Goal: Information Seeking & Learning: Learn about a topic

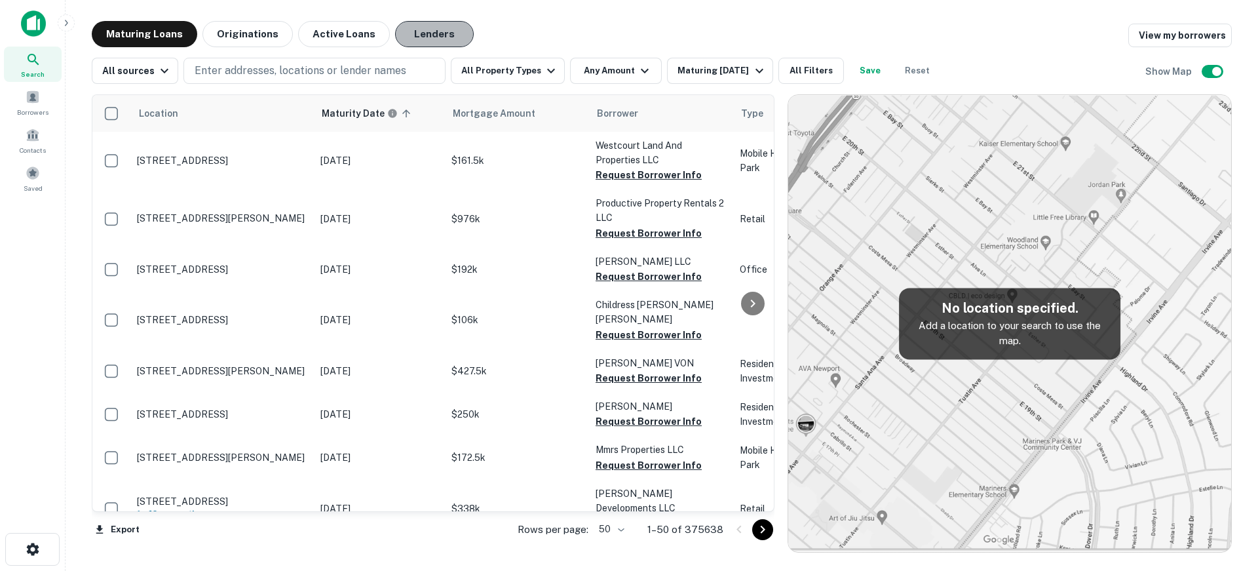
click at [417, 29] on button "Lenders" at bounding box center [434, 34] width 79 height 26
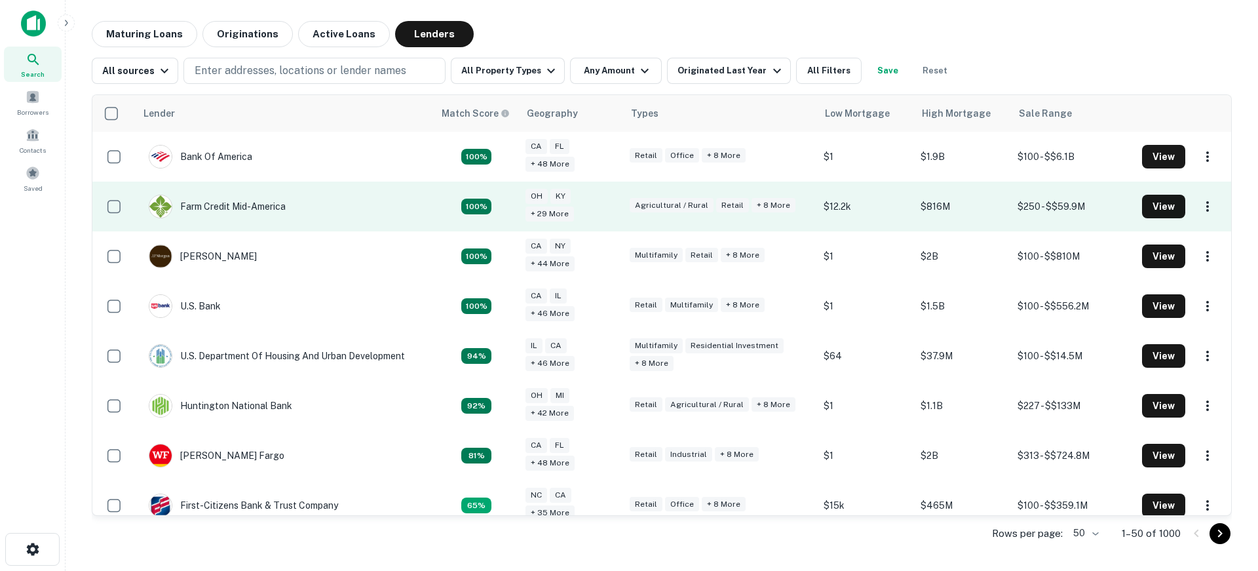
click at [360, 210] on td "Farm Credit Mid-america" at bounding box center [285, 206] width 299 height 50
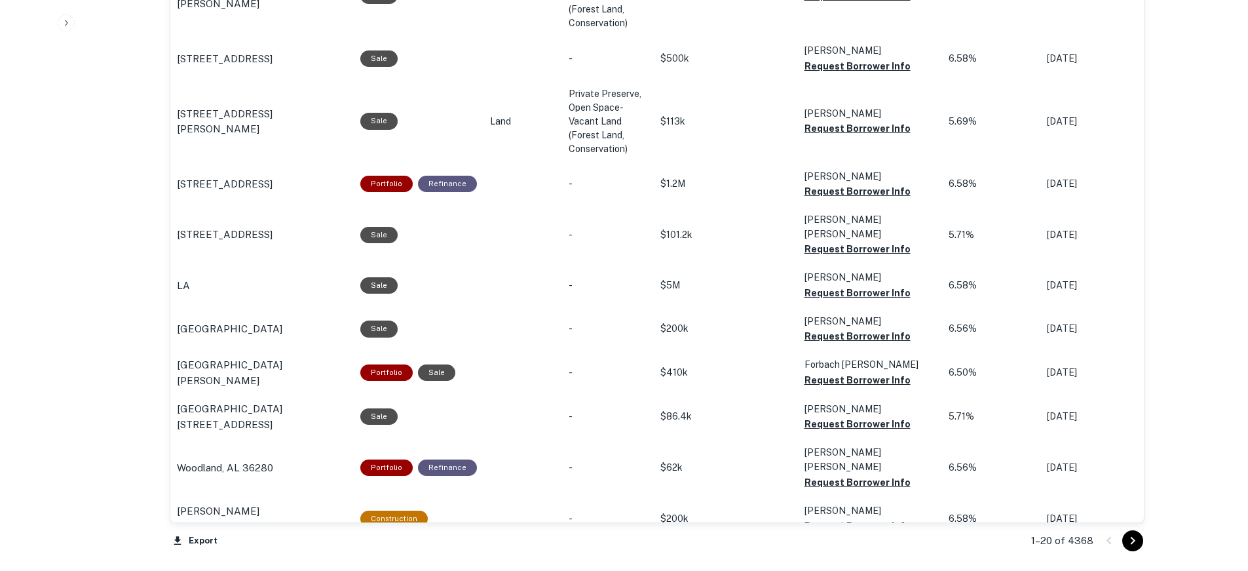
scroll to position [1385, 0]
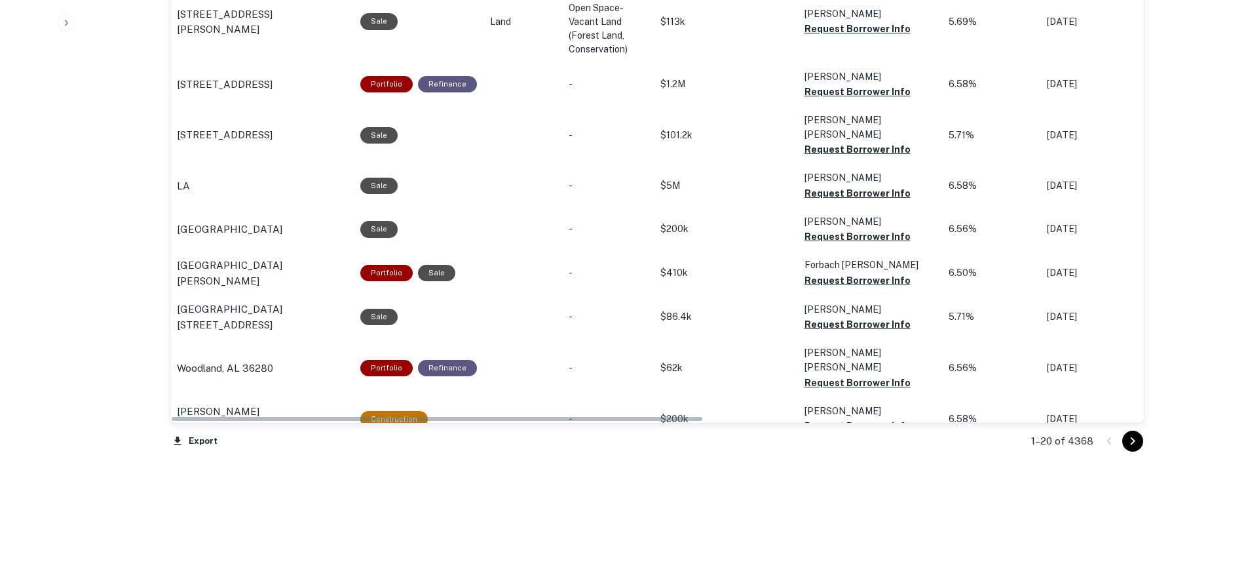
drag, startPoint x: 592, startPoint y: 403, endPoint x: 783, endPoint y: 402, distance: 191.3
click at [783, 441] on tr "[STREET_ADDRESS][PERSON_NAME] Portfolio Refinance - $131.9k [PERSON_NAME] A Req…" at bounding box center [1062, 463] width 1784 height 44
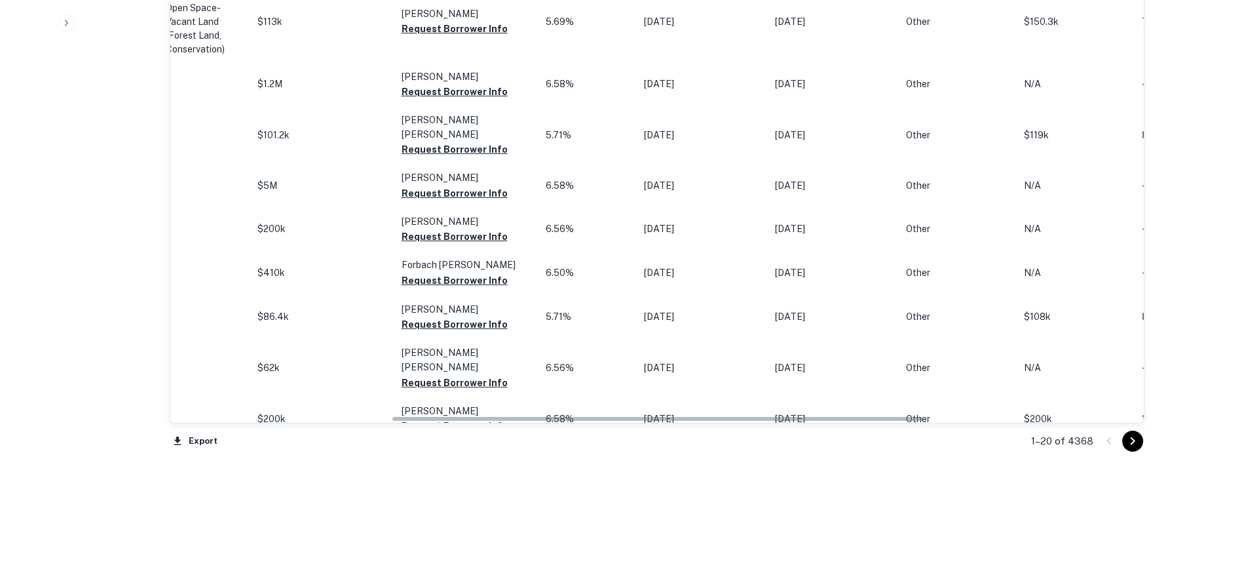
scroll to position [0, 404]
drag, startPoint x: 695, startPoint y: 404, endPoint x: 916, endPoint y: 411, distance: 221.5
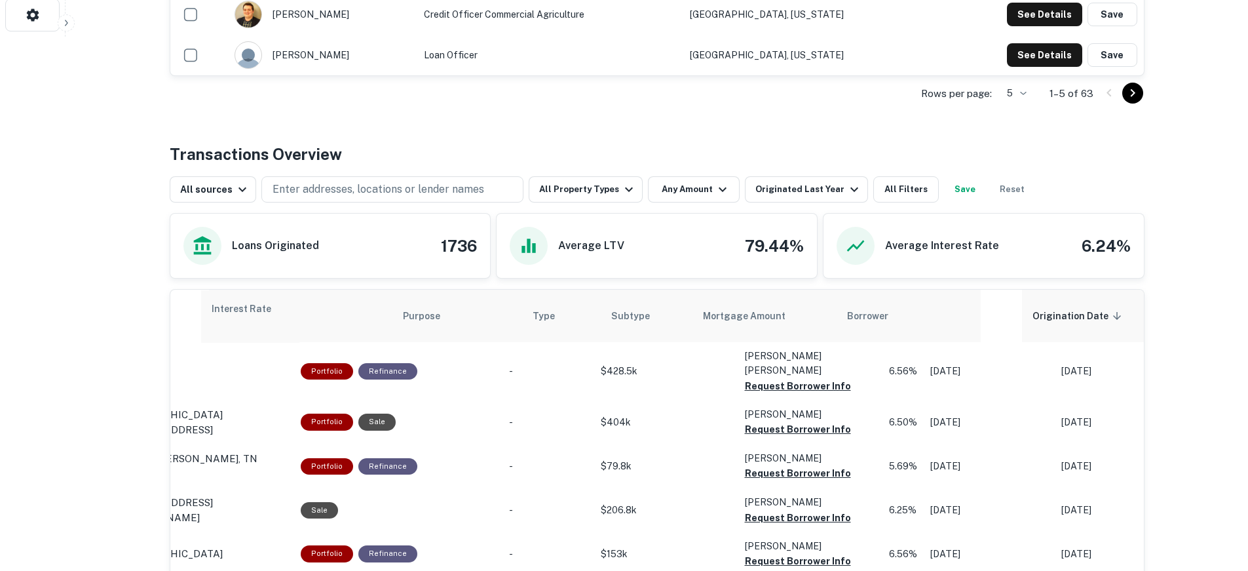
scroll to position [0, 0]
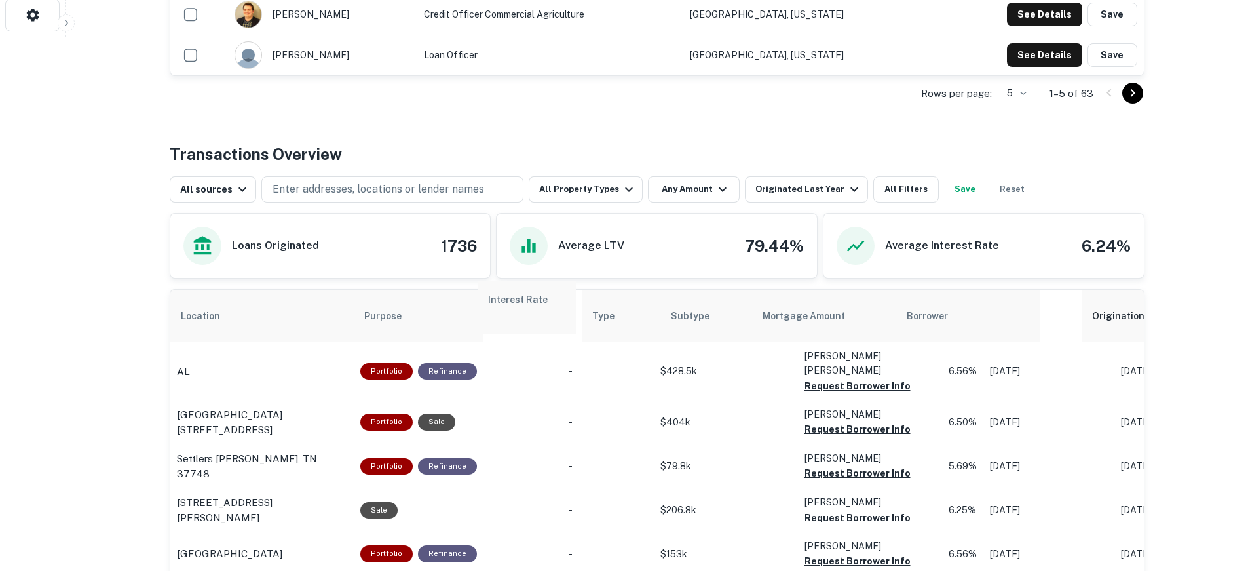
drag, startPoint x: 588, startPoint y: 293, endPoint x: 531, endPoint y: 300, distance: 57.4
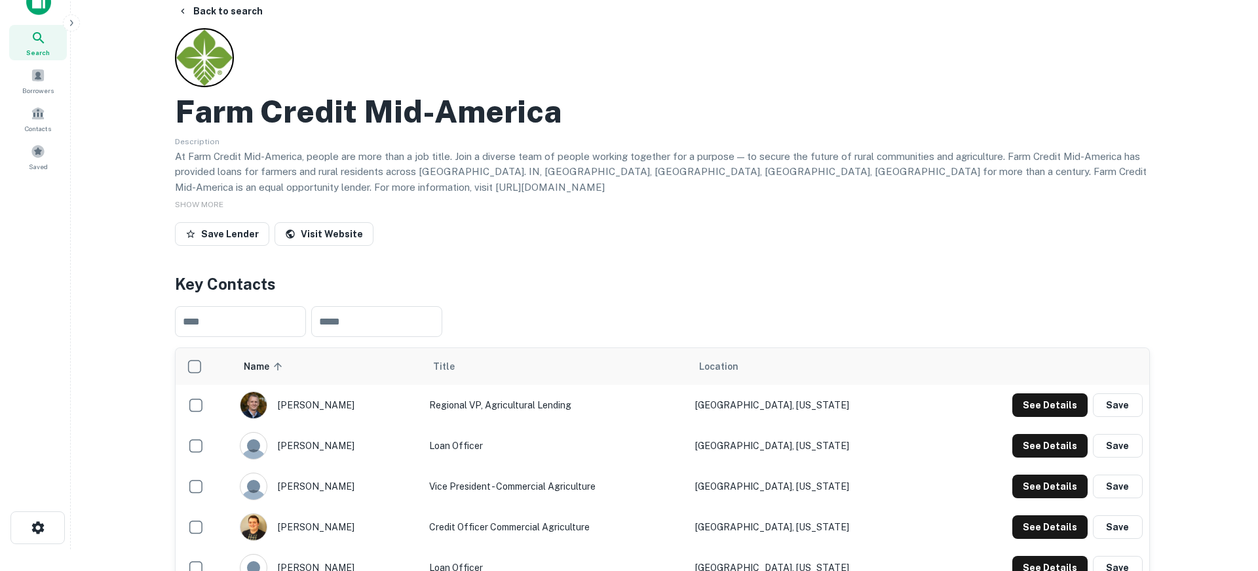
scroll to position [403, 0]
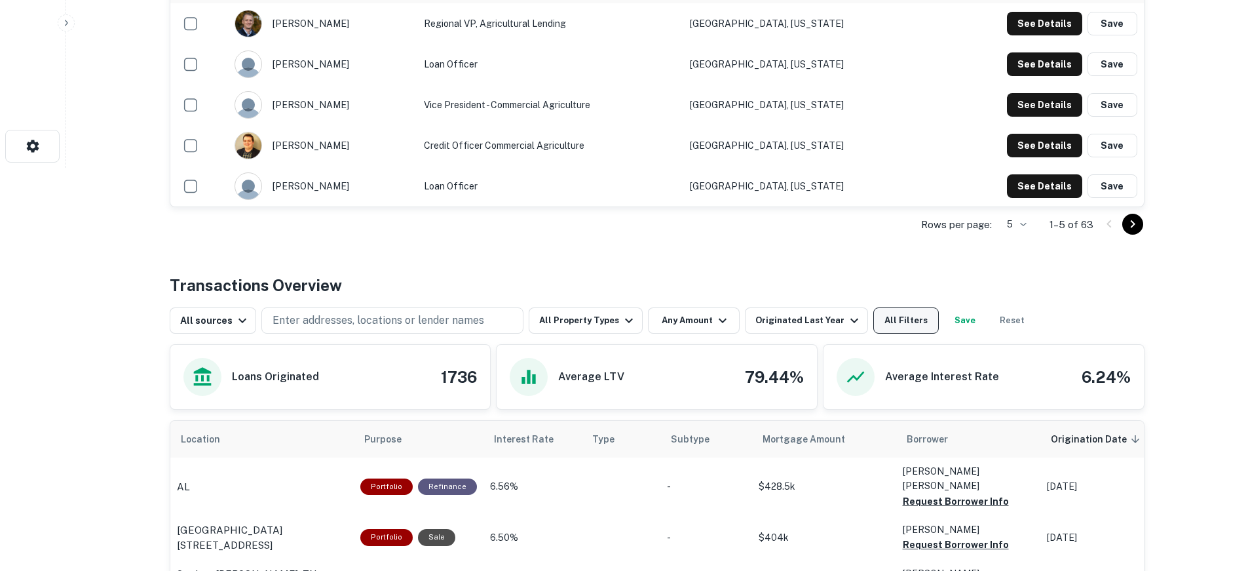
click at [884, 309] on button "All Filters" at bounding box center [906, 320] width 66 height 26
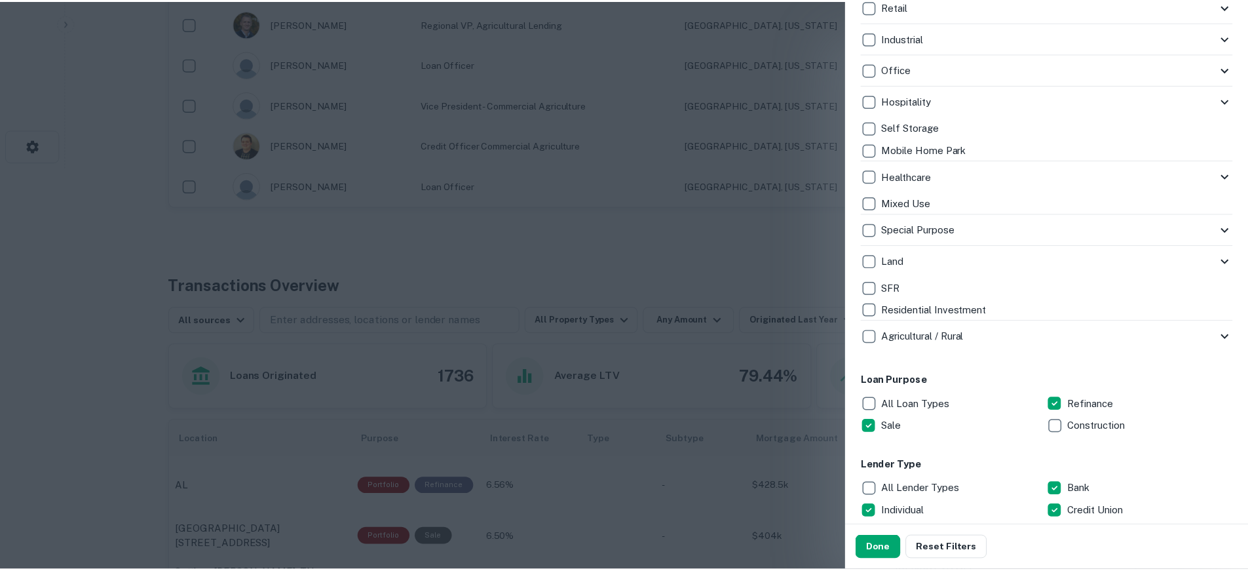
scroll to position [197, 0]
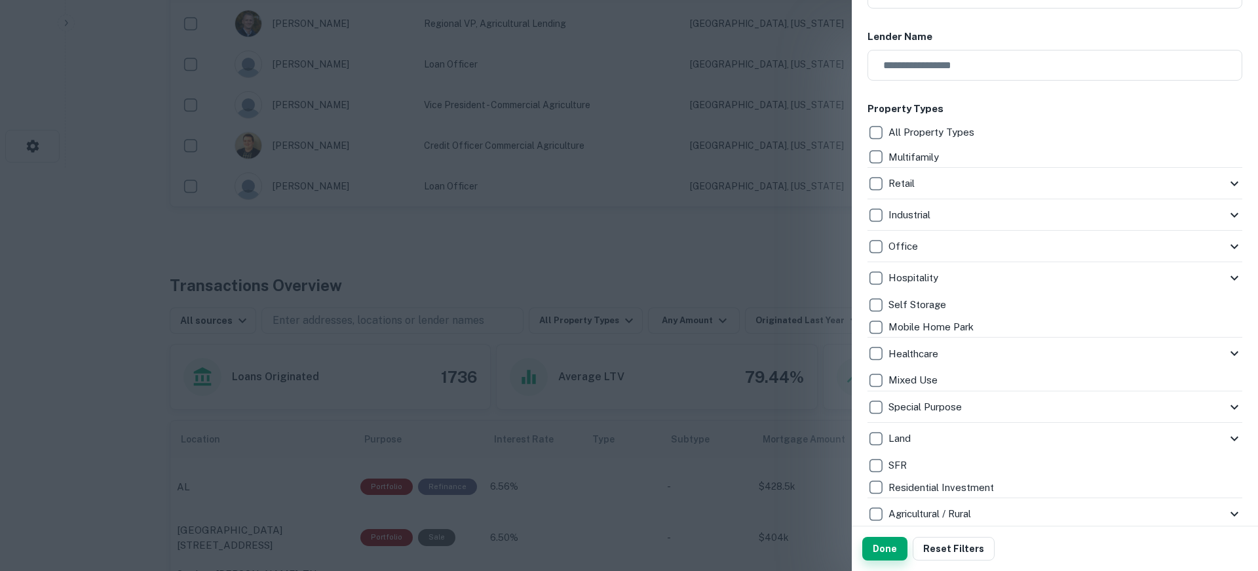
click at [891, 551] on button "Done" at bounding box center [884, 548] width 45 height 24
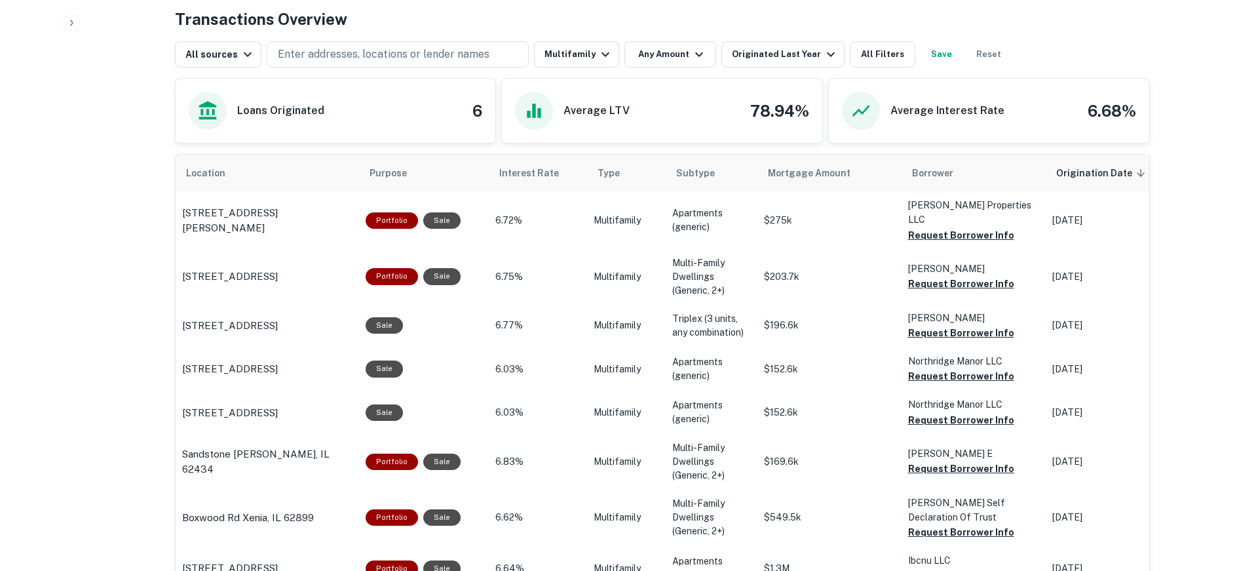
scroll to position [407, 0]
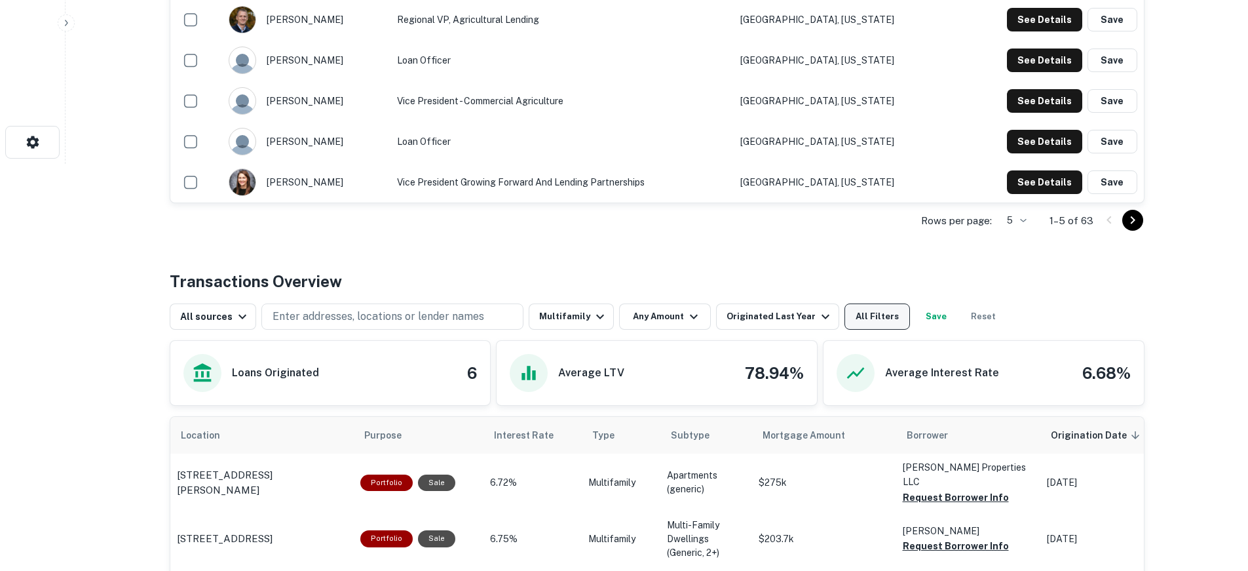
click at [873, 308] on button "All Filters" at bounding box center [877, 316] width 66 height 26
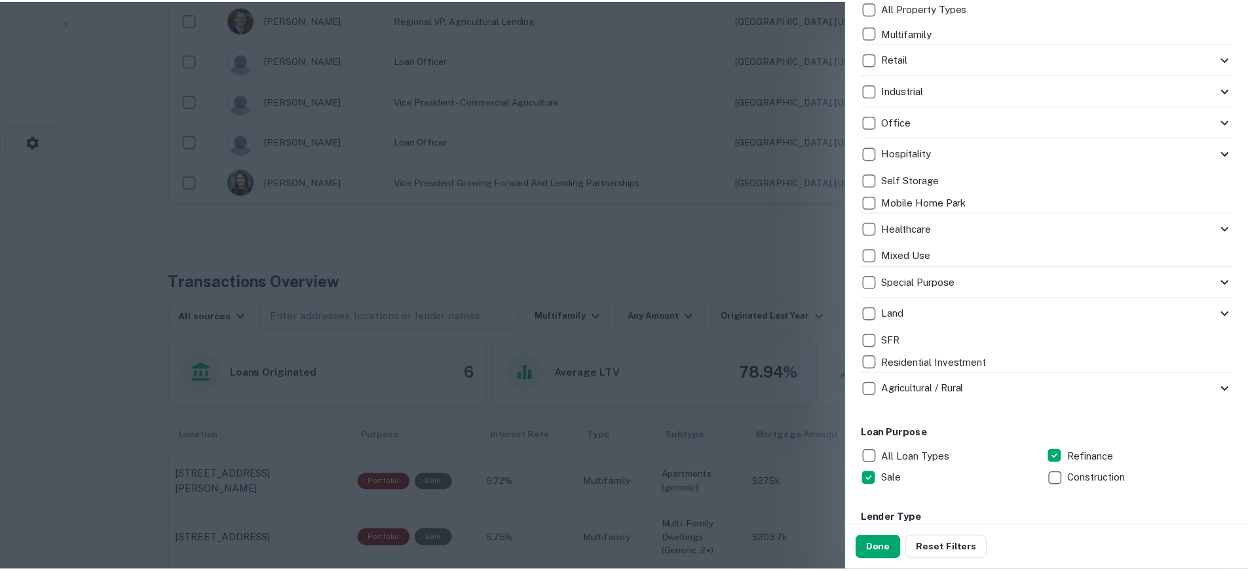
scroll to position [328, 0]
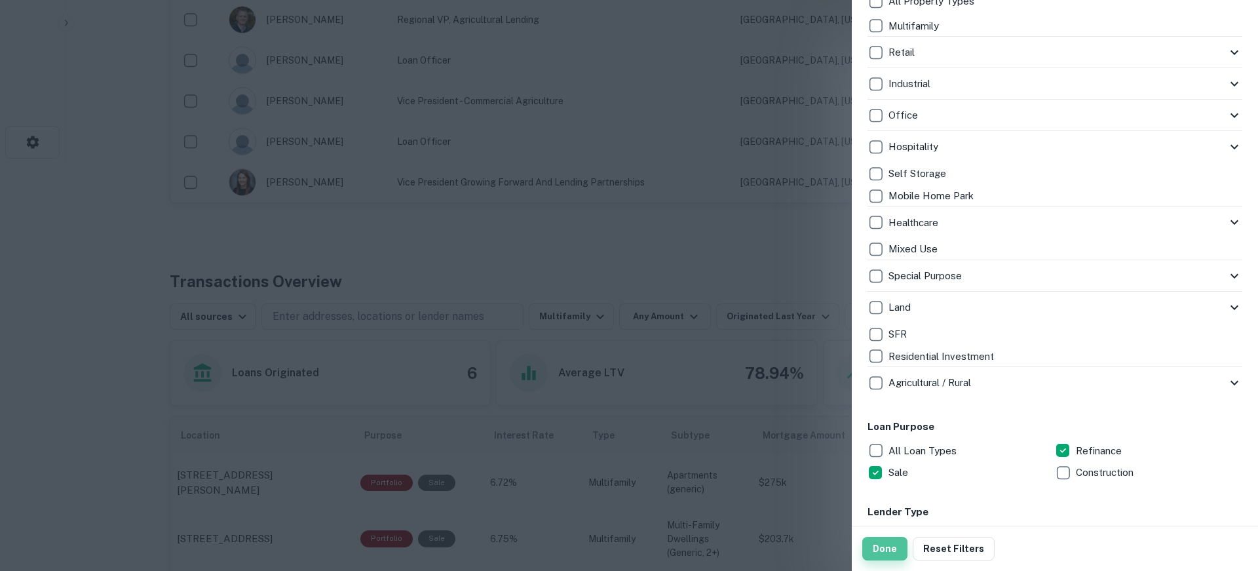
click at [886, 546] on button "Done" at bounding box center [884, 548] width 45 height 24
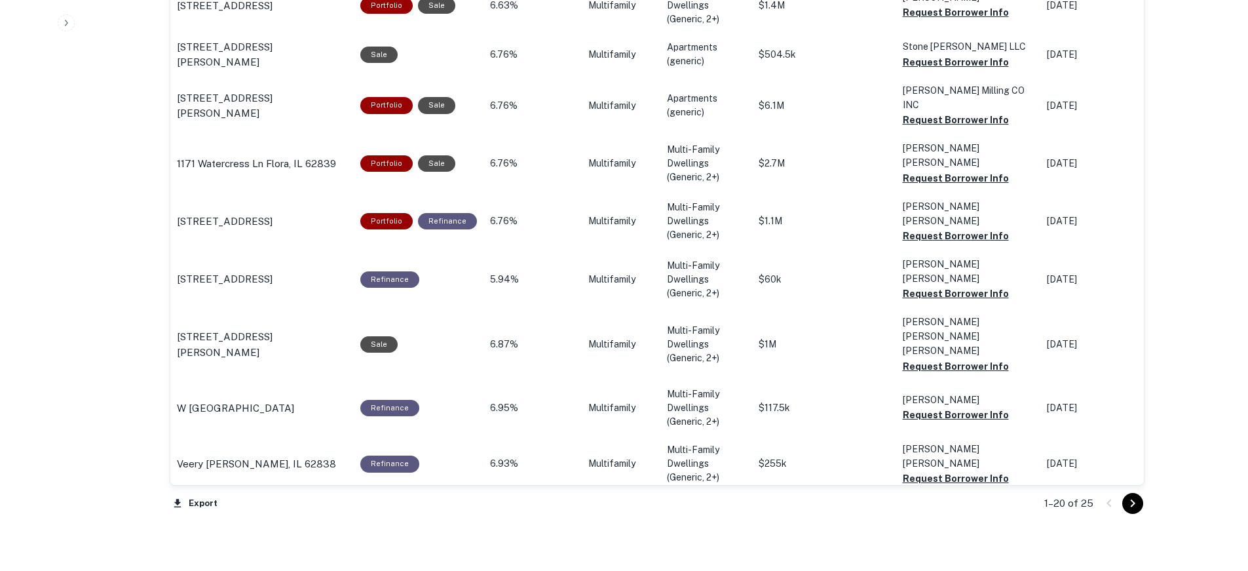
scroll to position [1455, 0]
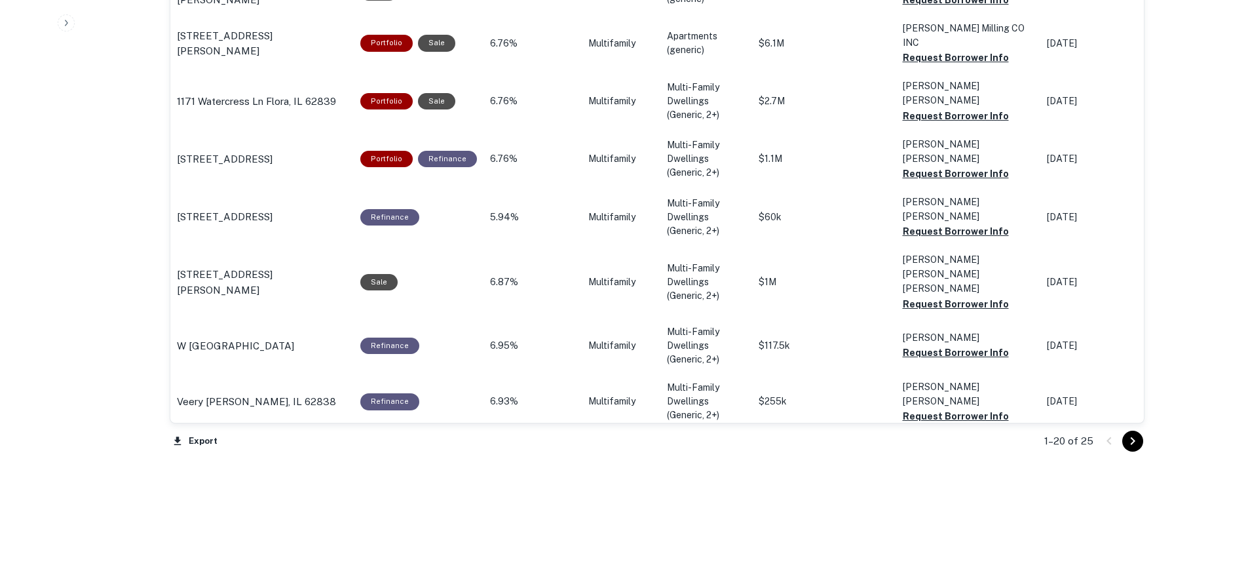
click at [1135, 437] on button "Go to next page" at bounding box center [1132, 440] width 21 height 21
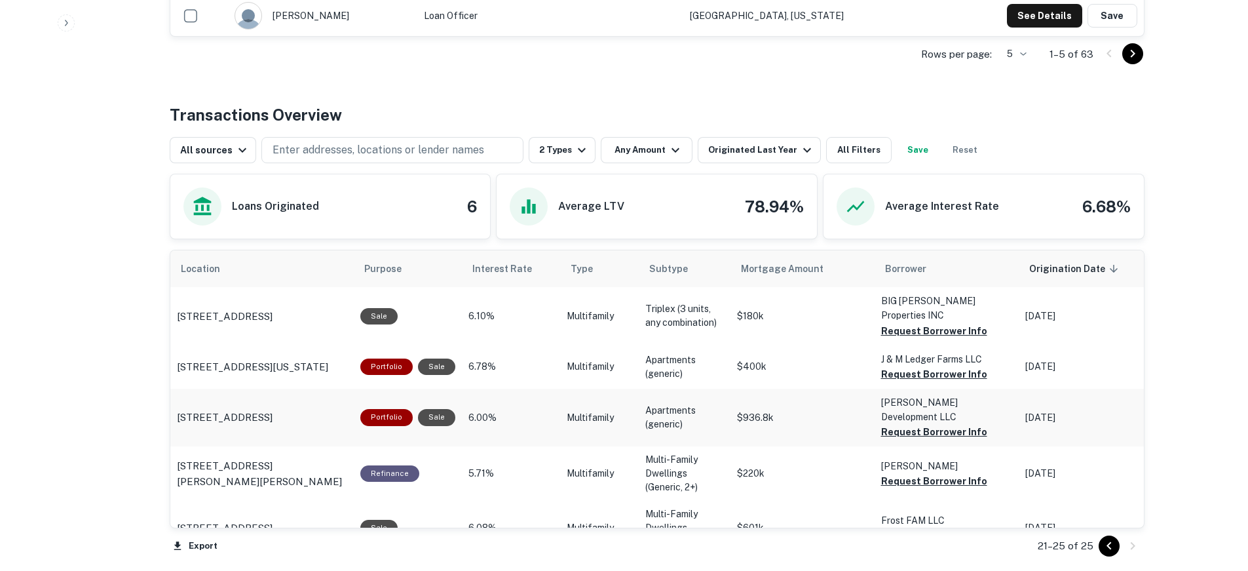
scroll to position [678, 0]
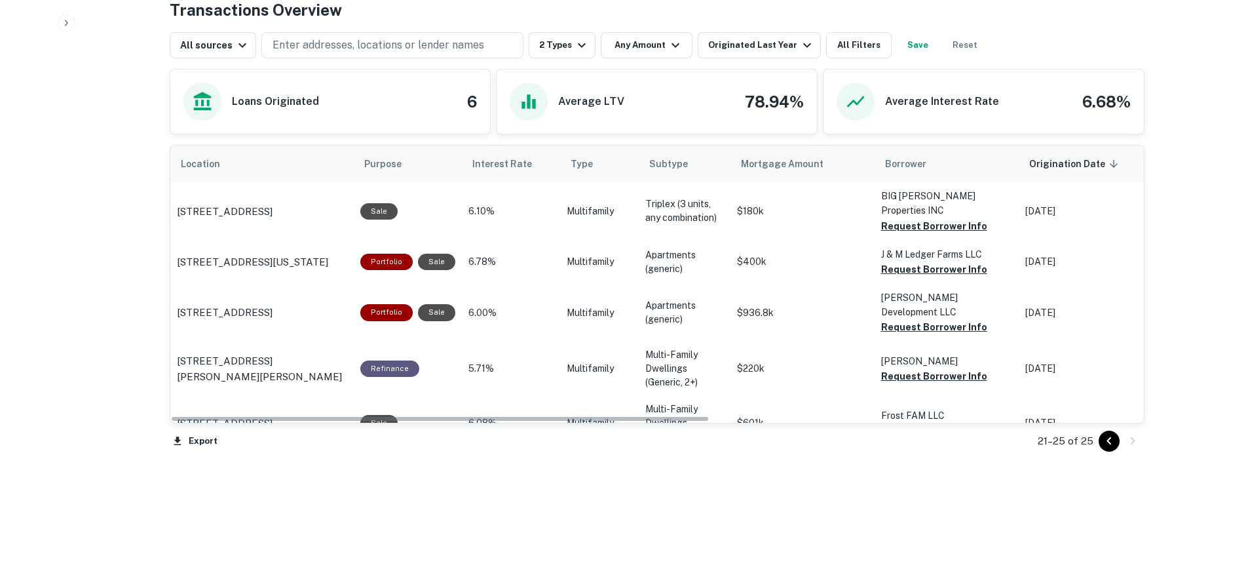
click at [1110, 433] on icon "Go to previous page" at bounding box center [1109, 441] width 16 height 16
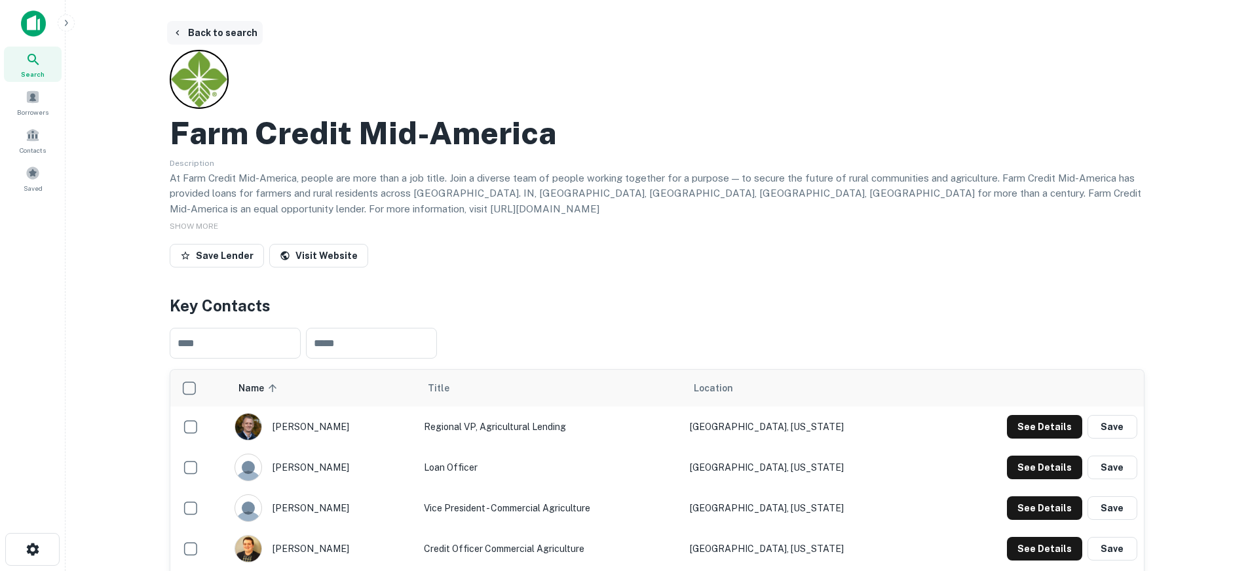
click at [212, 28] on button "Back to search" at bounding box center [215, 33] width 96 height 24
click at [229, 27] on button "Back to search" at bounding box center [215, 33] width 96 height 24
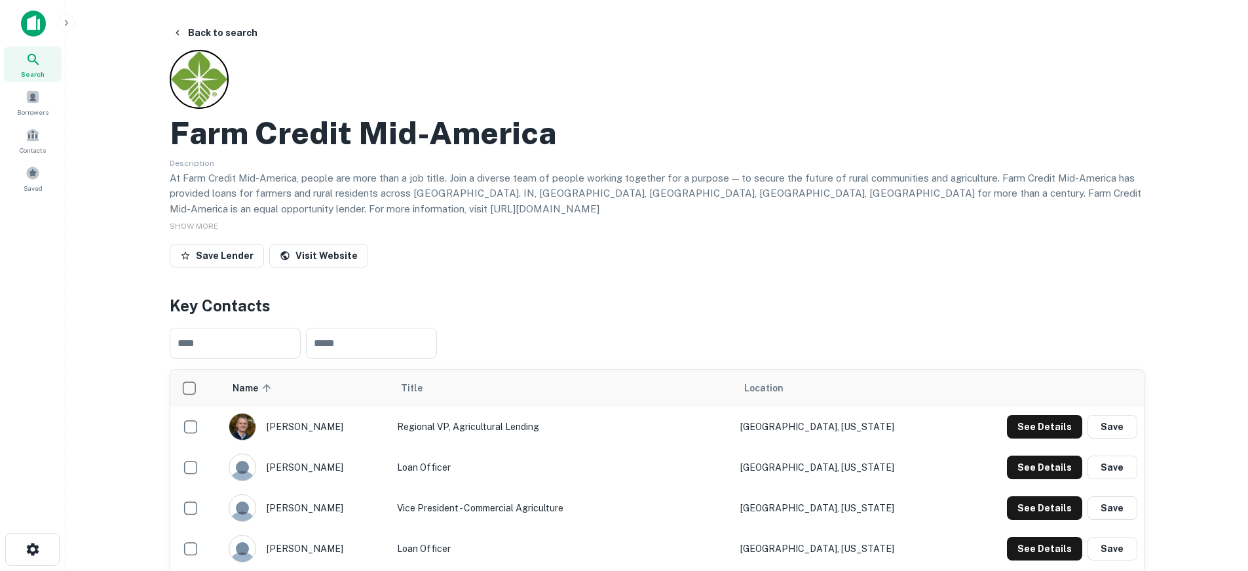
scroll to position [407, 0]
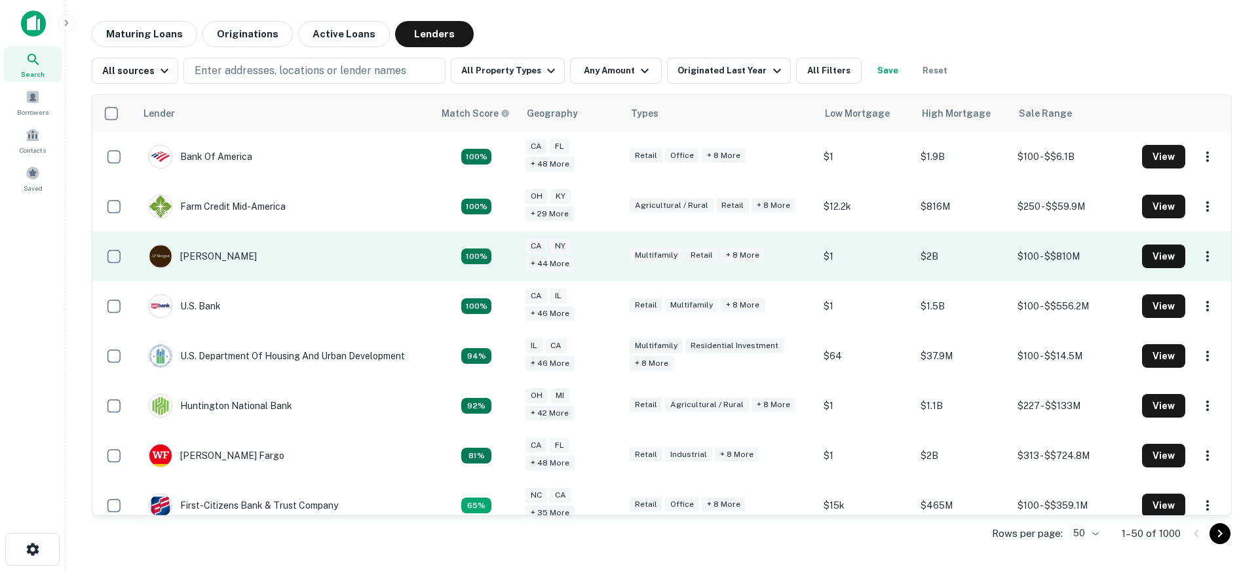
click at [385, 243] on td "[PERSON_NAME]" at bounding box center [285, 256] width 299 height 50
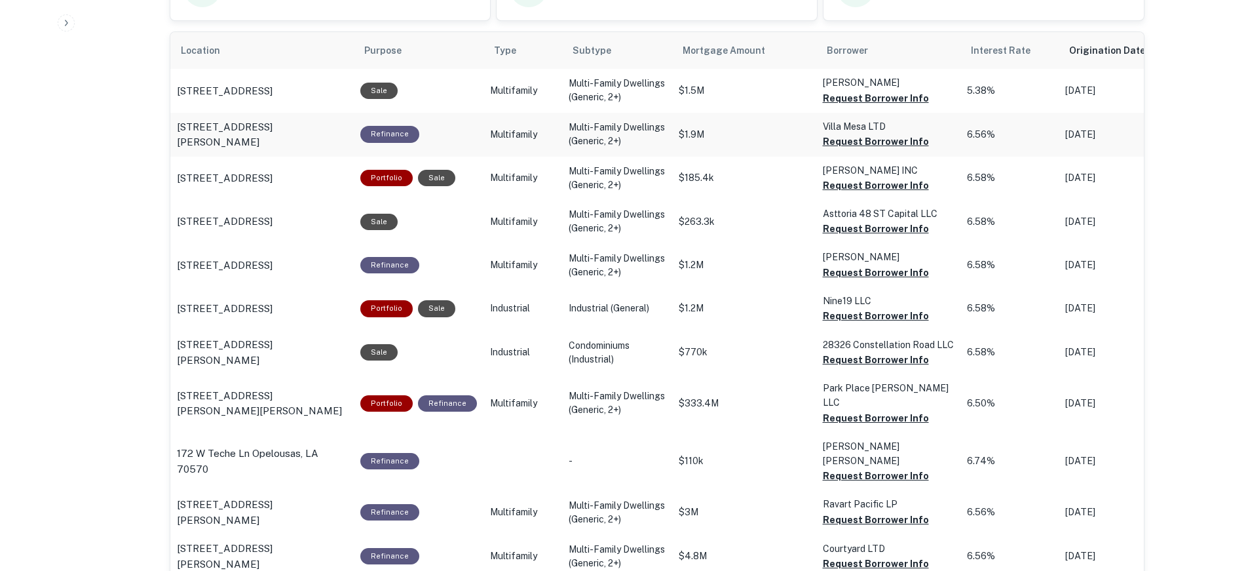
scroll to position [590, 0]
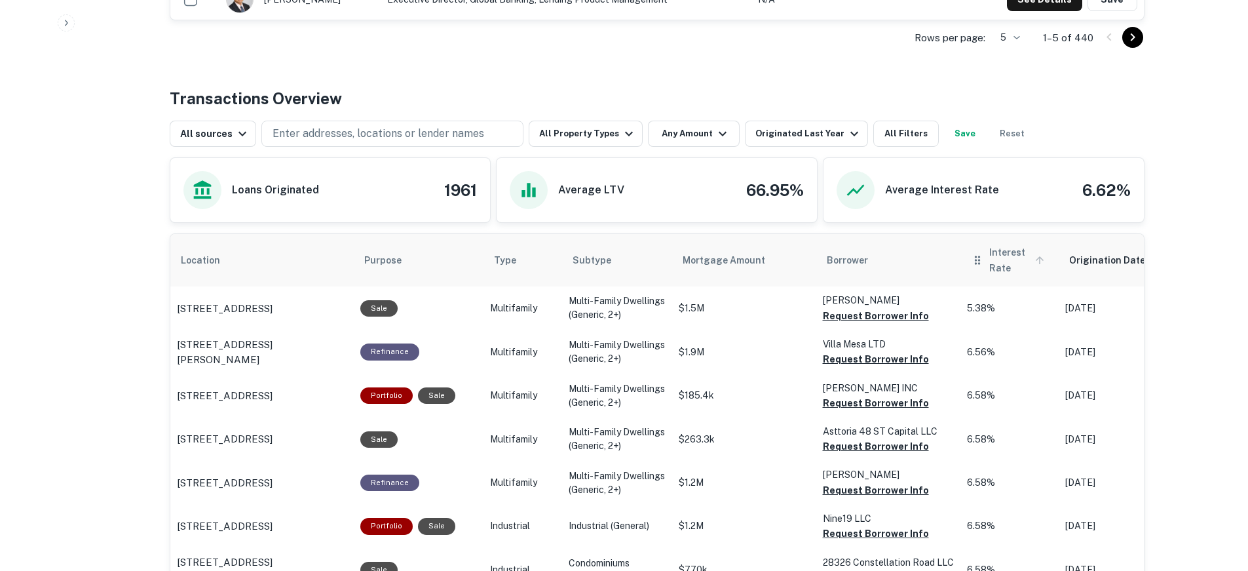
click at [993, 259] on span "Interest Rate" at bounding box center [1018, 259] width 59 height 31
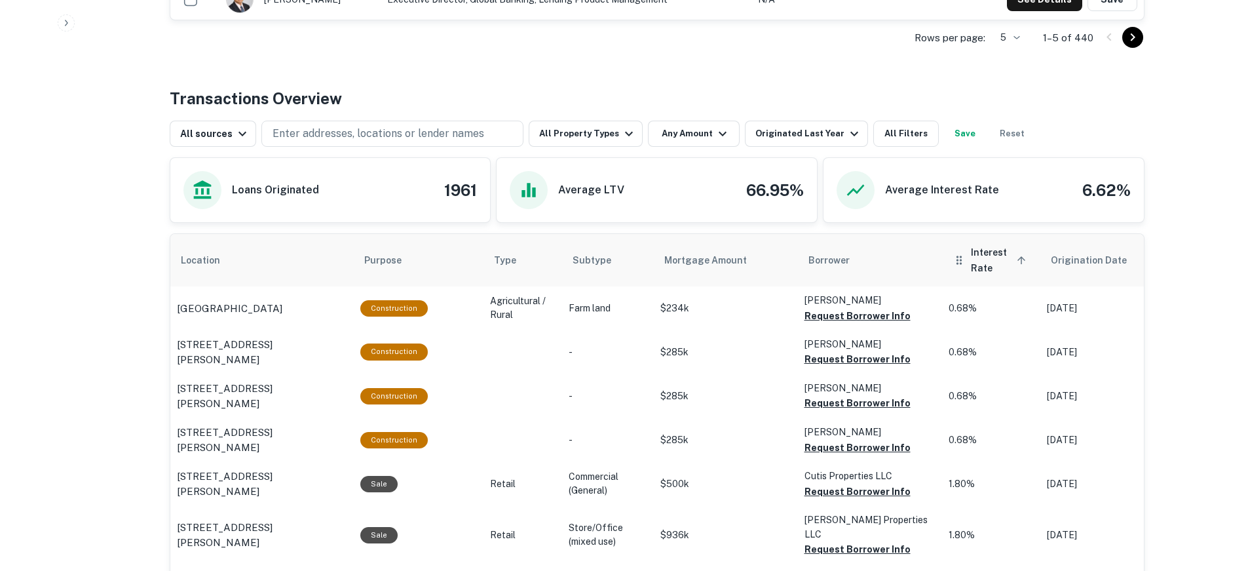
click at [979, 261] on span "Interest Rate sorted ascending" at bounding box center [1000, 259] width 59 height 31
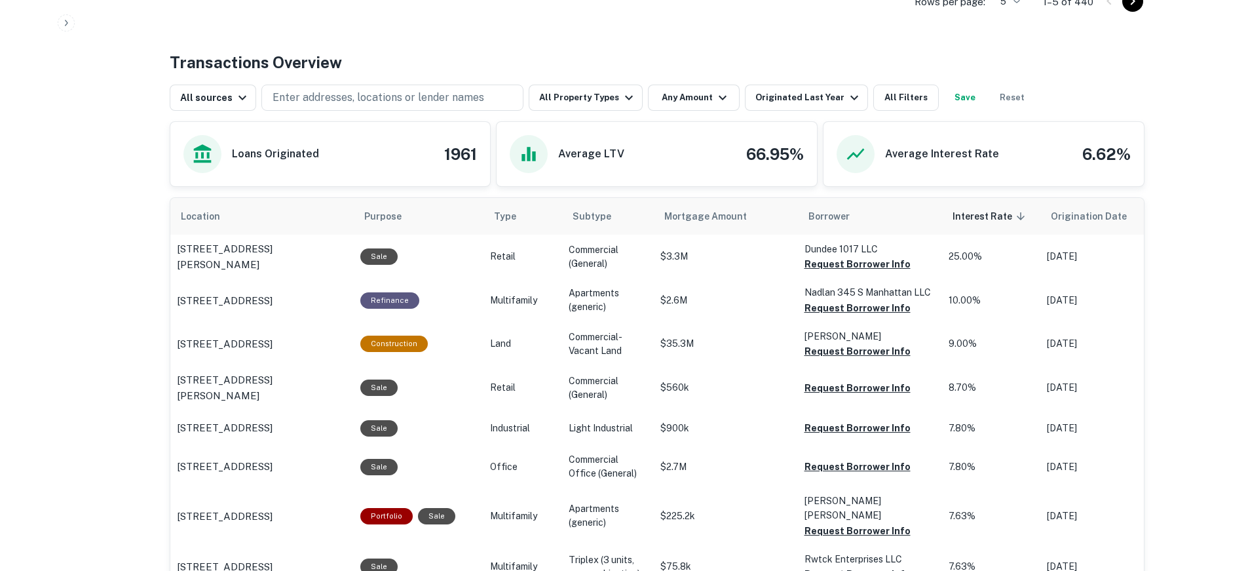
scroll to position [459, 0]
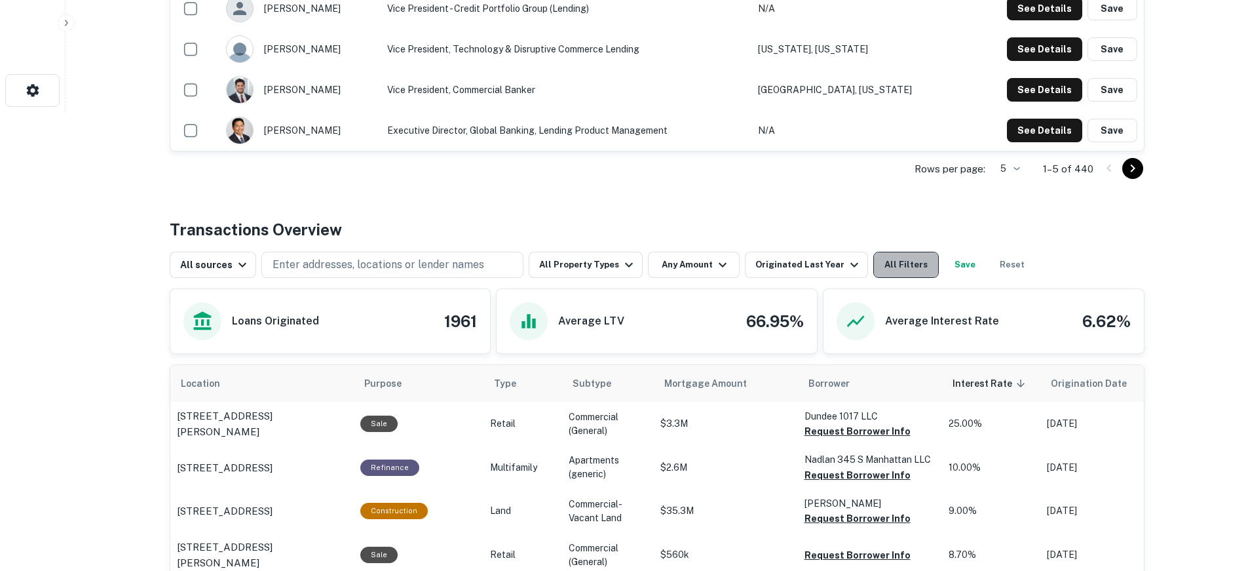
click at [874, 263] on button "All Filters" at bounding box center [906, 265] width 66 height 26
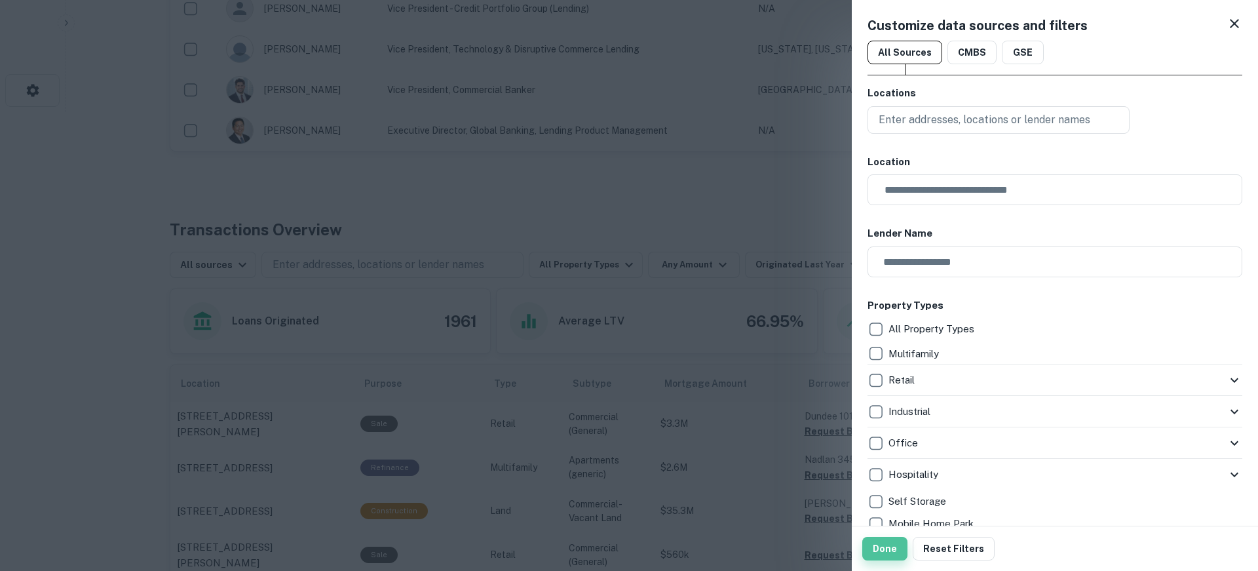
click at [888, 555] on button "Done" at bounding box center [884, 548] width 45 height 24
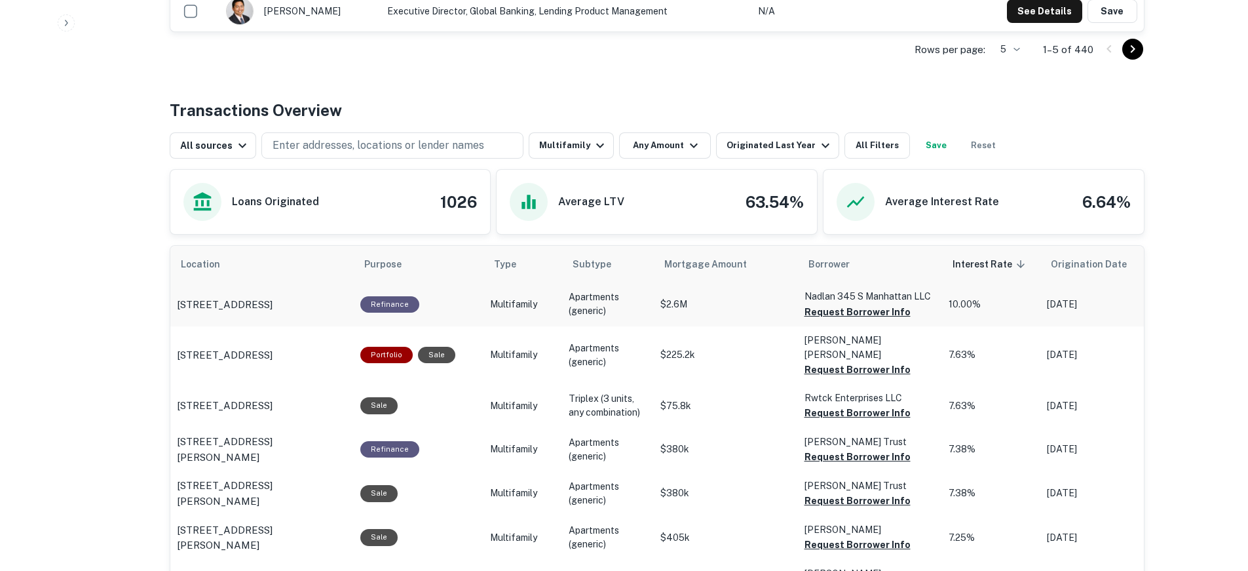
scroll to position [580, 0]
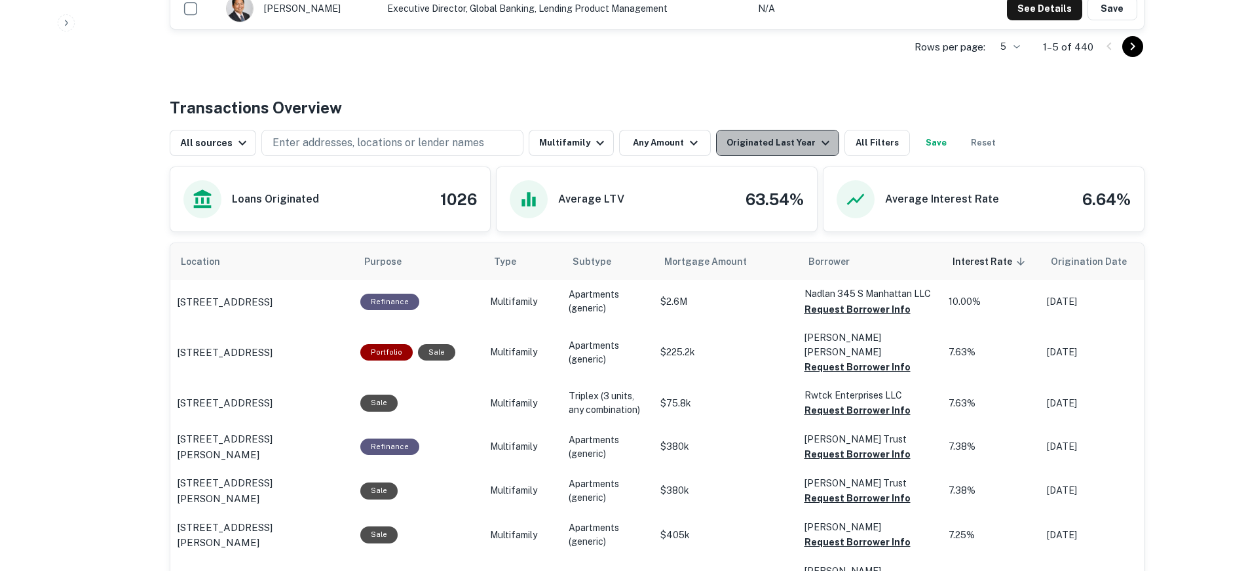
click at [796, 134] on button "Originated Last Year" at bounding box center [777, 143] width 123 height 26
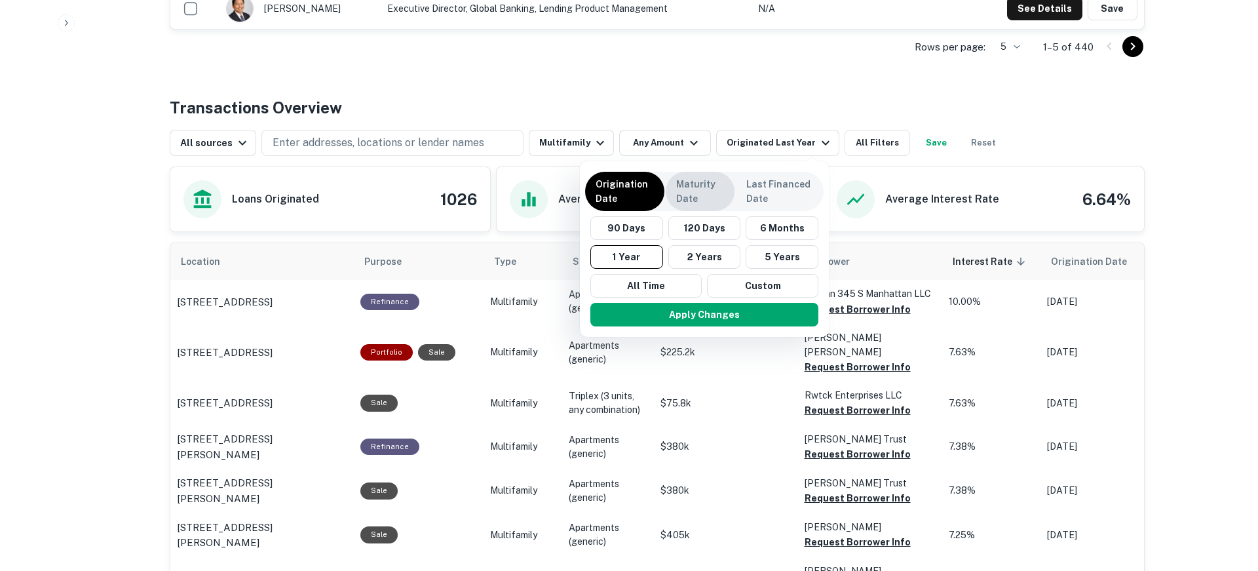
click at [707, 197] on p "Maturity Date" at bounding box center [700, 191] width 48 height 29
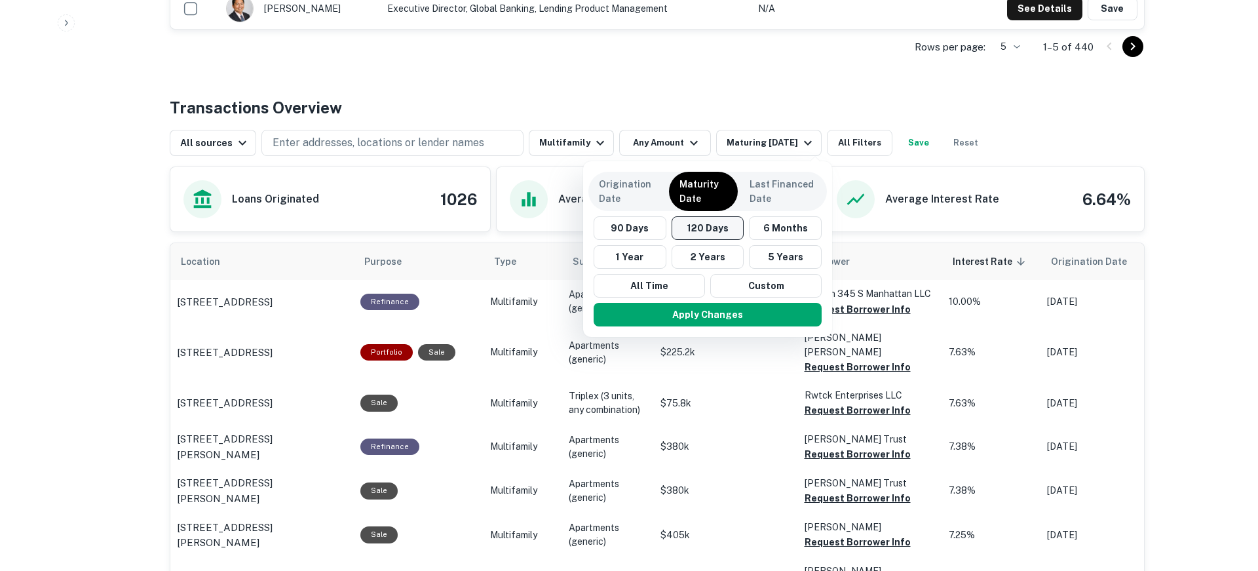
click at [709, 229] on button "120 Days" at bounding box center [707, 228] width 73 height 24
click at [716, 315] on button "Apply Changes" at bounding box center [707, 315] width 228 height 24
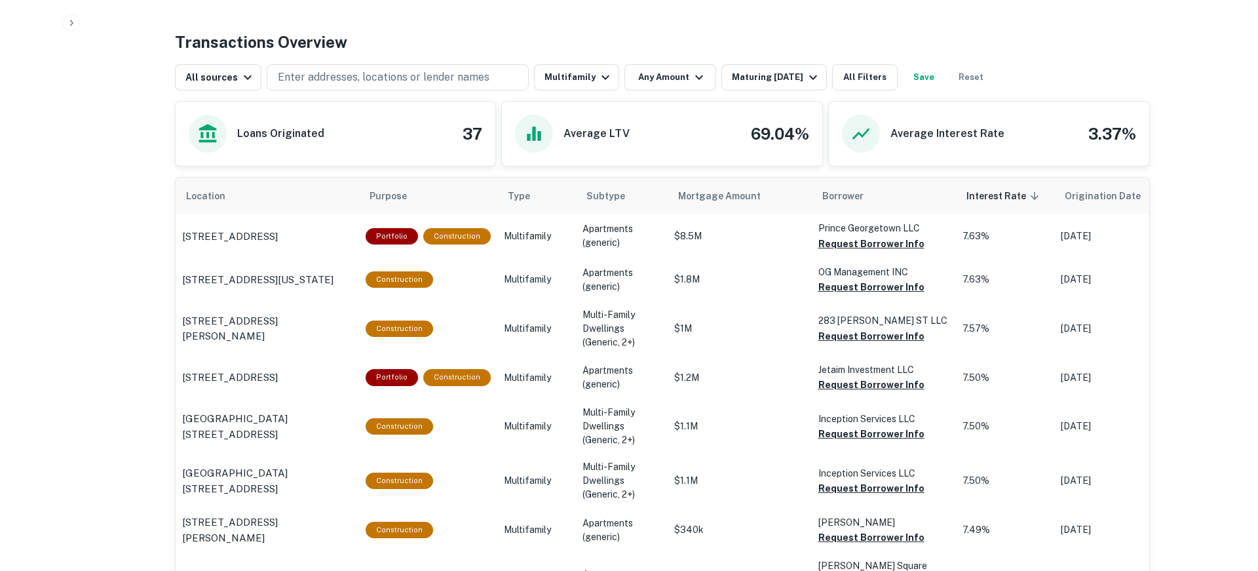
scroll to position [384, 0]
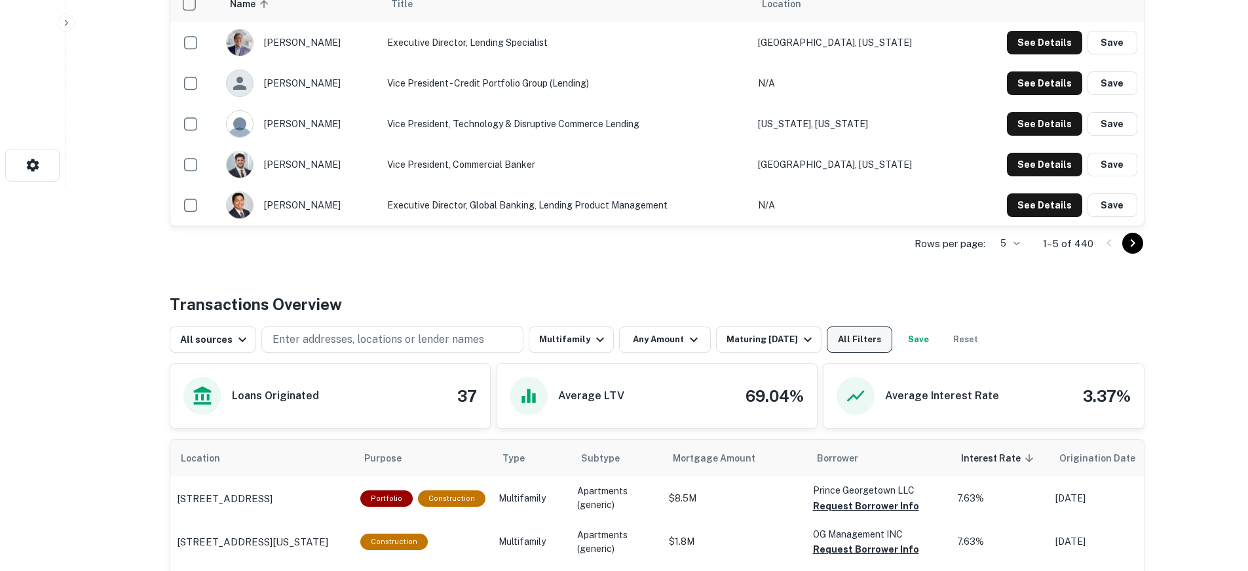
click at [859, 342] on button "All Filters" at bounding box center [860, 339] width 66 height 26
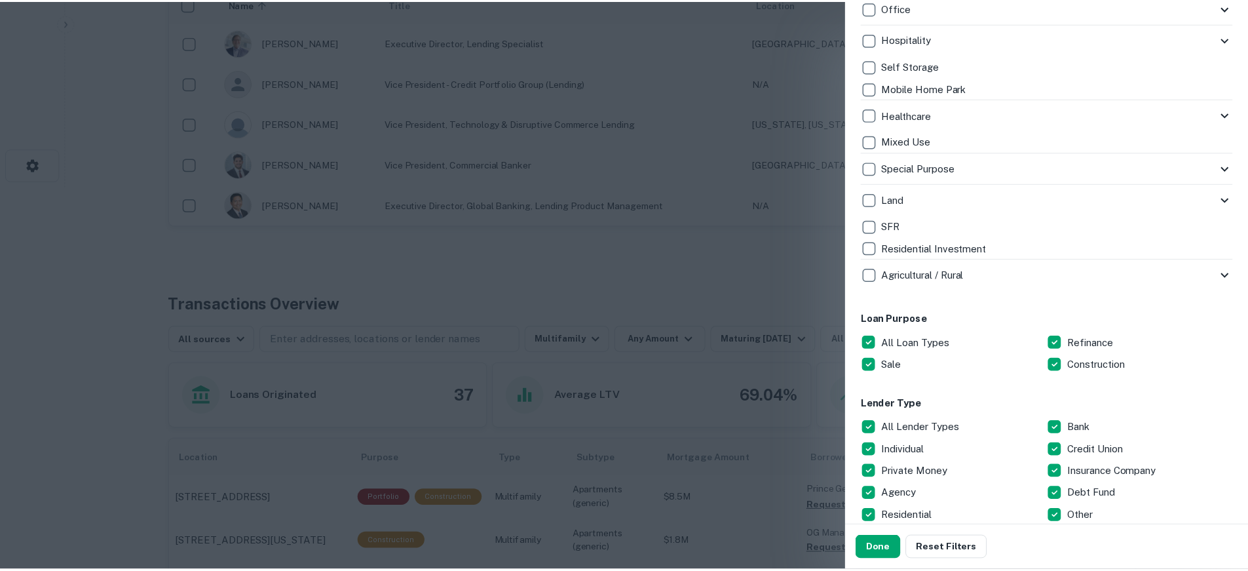
scroll to position [459, 0]
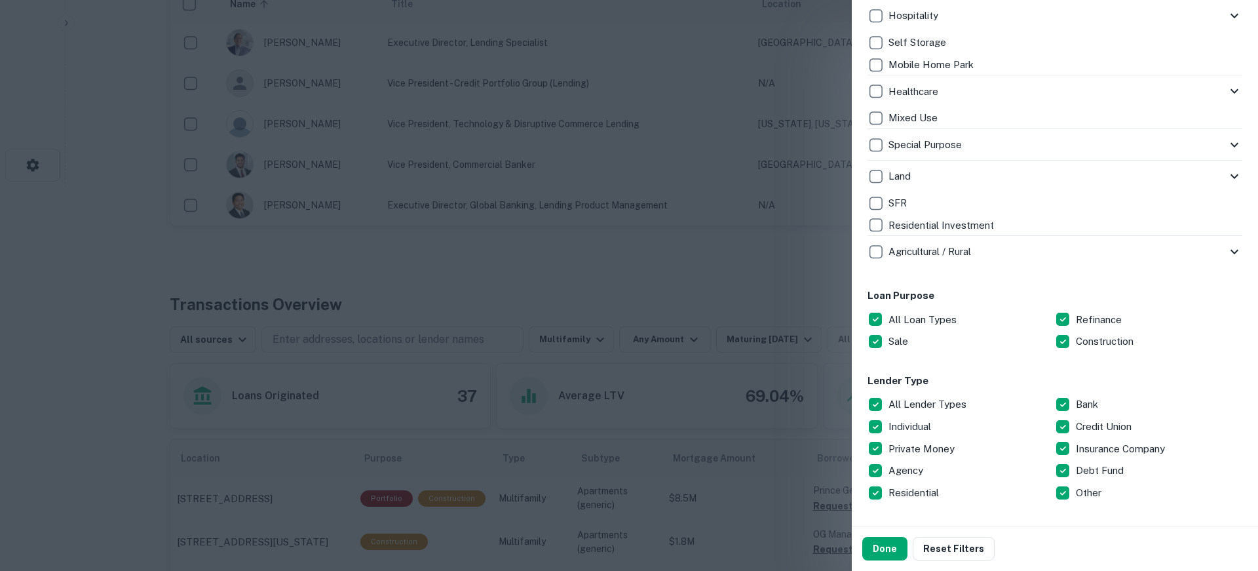
click at [1076, 342] on p "Construction" at bounding box center [1106, 341] width 60 height 16
click at [875, 552] on button "Done" at bounding box center [884, 548] width 45 height 24
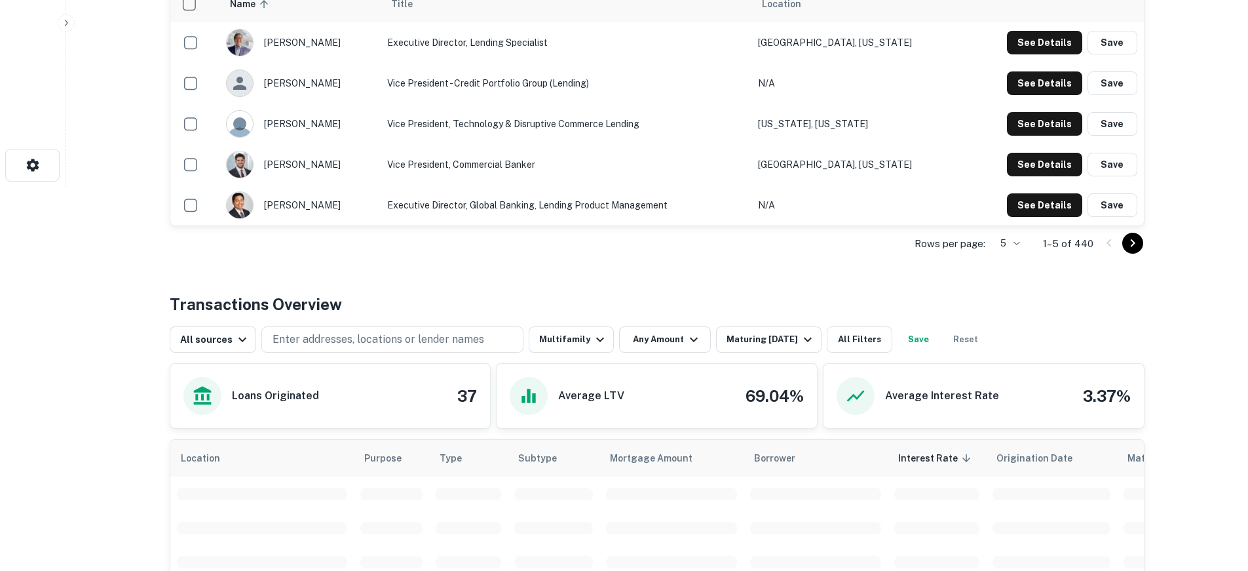
scroll to position [580, 0]
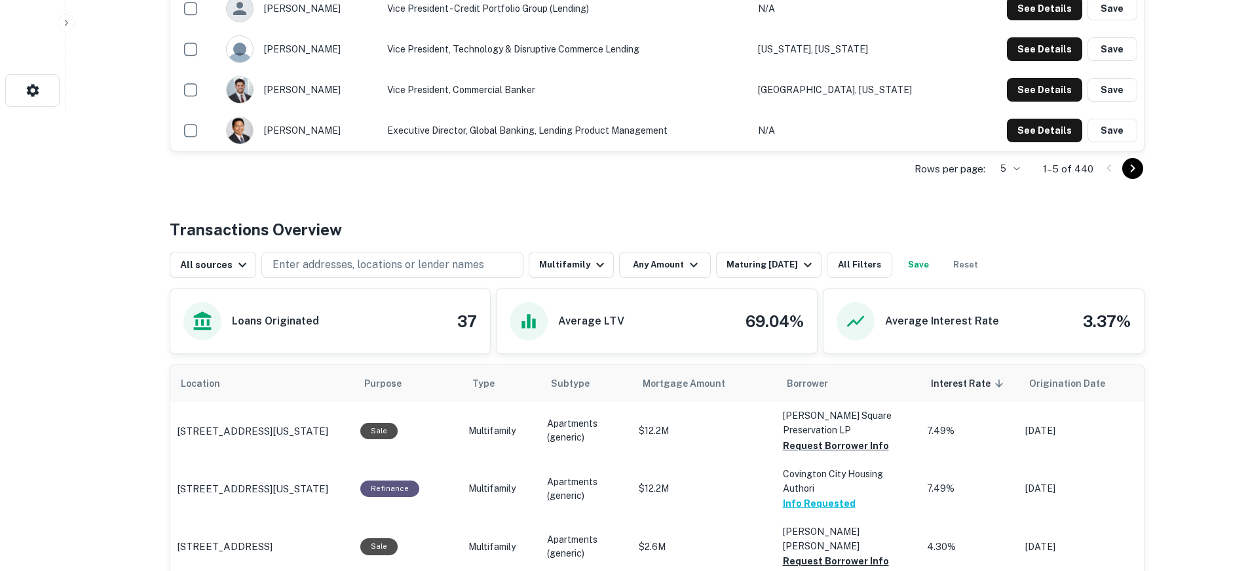
scroll to position [590, 0]
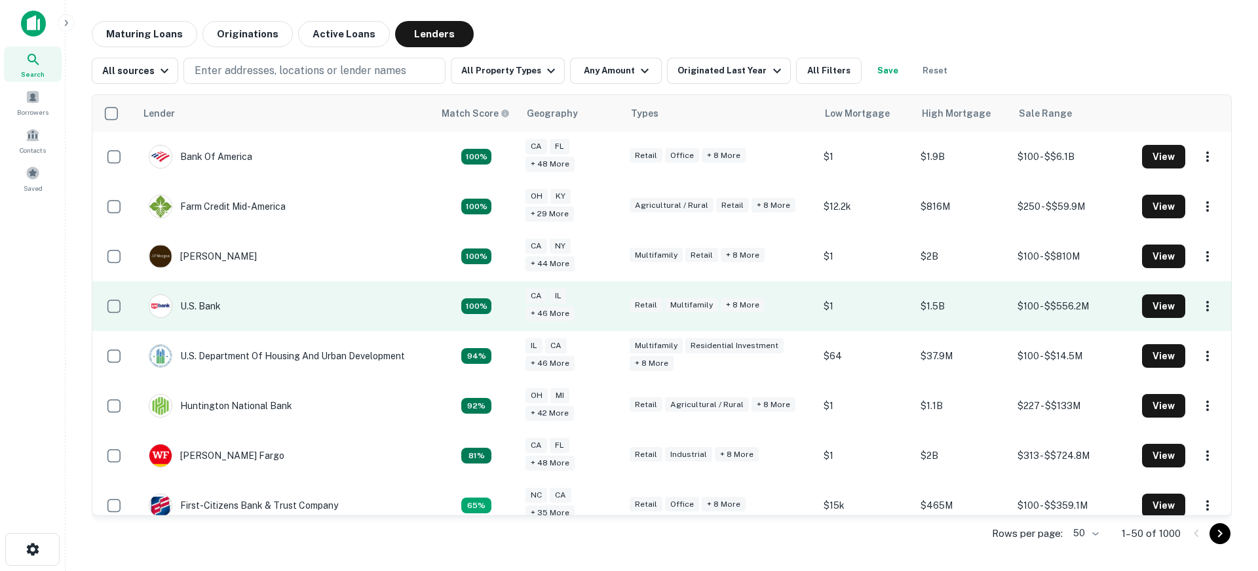
click at [375, 312] on td "U.s. Bank" at bounding box center [285, 306] width 299 height 50
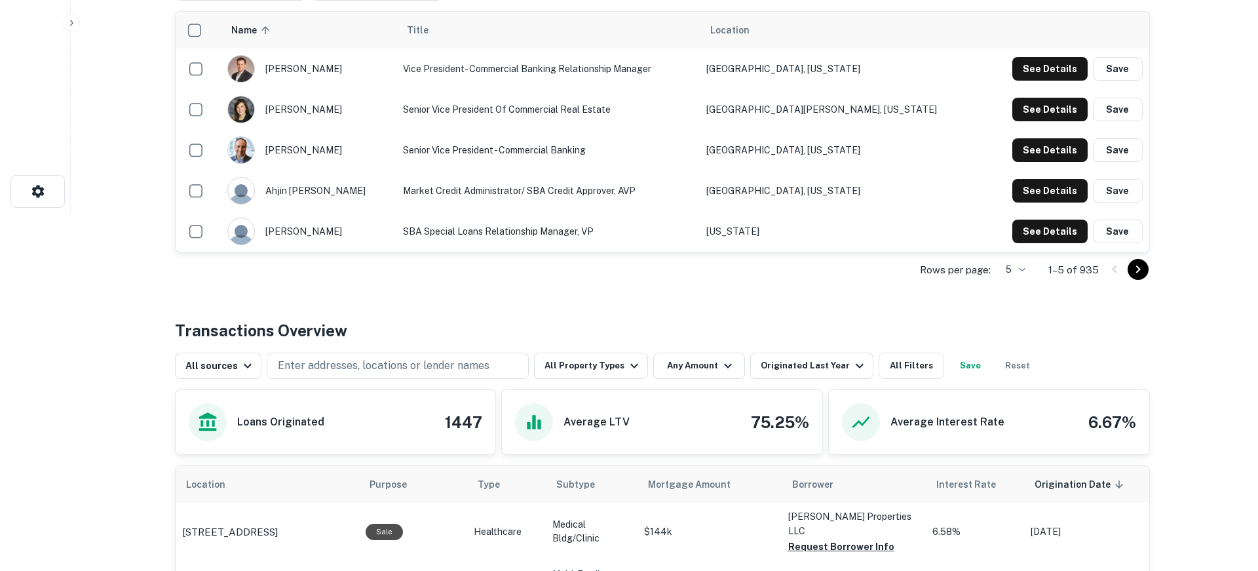
scroll to position [459, 0]
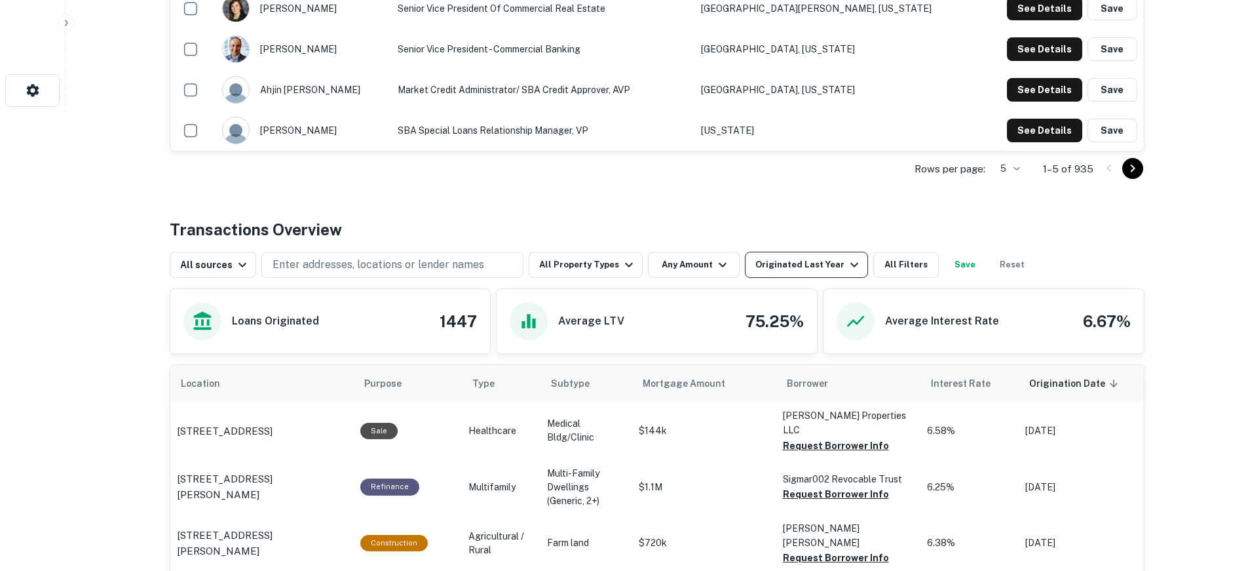
click at [785, 267] on div "Originated Last Year" at bounding box center [808, 265] width 107 height 16
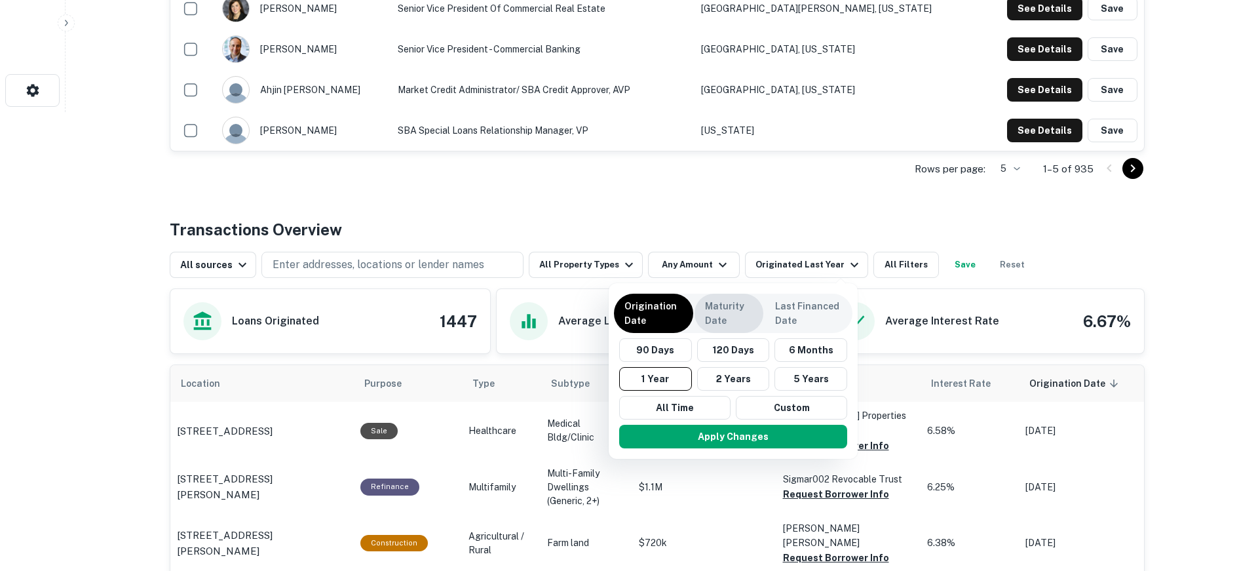
click at [709, 310] on p "Maturity Date" at bounding box center [729, 313] width 48 height 29
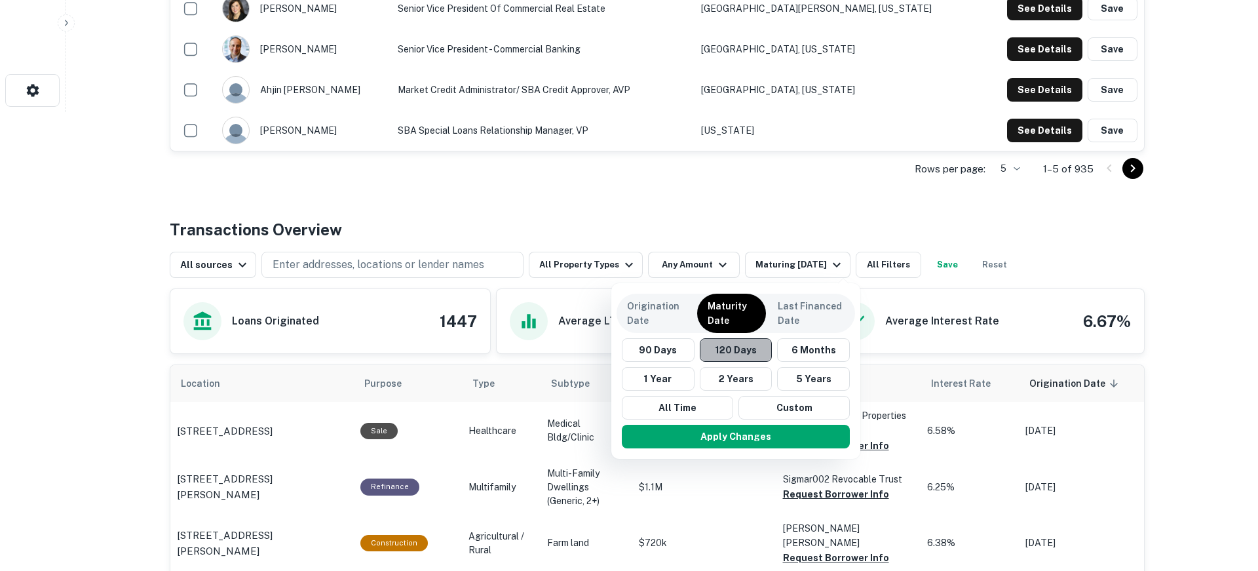
click at [747, 352] on button "120 Days" at bounding box center [736, 350] width 73 height 24
click at [734, 438] on button "Apply Changes" at bounding box center [736, 436] width 228 height 24
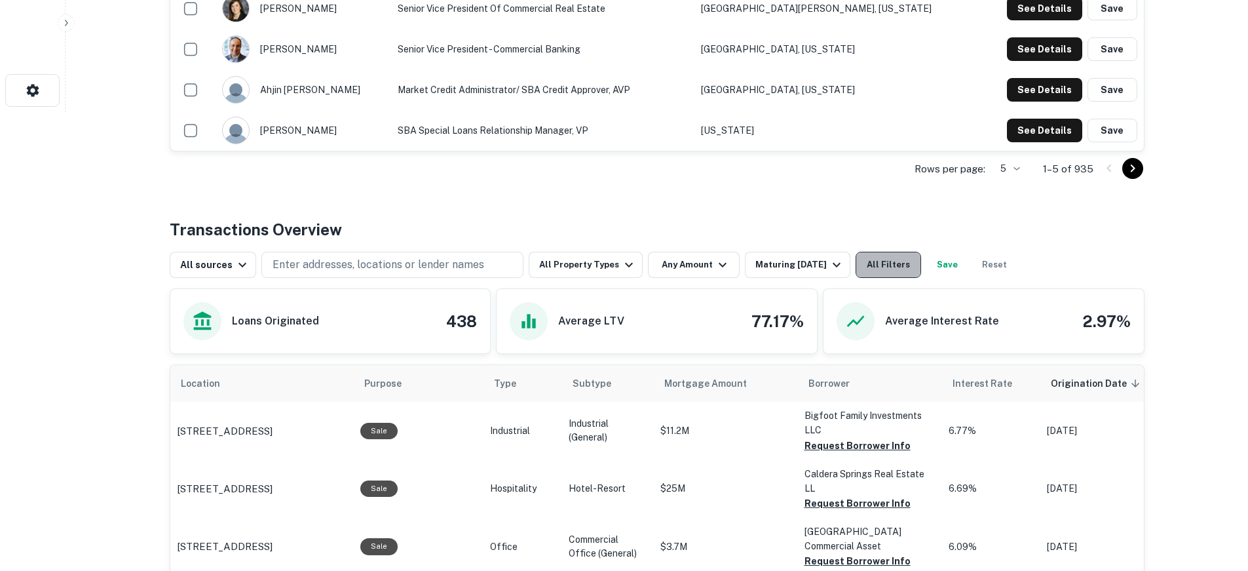
click at [886, 259] on button "All Filters" at bounding box center [889, 265] width 66 height 26
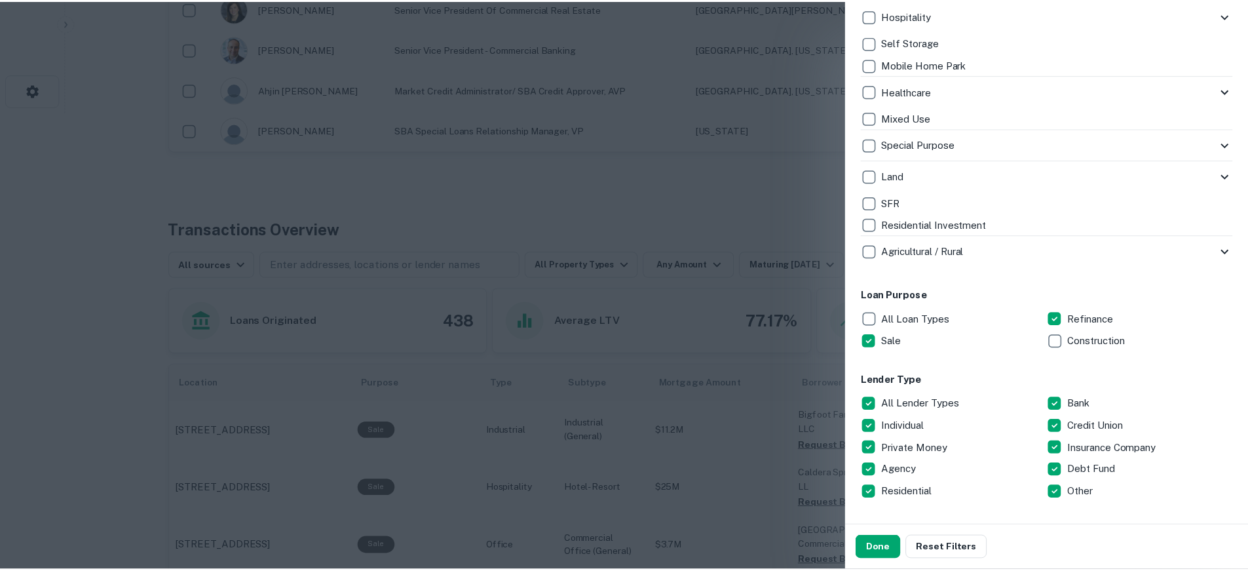
scroll to position [197, 0]
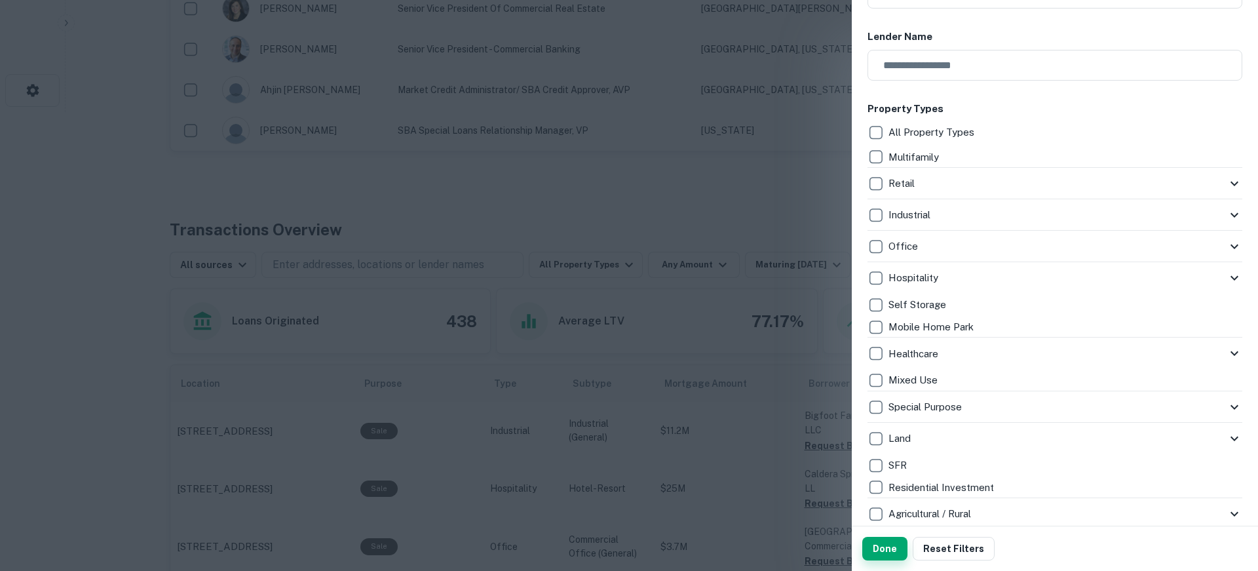
click at [893, 544] on button "Done" at bounding box center [884, 548] width 45 height 24
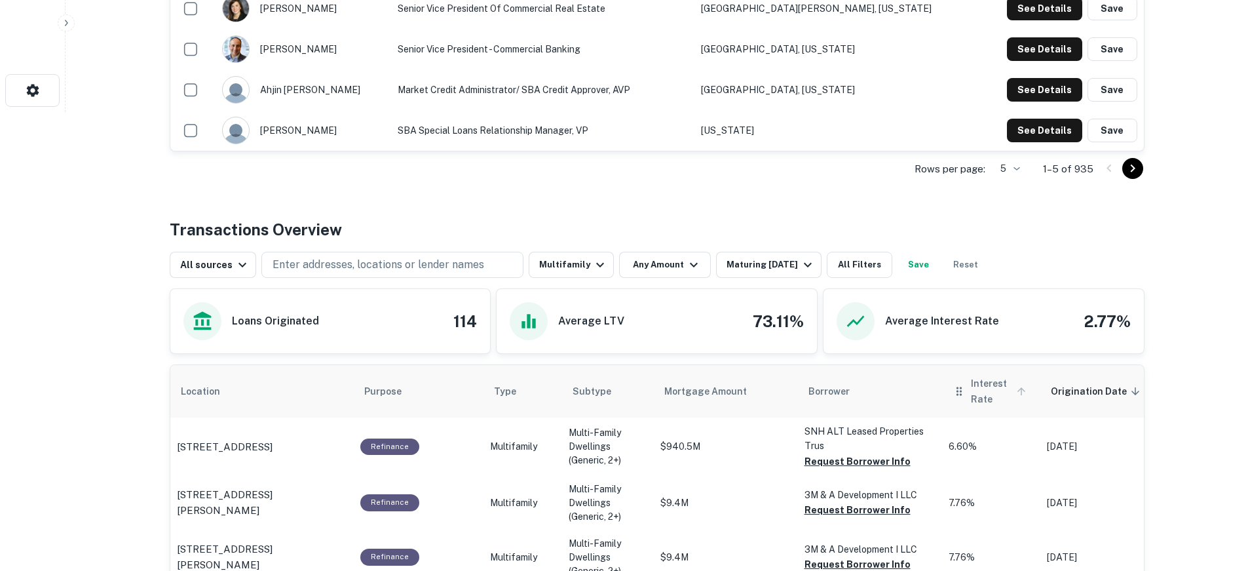
click at [982, 394] on span "Interest Rate" at bounding box center [1000, 390] width 59 height 31
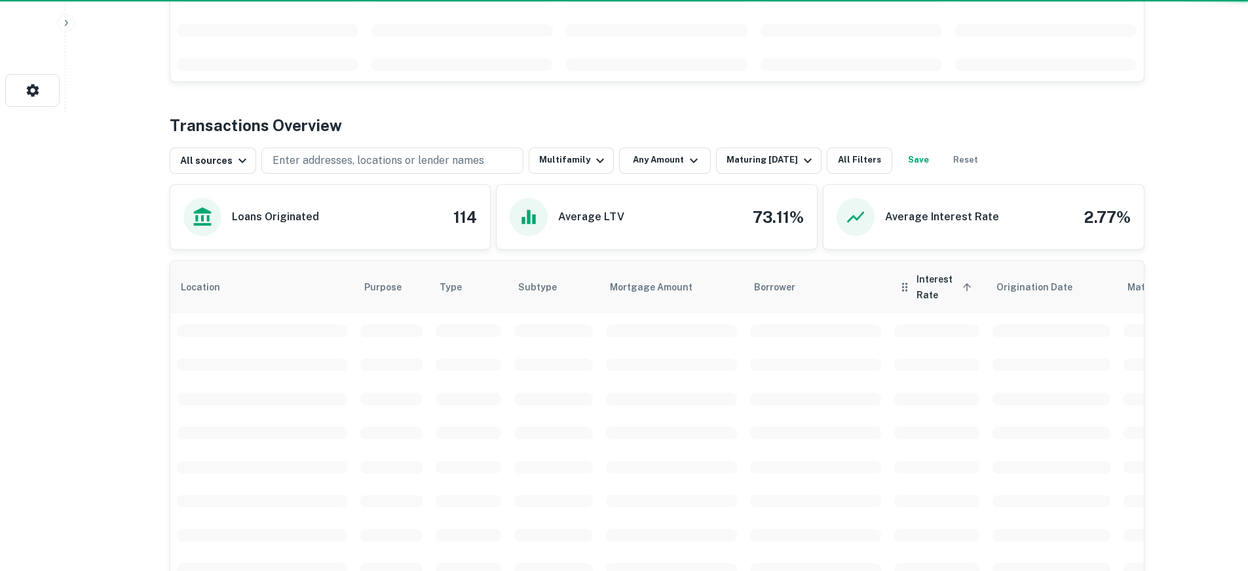
click at [982, 394] on td "scrollable content" at bounding box center [937, 398] width 98 height 34
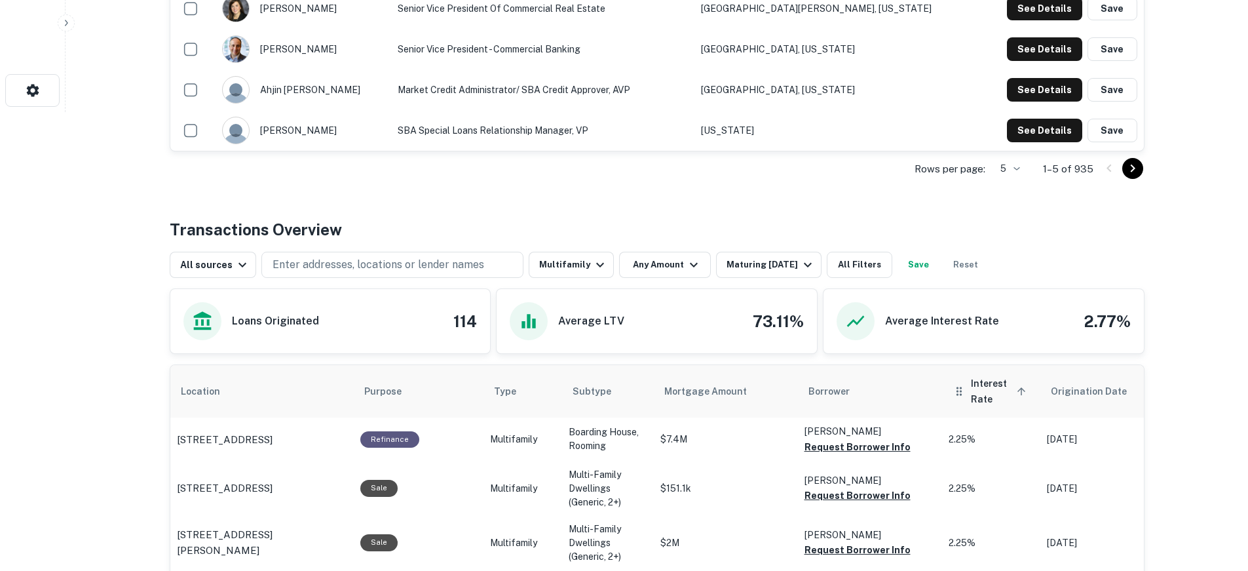
click at [983, 397] on span "Interest Rate sorted ascending" at bounding box center [1000, 390] width 59 height 31
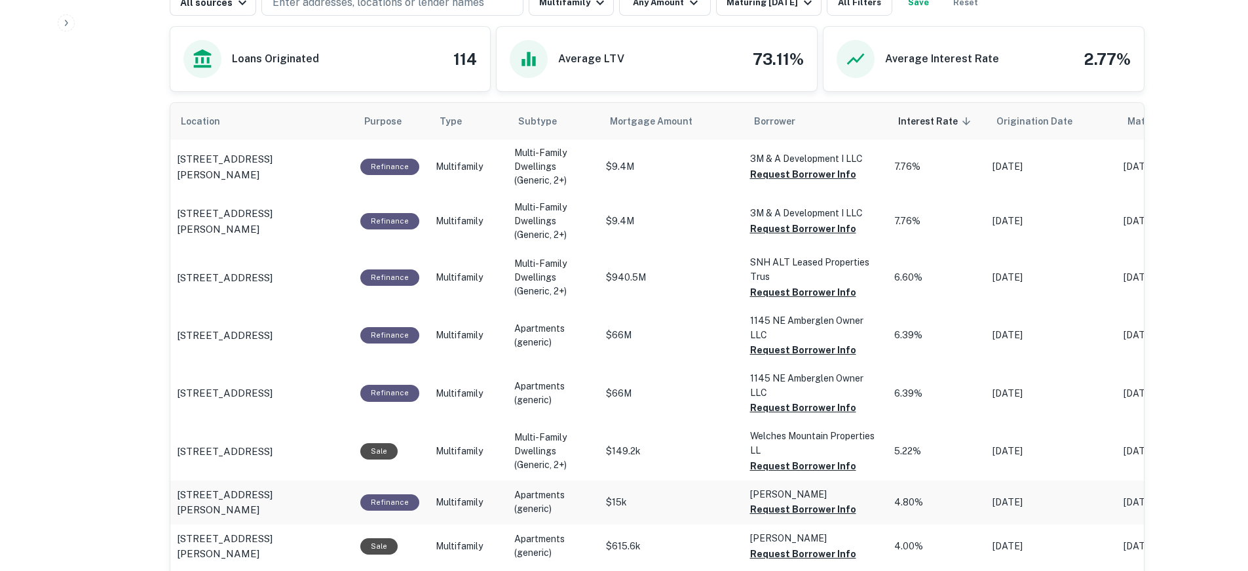
scroll to position [786, 0]
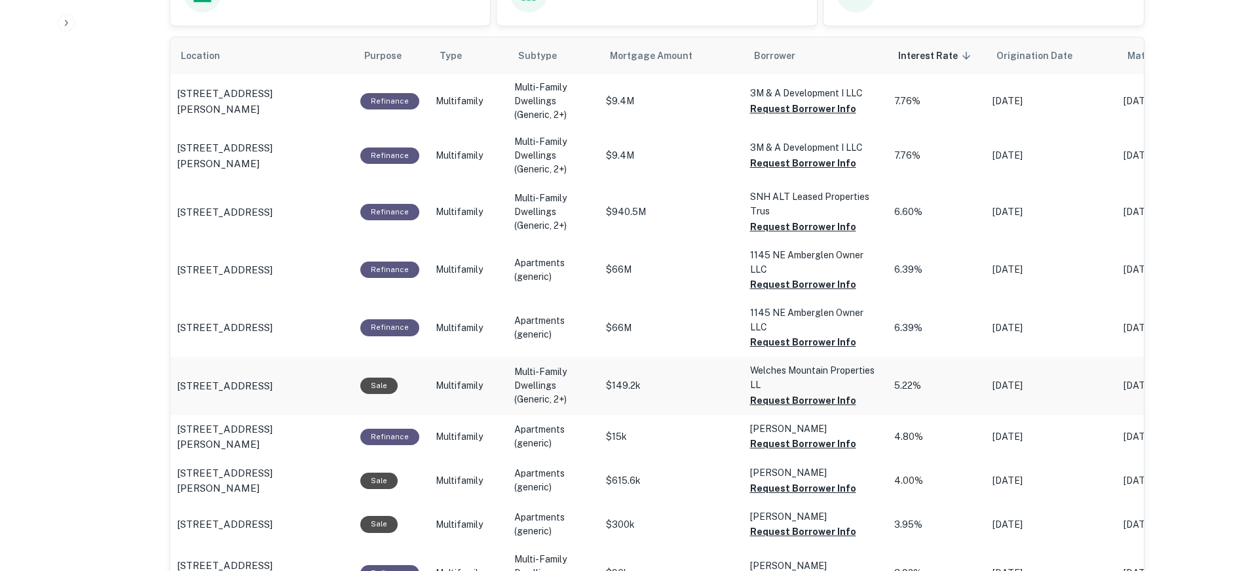
click at [784, 391] on p "Welches Mountain Properties LL" at bounding box center [815, 377] width 131 height 29
click at [782, 396] on button "Request Borrower Info" at bounding box center [803, 400] width 106 height 16
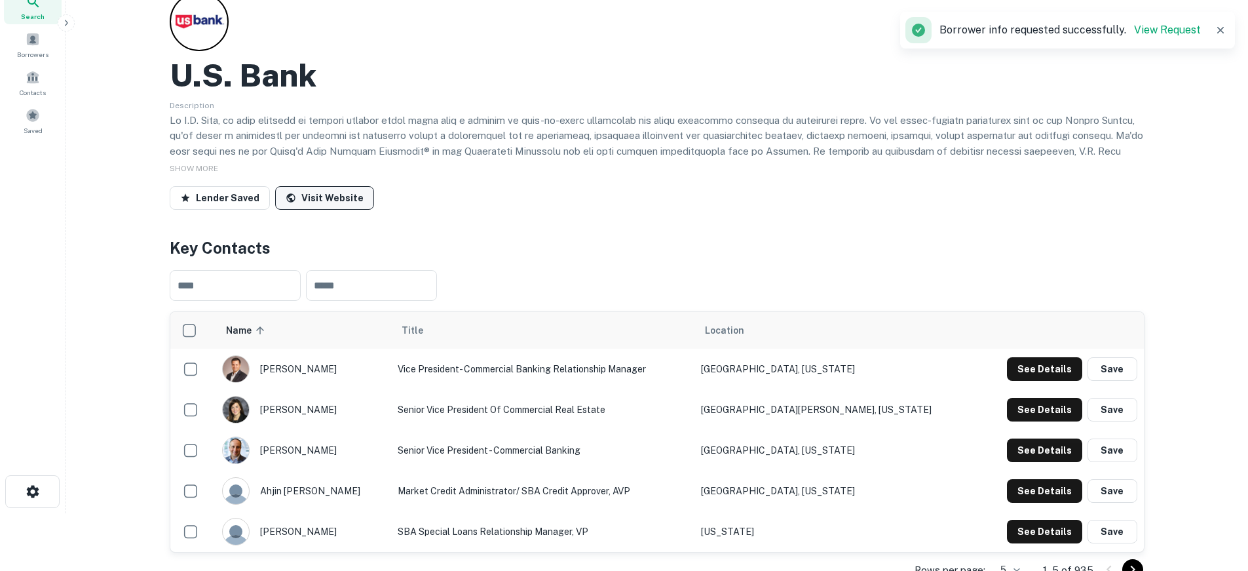
scroll to position [0, 0]
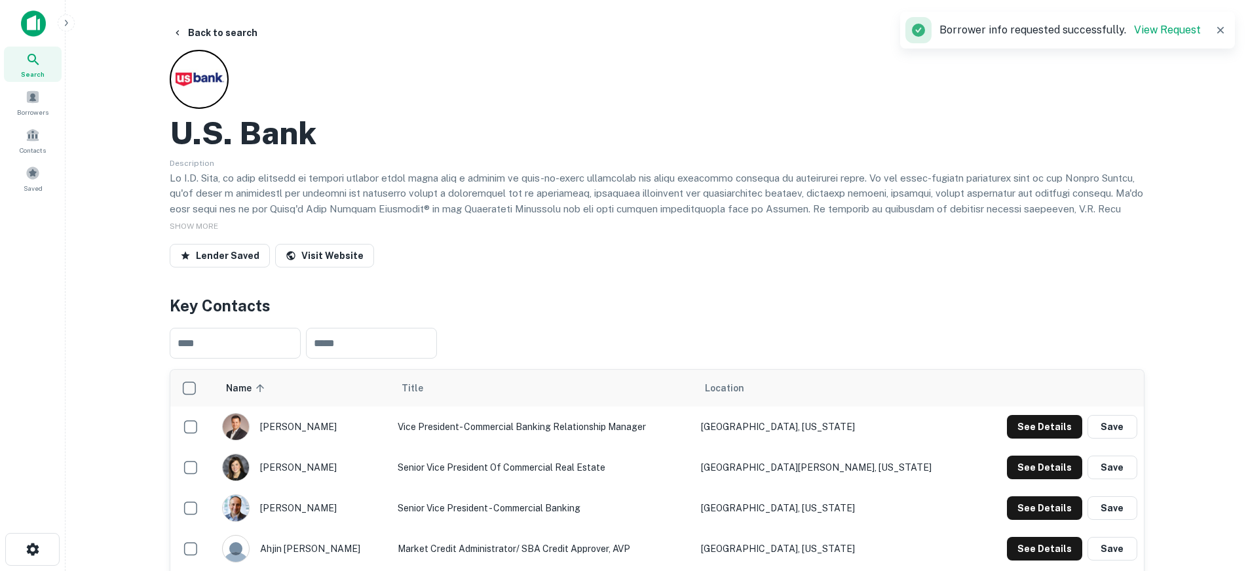
scroll to position [459, 0]
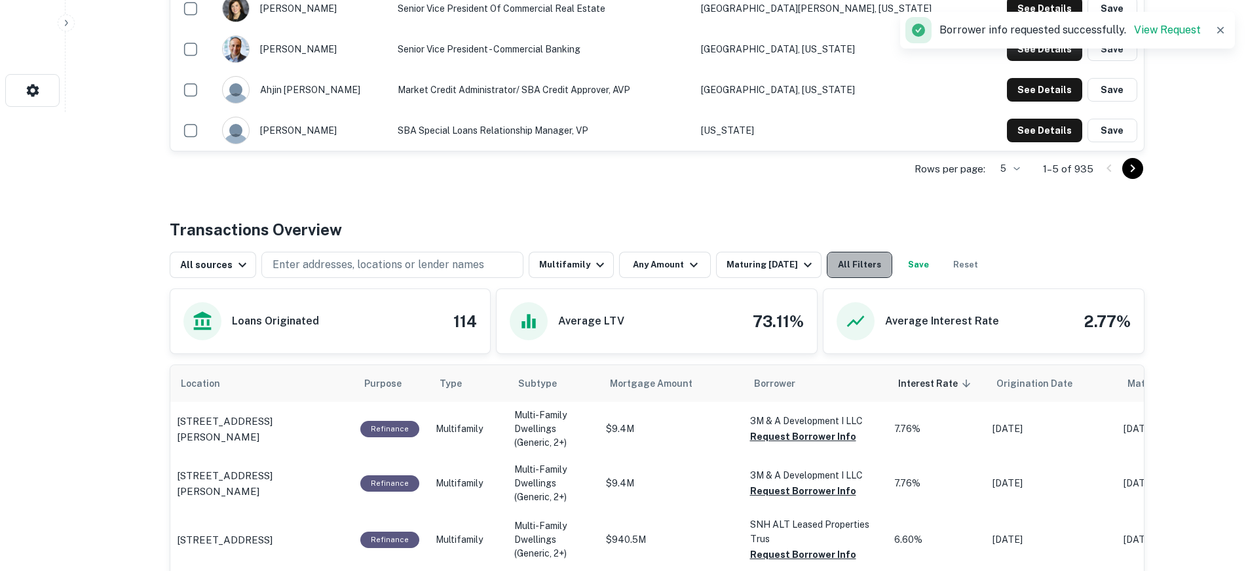
click at [849, 260] on button "All Filters" at bounding box center [860, 265] width 66 height 26
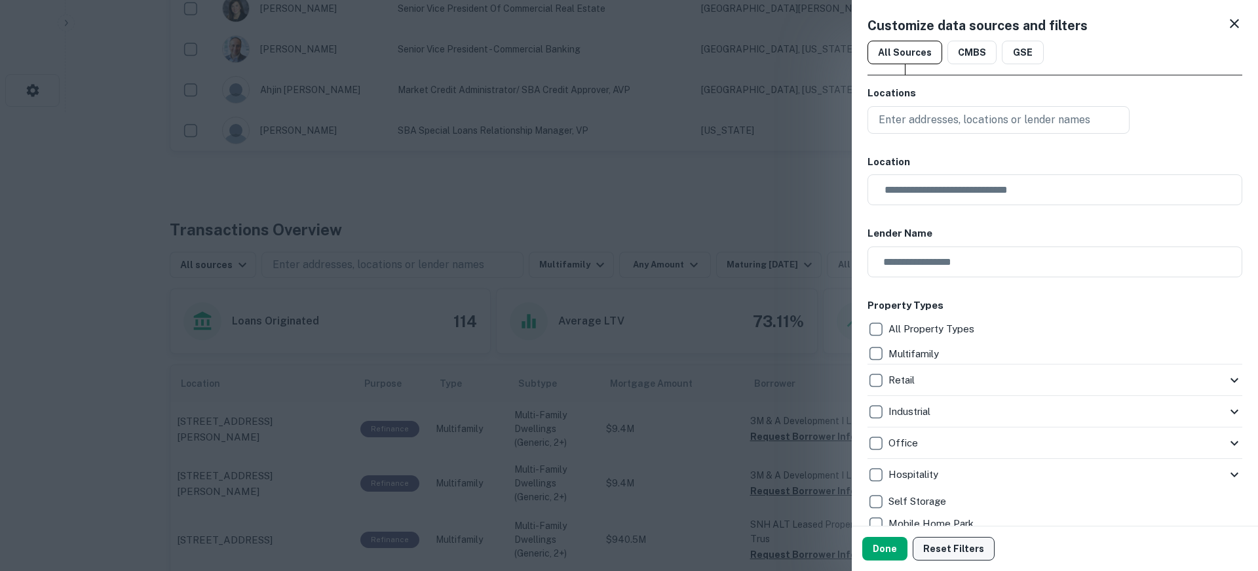
click at [942, 544] on button "Reset Filters" at bounding box center [953, 548] width 82 height 24
click at [673, 236] on div at bounding box center [629, 285] width 1258 height 571
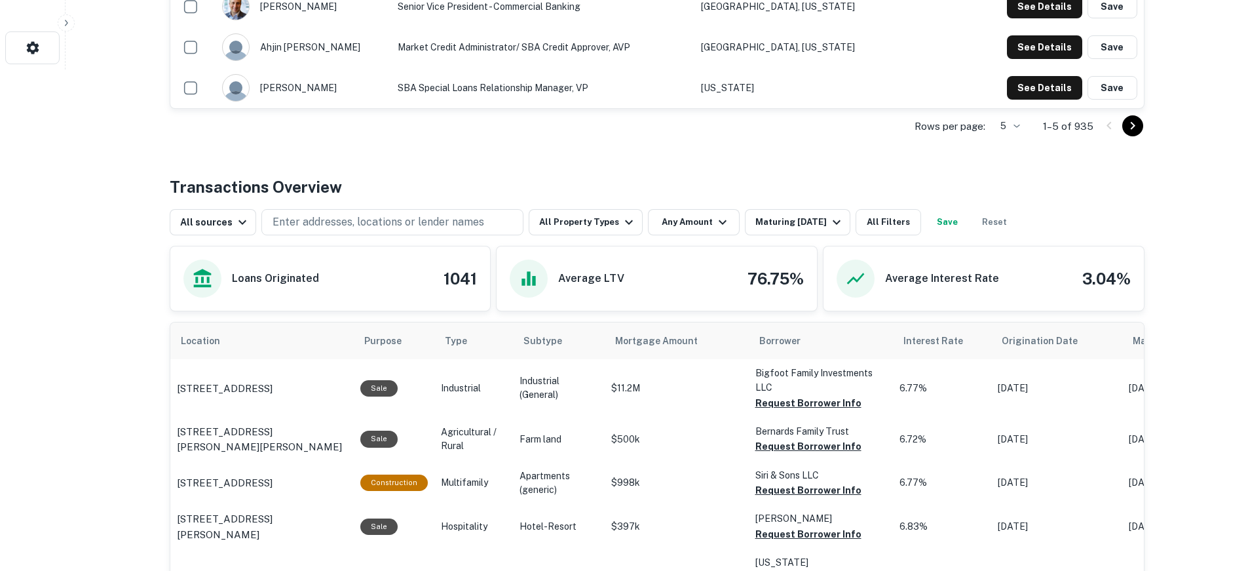
scroll to position [524, 0]
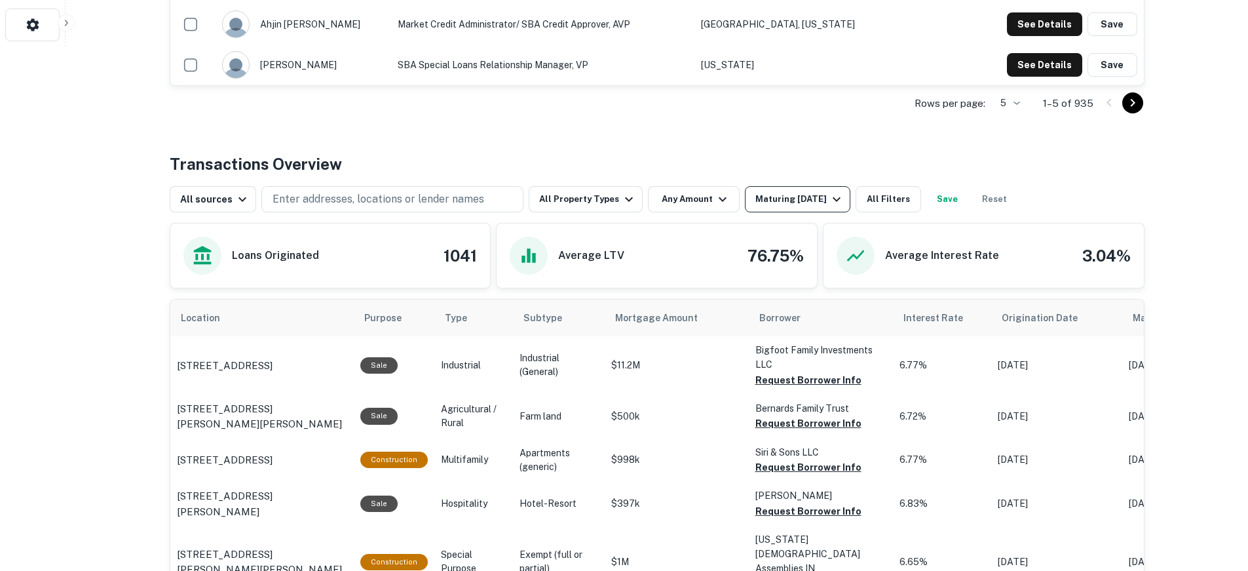
click at [798, 197] on div "Maturing [DATE]" at bounding box center [799, 199] width 89 height 16
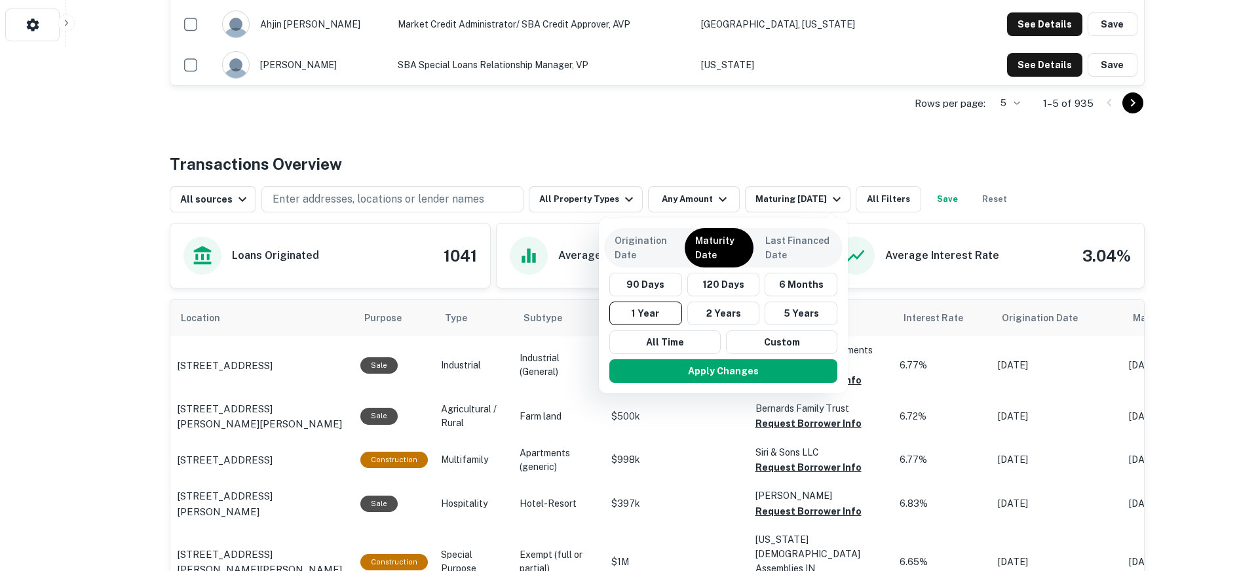
click at [711, 153] on div at bounding box center [629, 285] width 1258 height 571
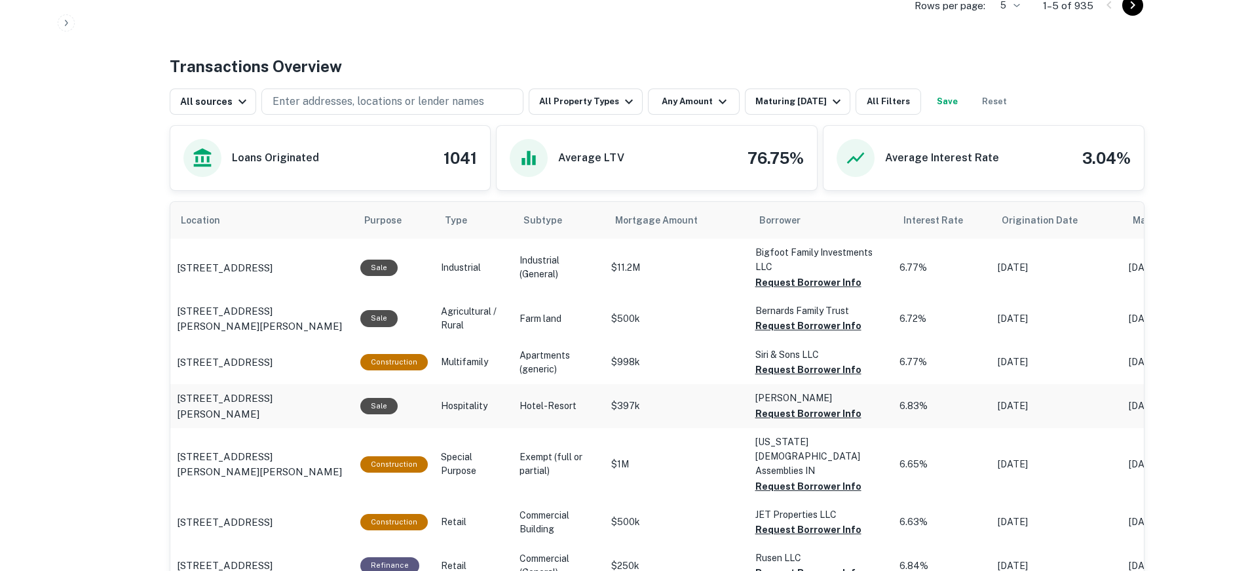
scroll to position [655, 0]
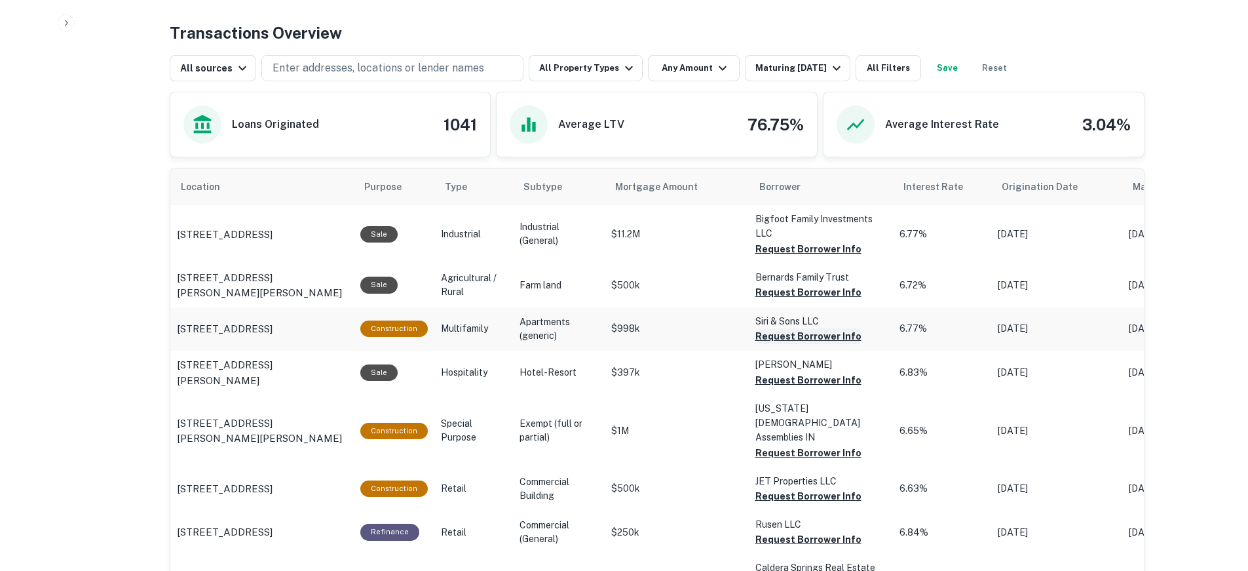
click at [788, 335] on button "Request Borrower Info" at bounding box center [808, 336] width 106 height 16
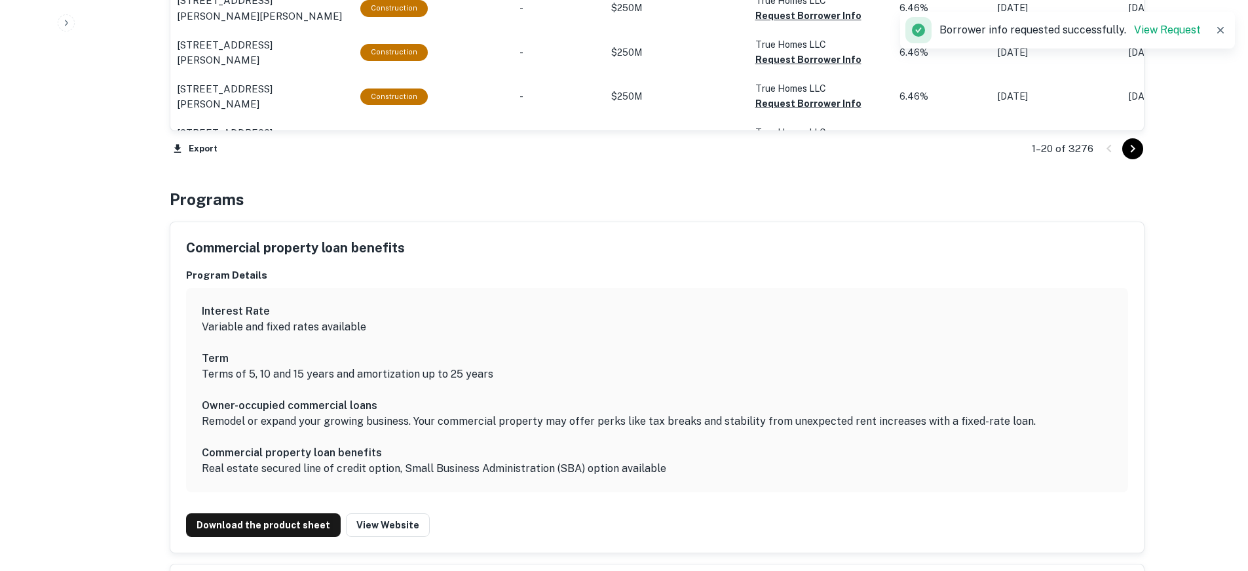
scroll to position [1572, 0]
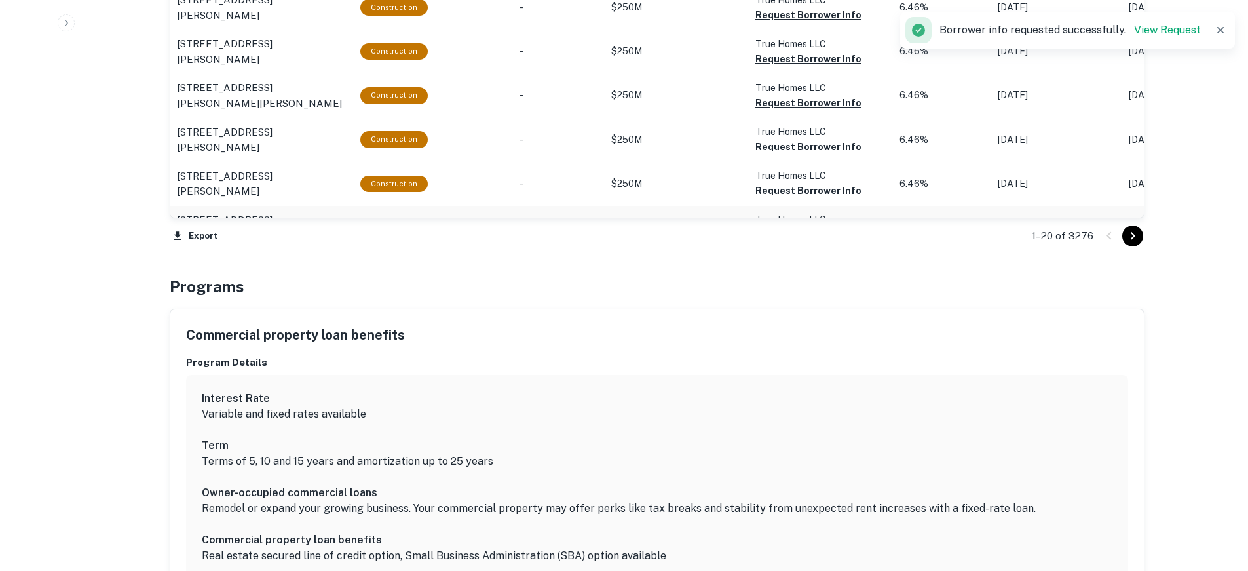
drag, startPoint x: 597, startPoint y: 210, endPoint x: 728, endPoint y: 210, distance: 131.0
click at [728, 210] on tr "[STREET_ADDRESS][PERSON_NAME][PERSON_NAME] Construction - $250M True Homes LLC …" at bounding box center [1037, 228] width 1735 height 44
click at [690, 229] on div "Export 1–20 of 3276" at bounding box center [657, 235] width 975 height 35
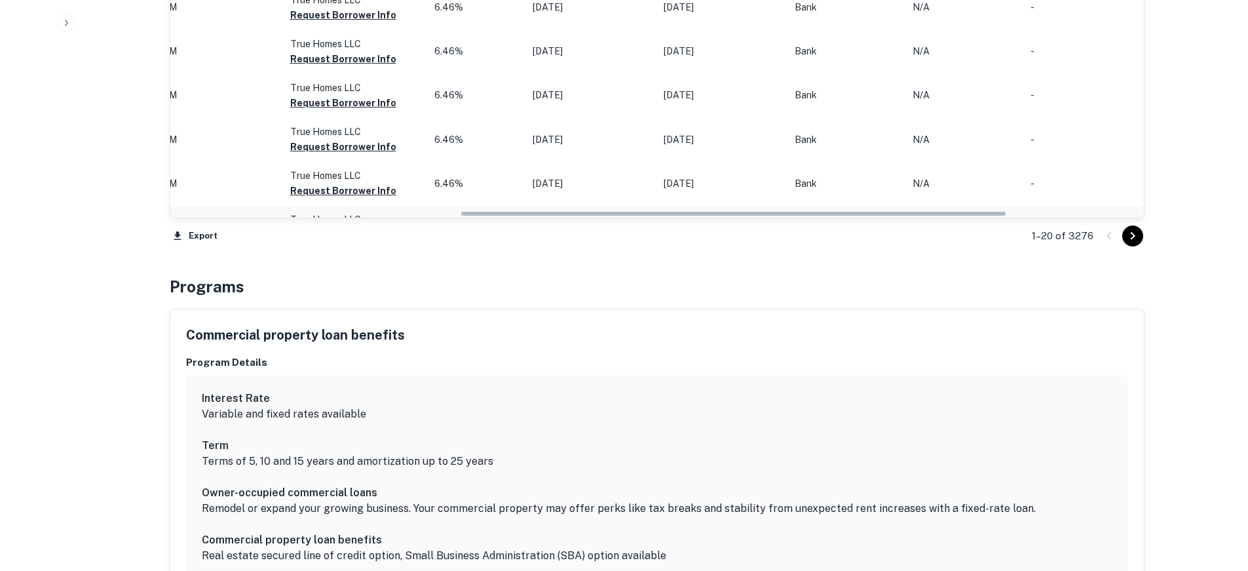
scroll to position [0, 521]
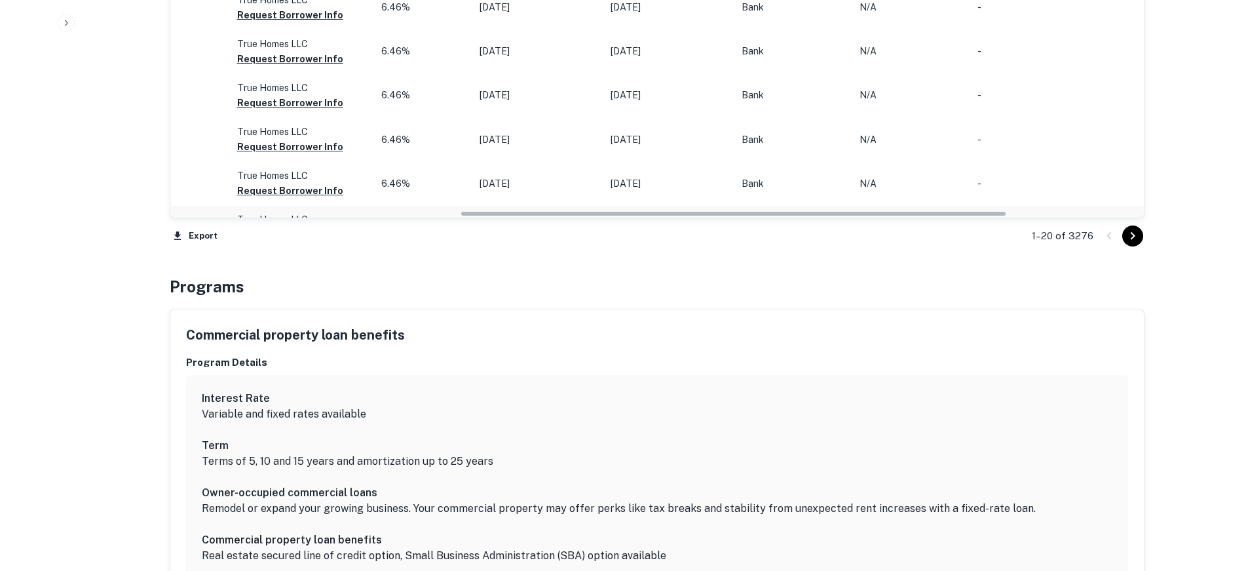
drag, startPoint x: 686, startPoint y: 212, endPoint x: 967, endPoint y: 211, distance: 280.4
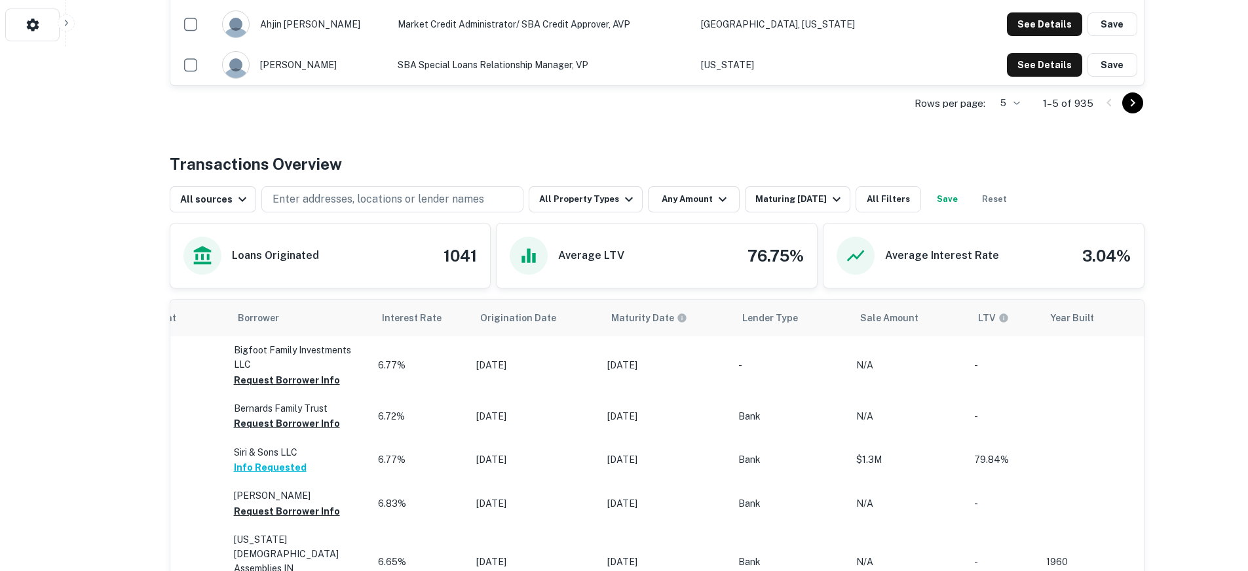
scroll to position [0, 526]
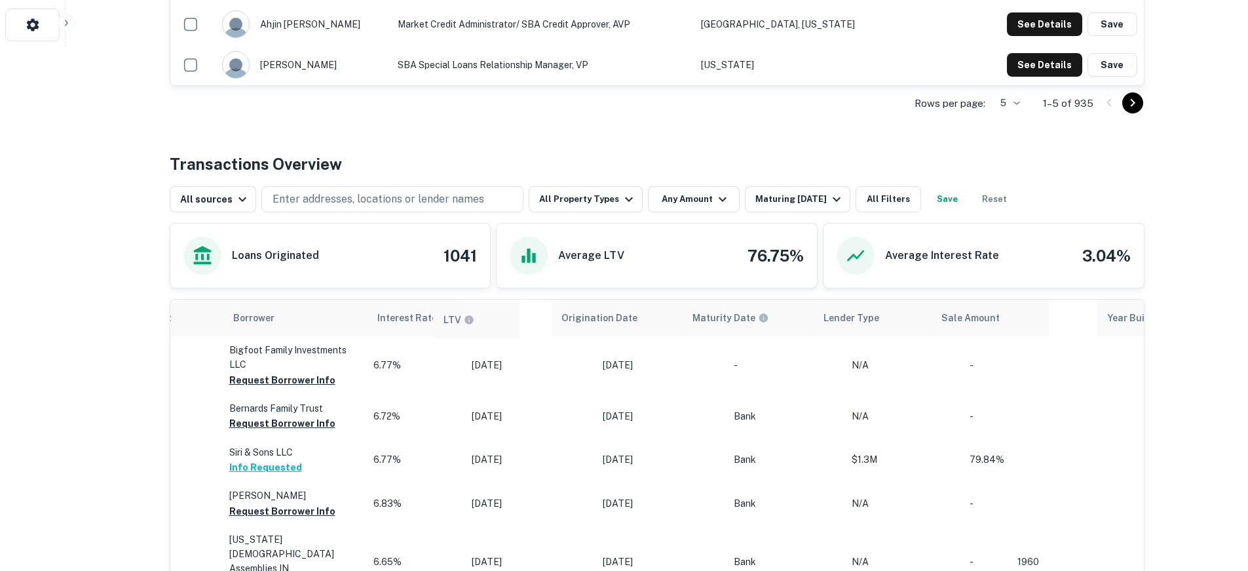
drag, startPoint x: 986, startPoint y: 329, endPoint x: 451, endPoint y: 332, distance: 535.2
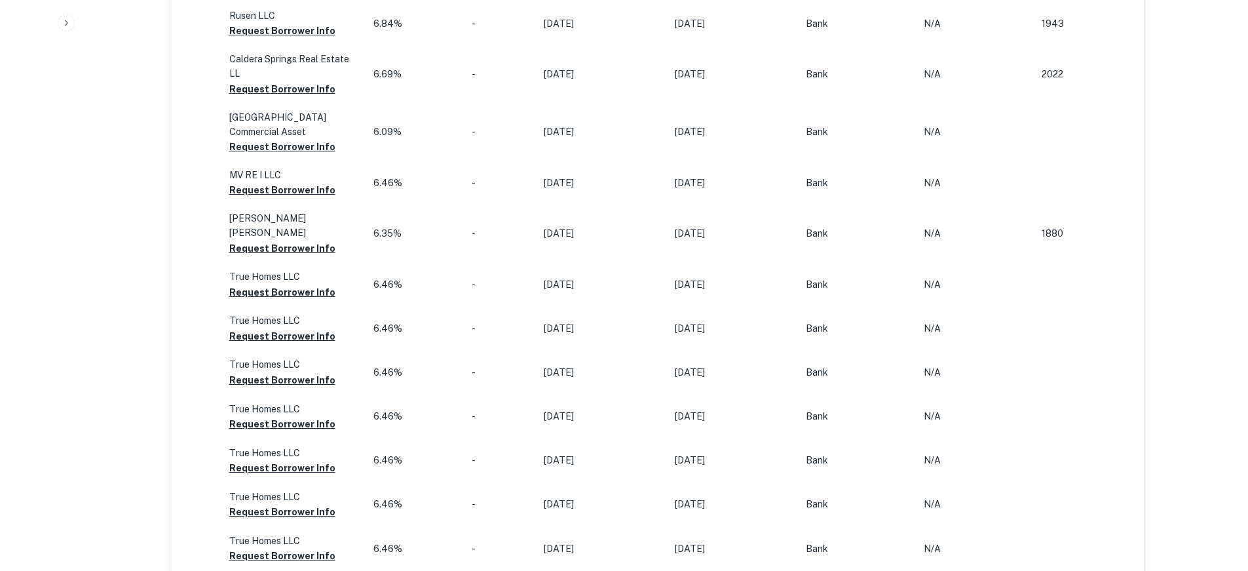
scroll to position [1310, 0]
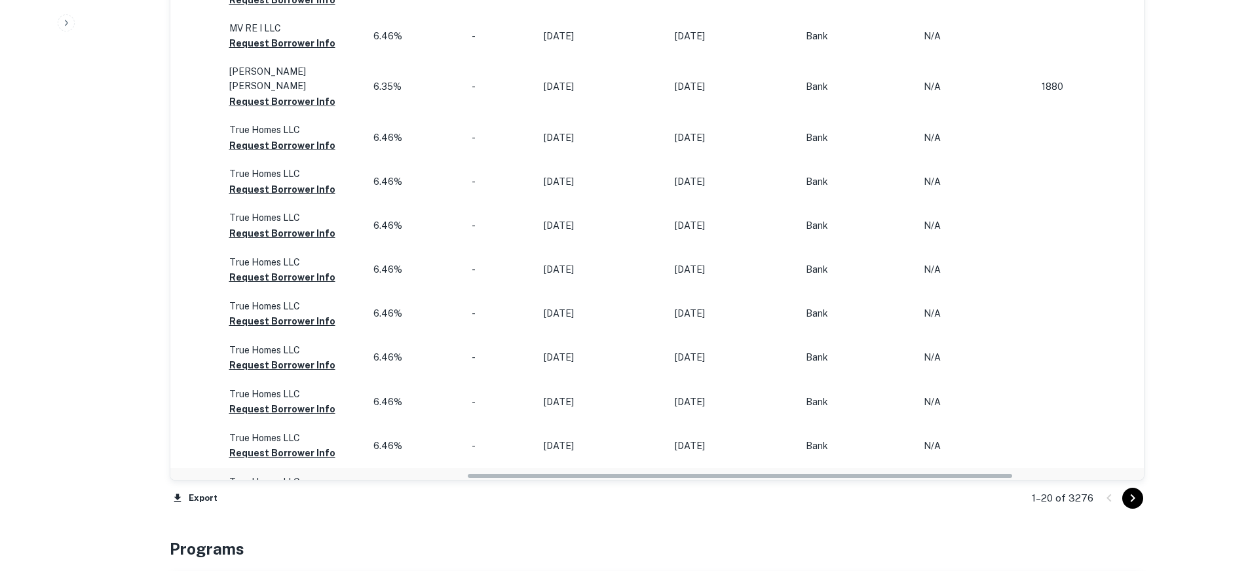
drag, startPoint x: 699, startPoint y: 474, endPoint x: 446, endPoint y: 473, distance: 252.9
click at [446, 473] on tr "[STREET_ADDRESS][PERSON_NAME][PERSON_NAME] Construction - $250M True Homes LLC …" at bounding box center [511, 490] width 1735 height 44
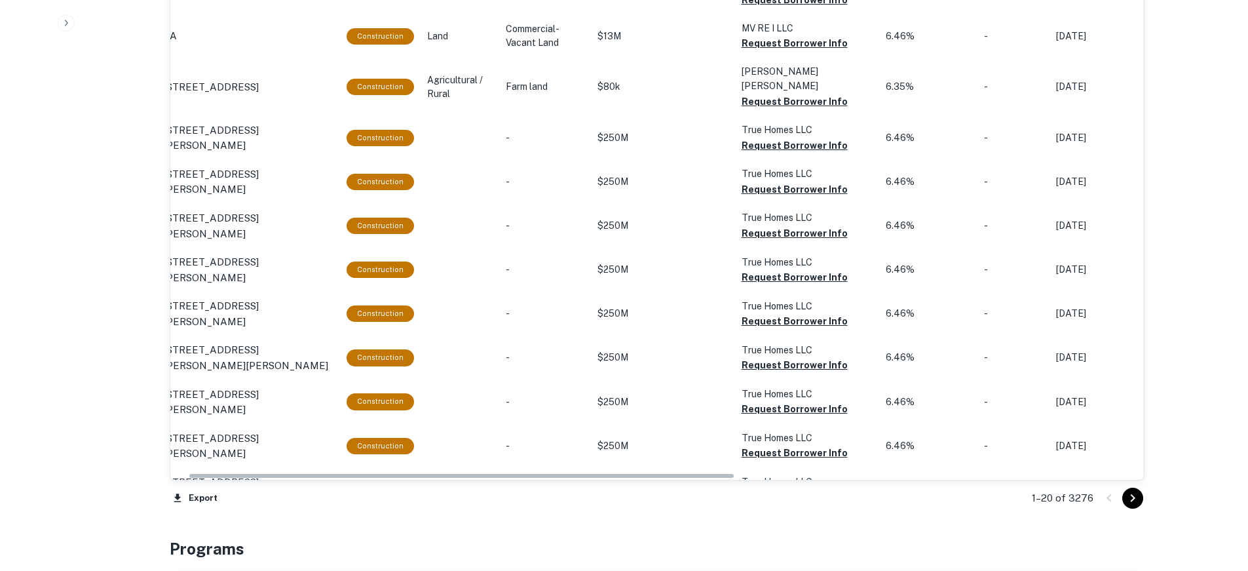
scroll to position [0, 0]
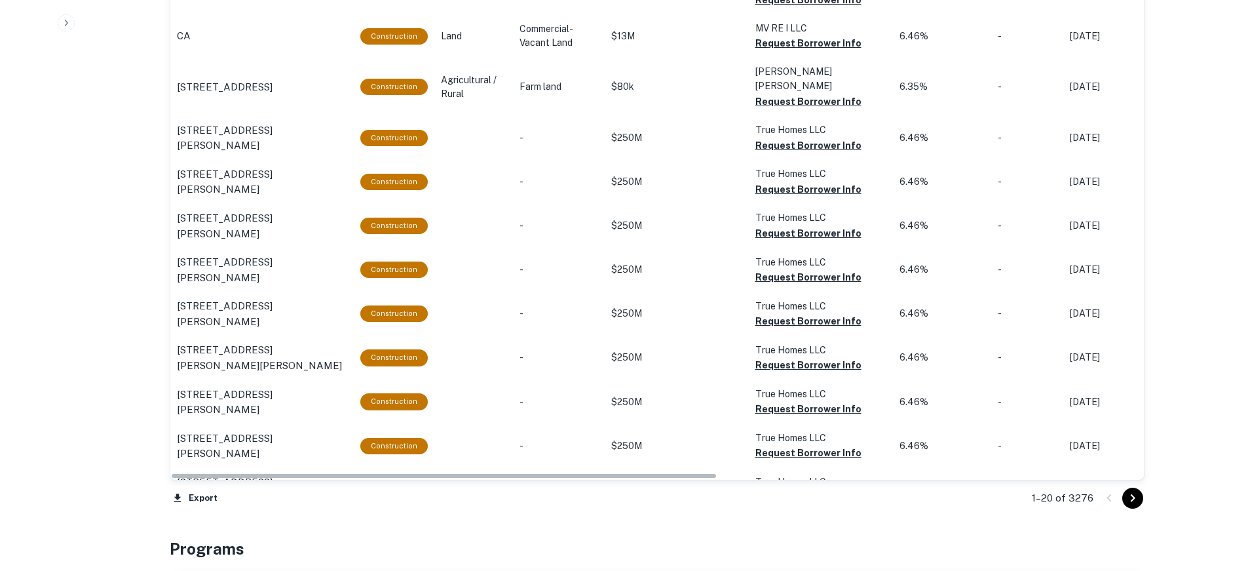
drag, startPoint x: 476, startPoint y: 476, endPoint x: 148, endPoint y: 476, distance: 328.2
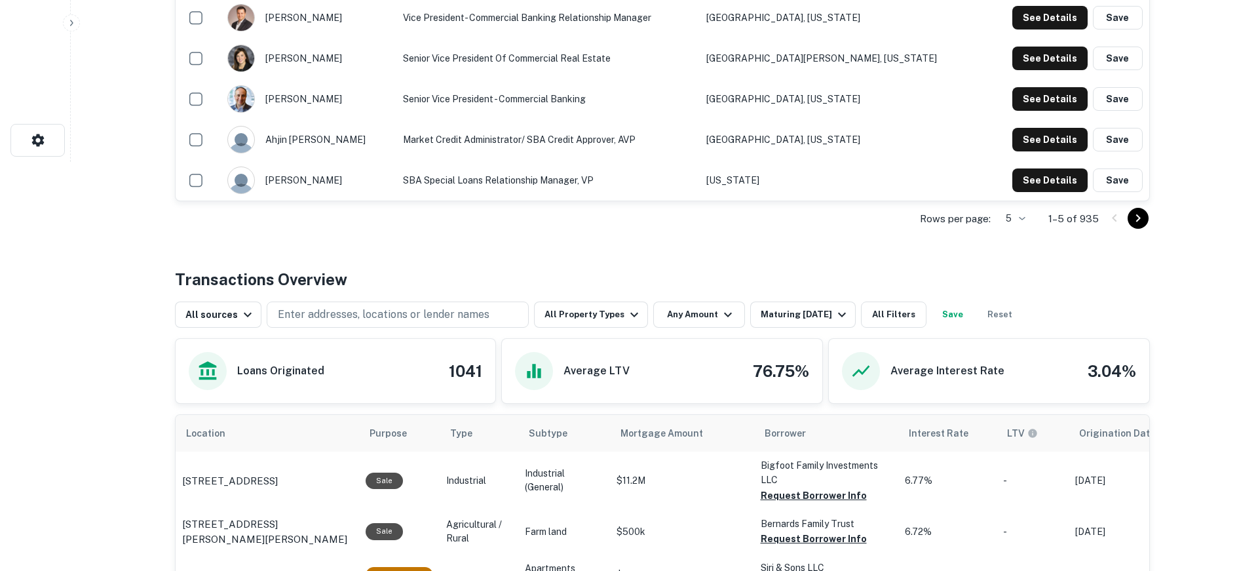
scroll to position [524, 0]
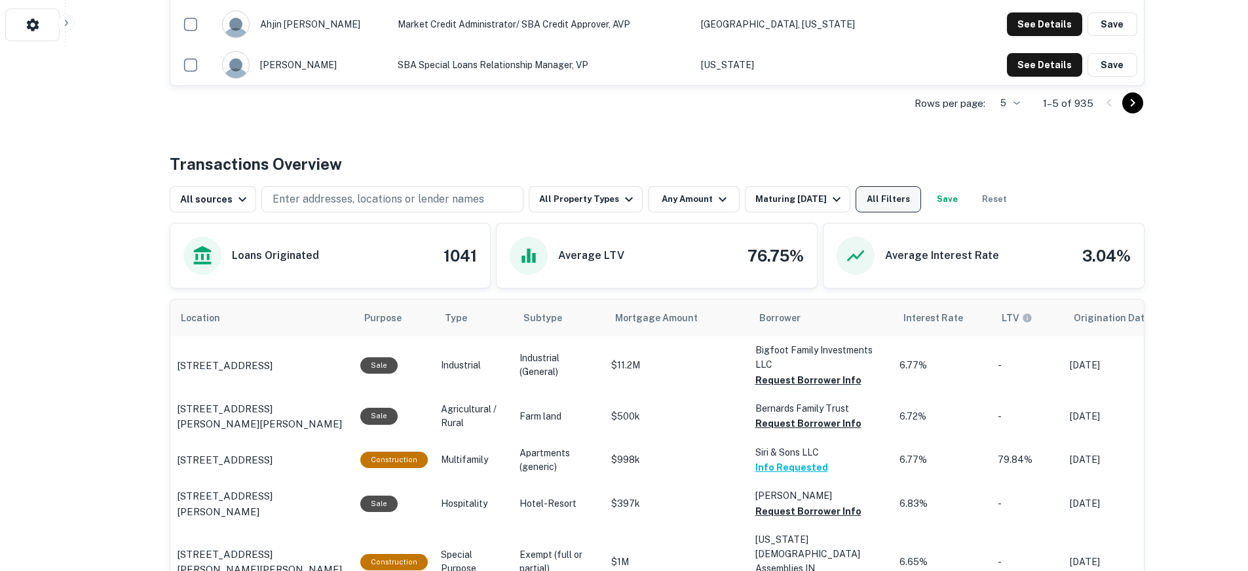
click at [889, 199] on button "All Filters" at bounding box center [889, 199] width 66 height 26
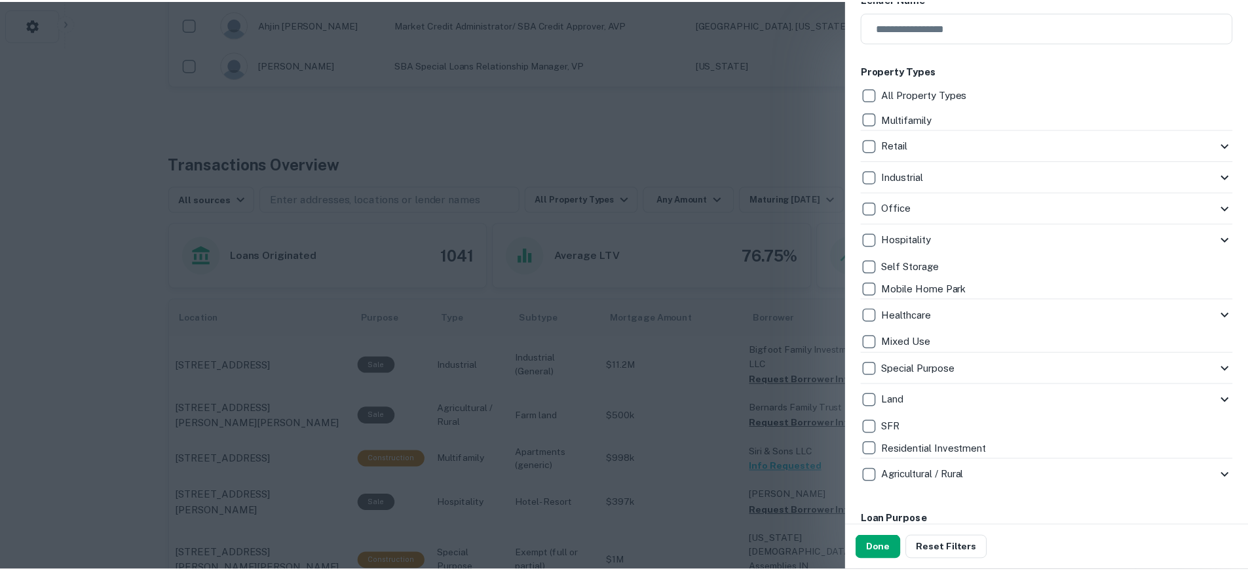
scroll to position [262, 0]
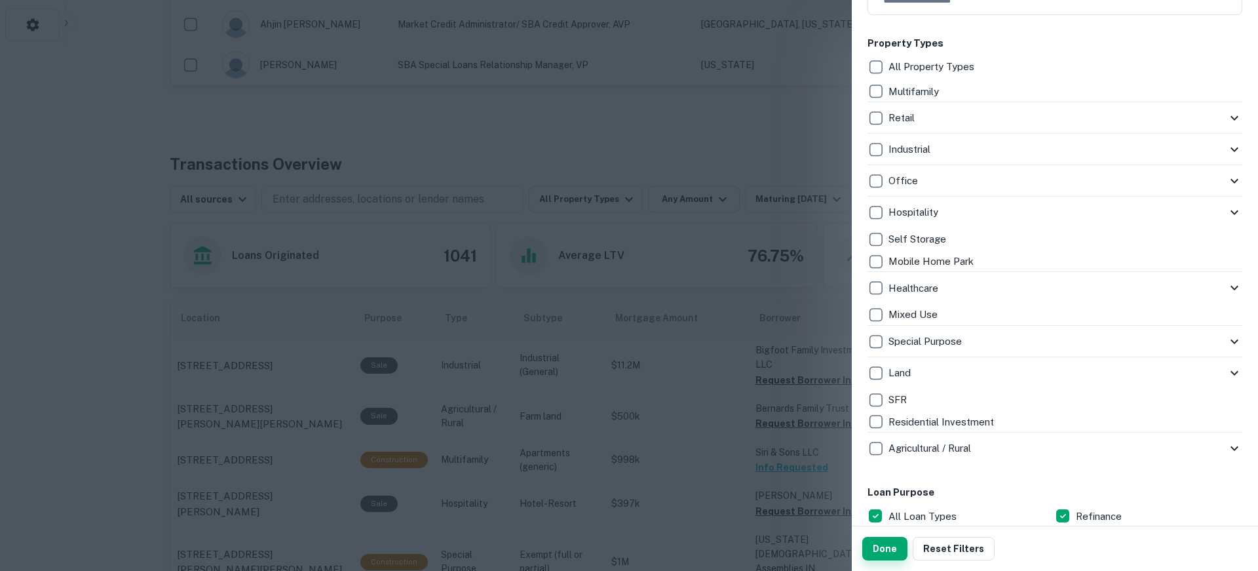
click at [888, 543] on button "Done" at bounding box center [884, 548] width 45 height 24
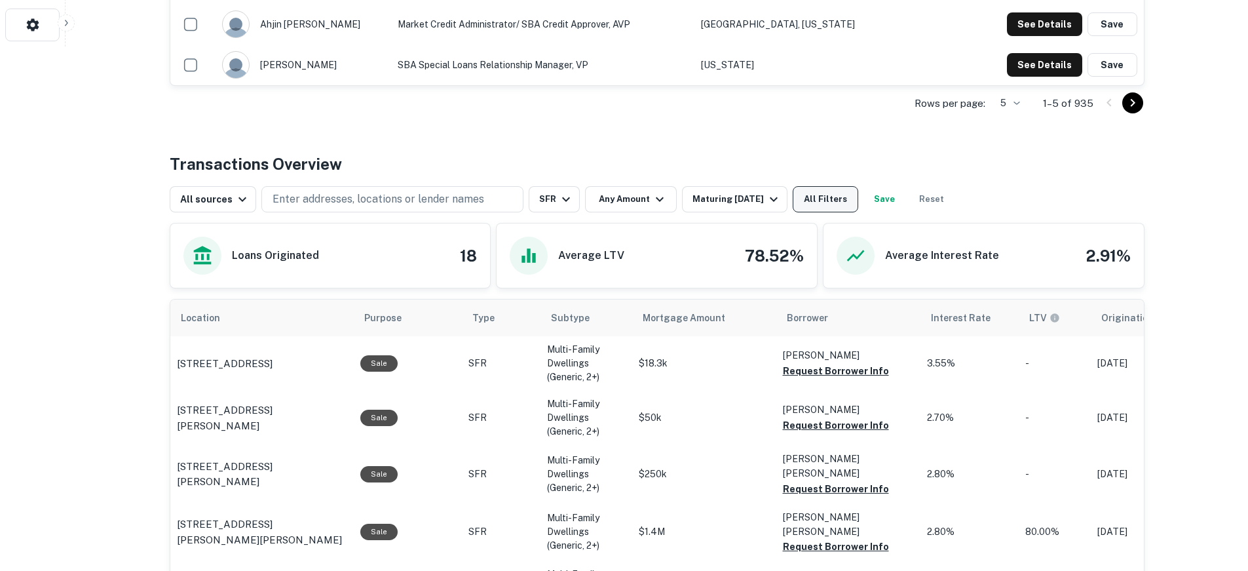
click at [823, 196] on button "All Filters" at bounding box center [826, 199] width 66 height 26
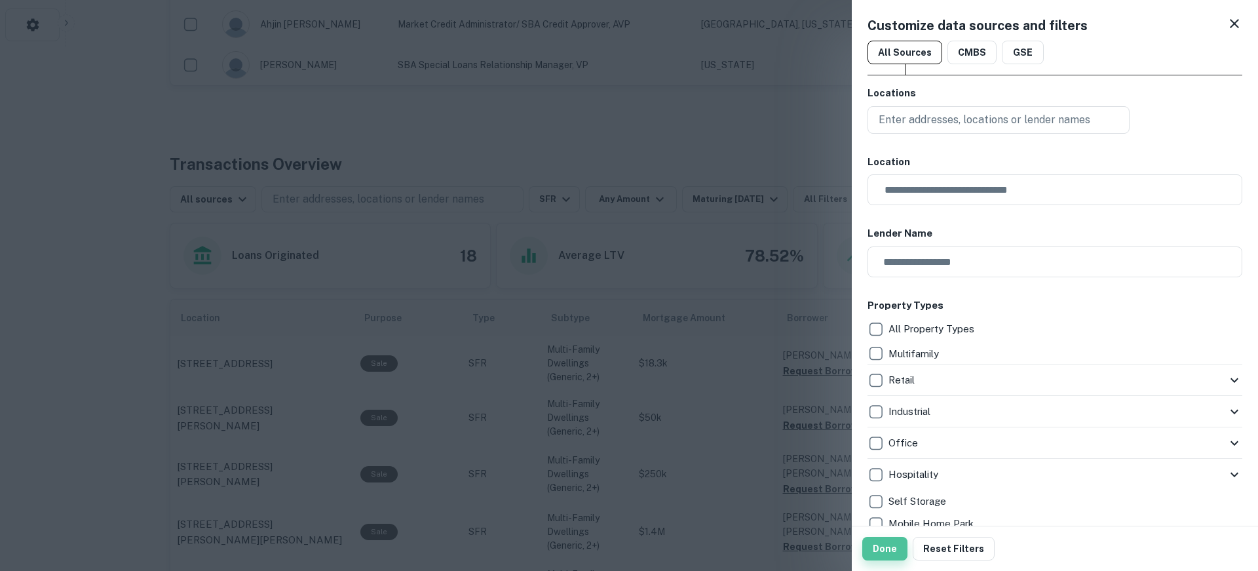
click at [880, 544] on button "Done" at bounding box center [884, 548] width 45 height 24
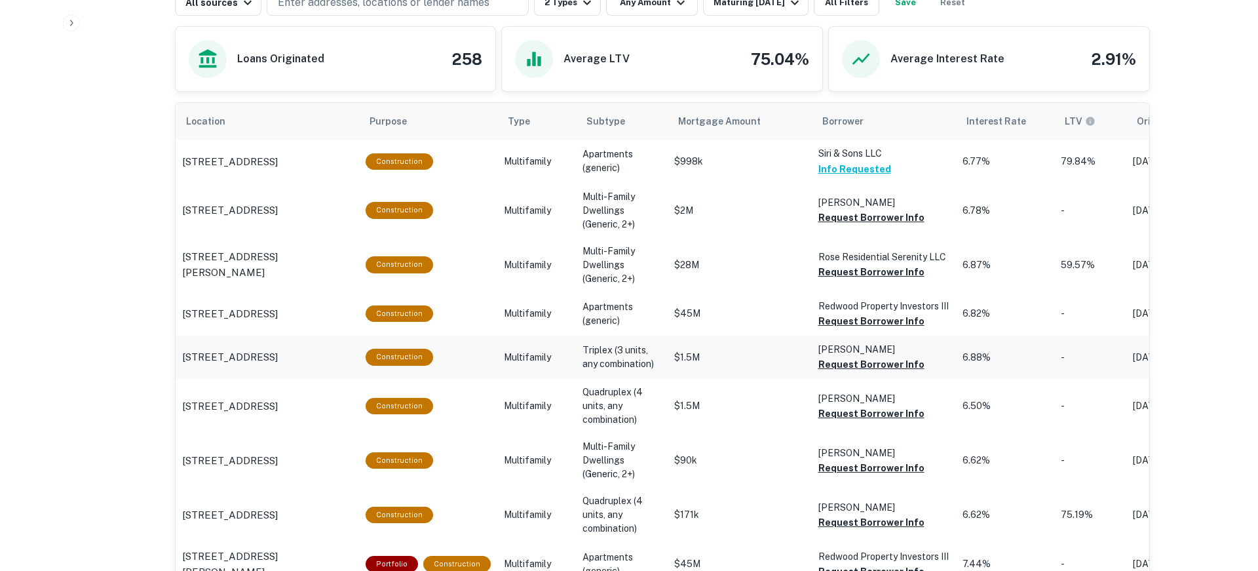
scroll to position [393, 0]
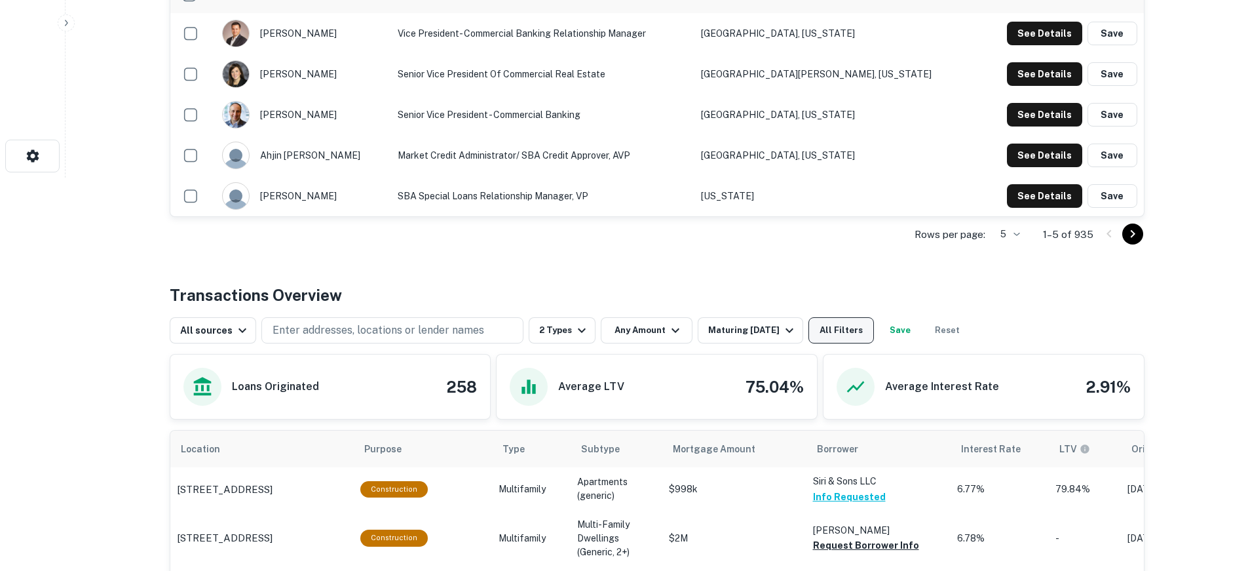
click at [853, 326] on button "All Filters" at bounding box center [841, 330] width 66 height 26
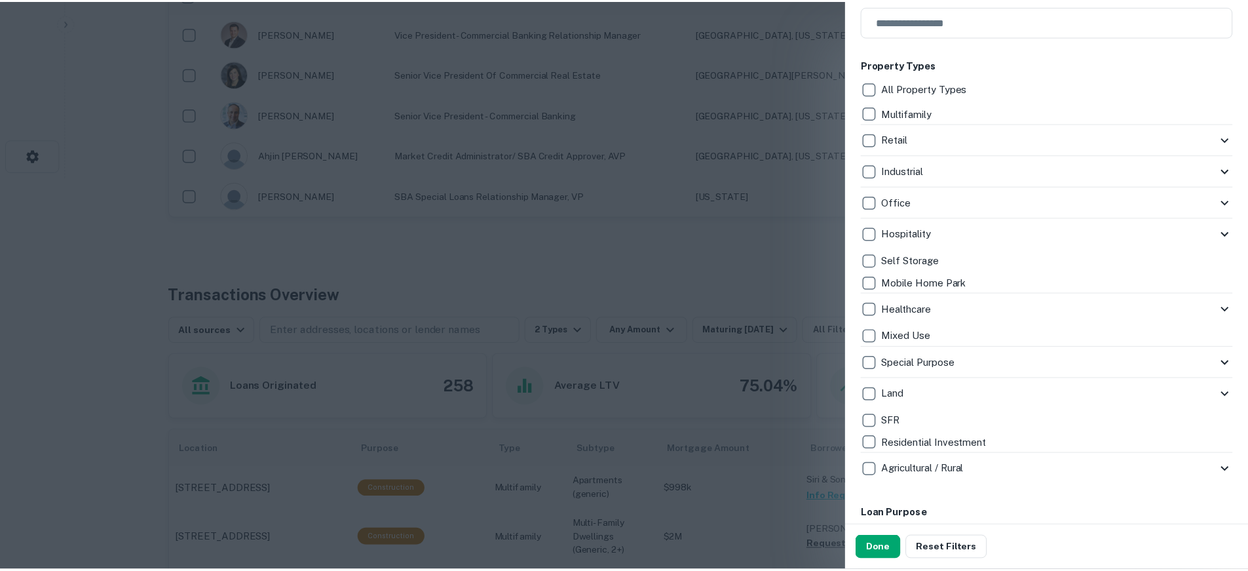
scroll to position [262, 0]
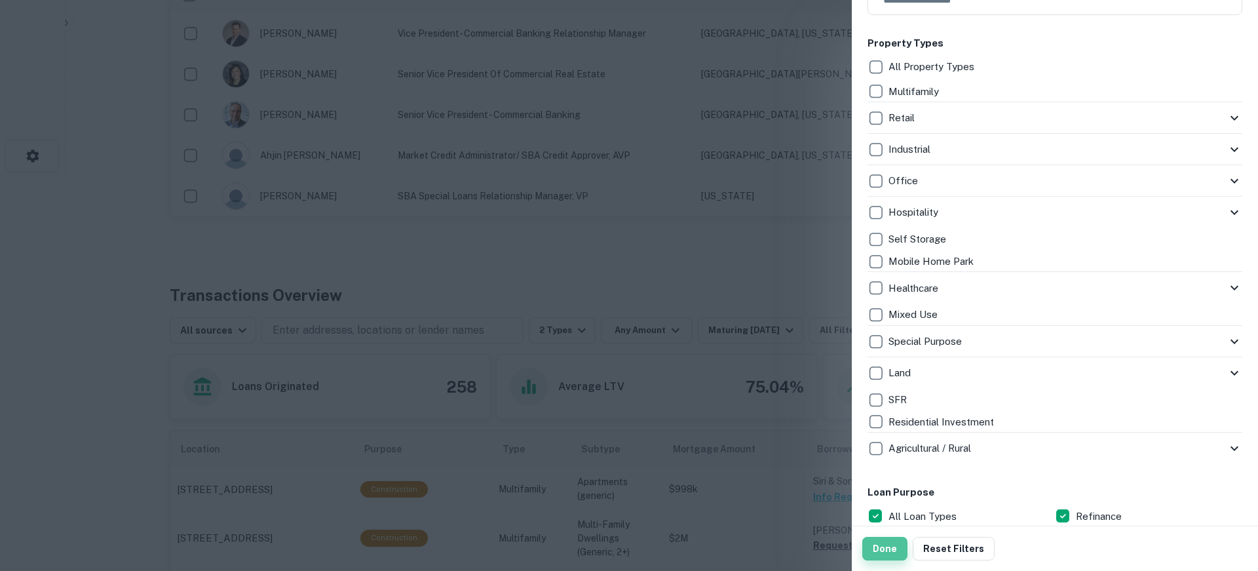
click at [878, 554] on button "Done" at bounding box center [884, 548] width 45 height 24
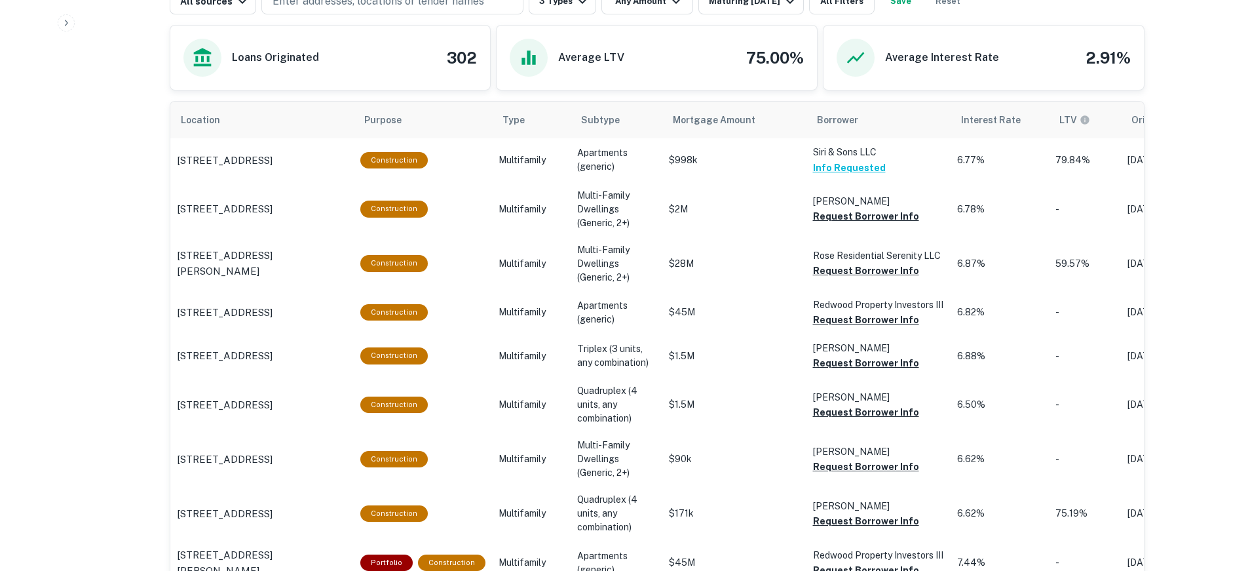
scroll to position [721, 0]
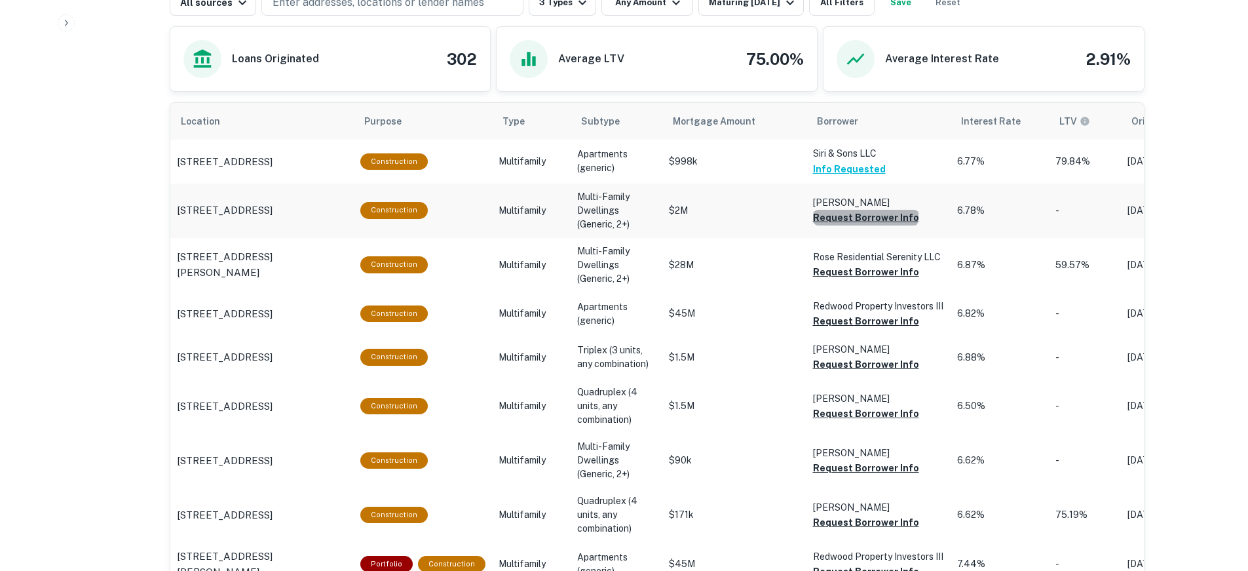
click at [858, 212] on button "Request Borrower Info" at bounding box center [866, 218] width 106 height 16
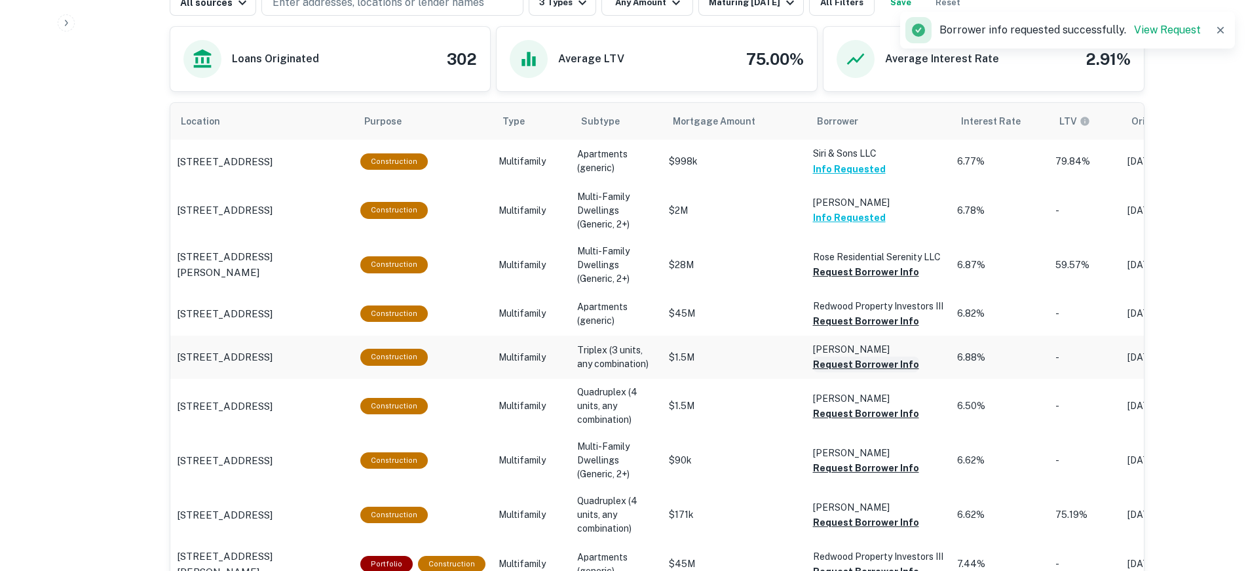
click at [824, 362] on button "Request Borrower Info" at bounding box center [866, 364] width 106 height 16
click at [844, 413] on button "Request Borrower Info" at bounding box center [866, 413] width 106 height 16
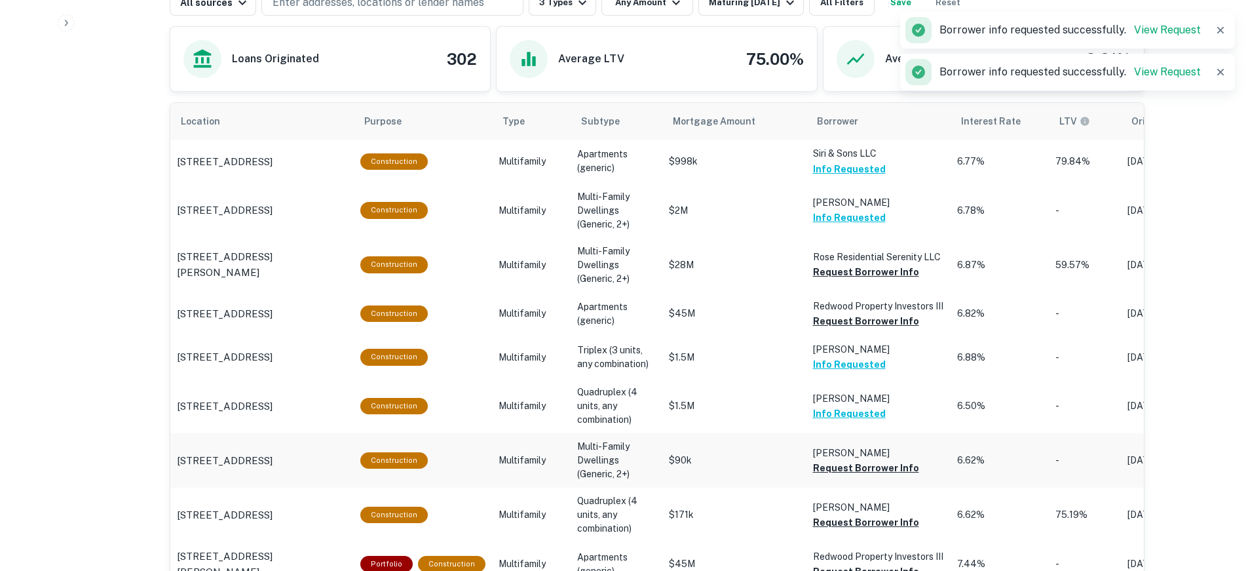
scroll to position [786, 0]
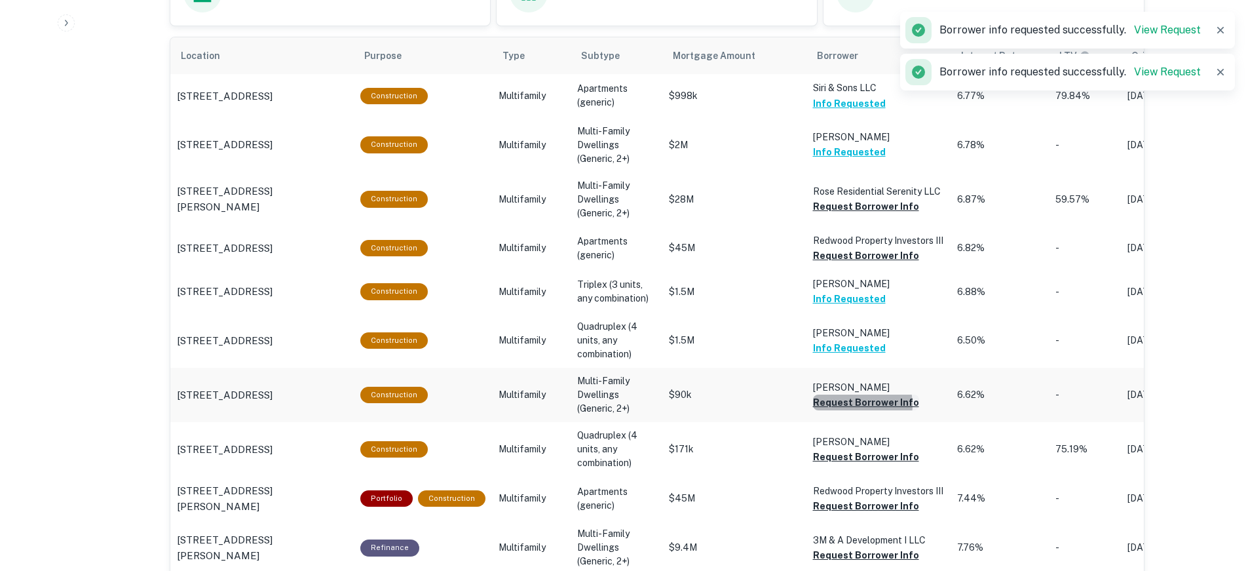
click at [845, 405] on button "Request Borrower Info" at bounding box center [866, 402] width 106 height 16
click at [833, 461] on button "Request Borrower Info" at bounding box center [866, 457] width 106 height 16
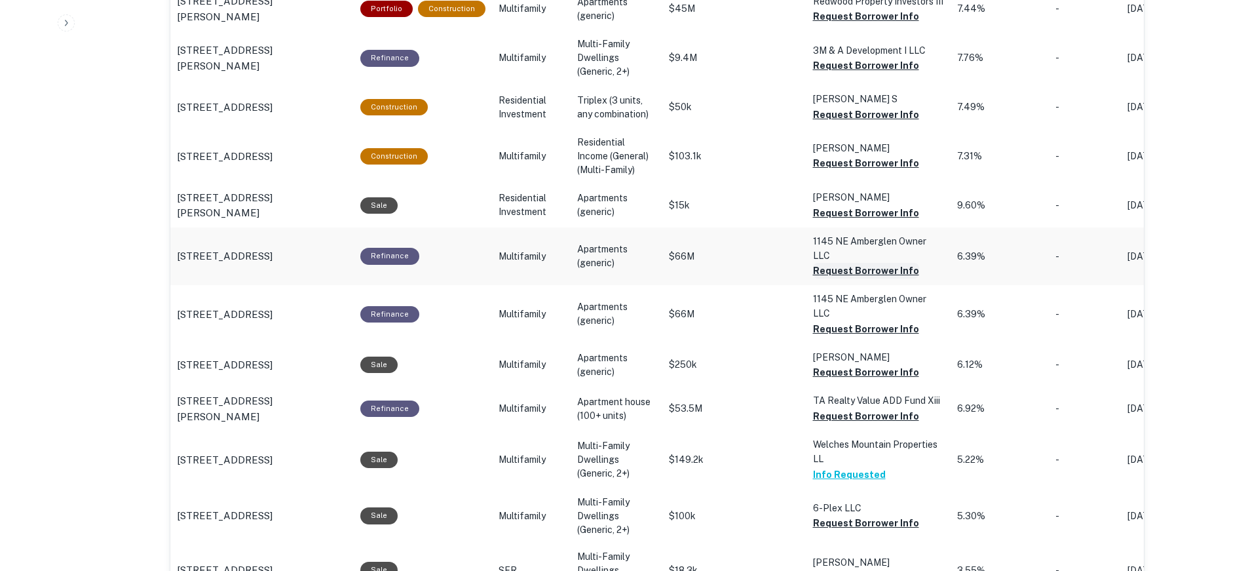
scroll to position [1310, 0]
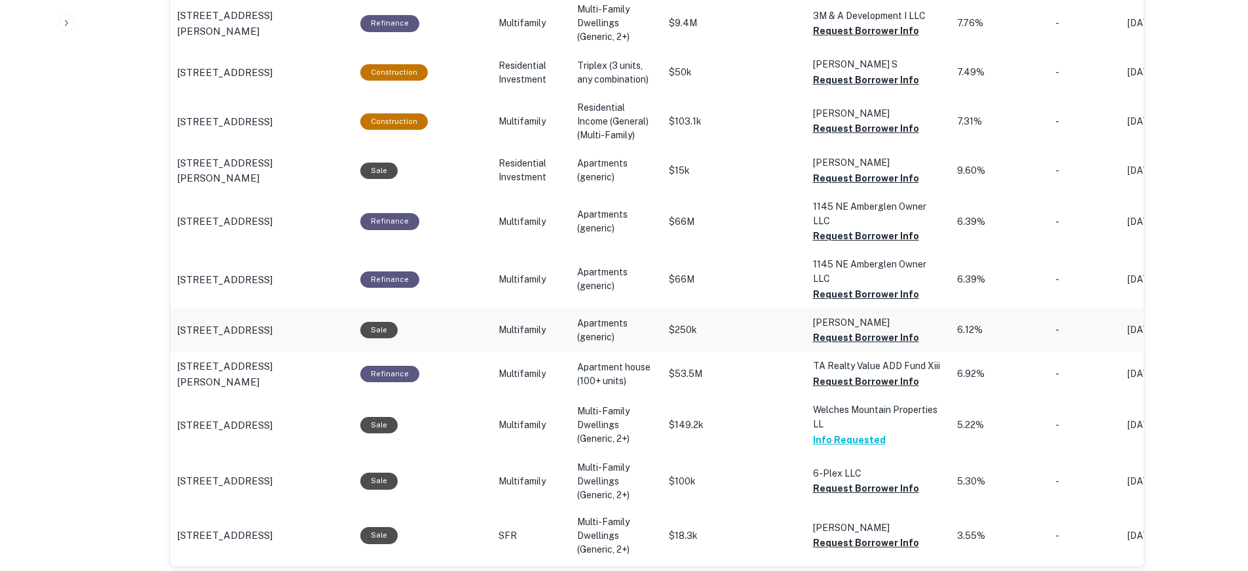
click at [844, 329] on p "[PERSON_NAME]" at bounding box center [878, 322] width 131 height 14
click at [844, 338] on button "Request Borrower Info" at bounding box center [866, 337] width 106 height 16
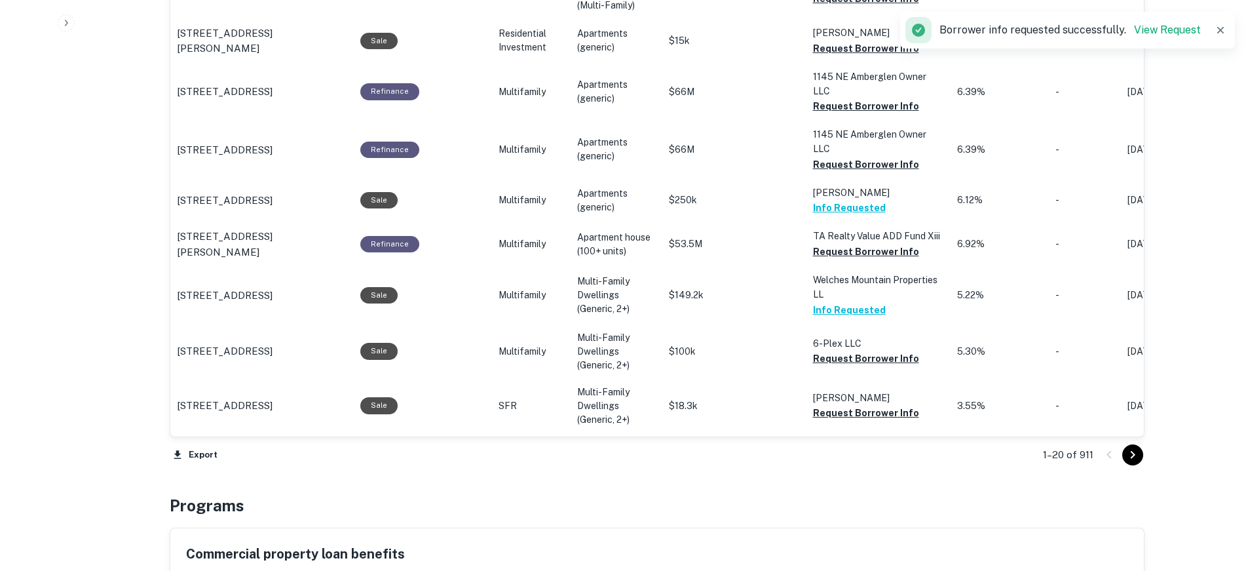
scroll to position [1441, 0]
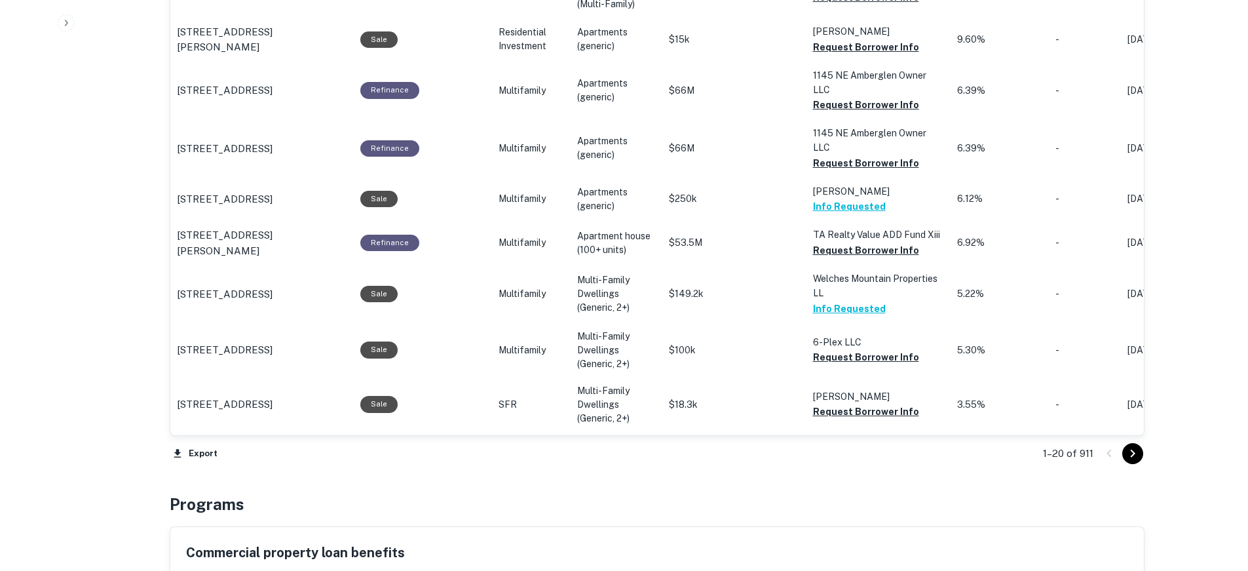
click at [1132, 454] on icon "Go to next page" at bounding box center [1133, 453] width 16 height 16
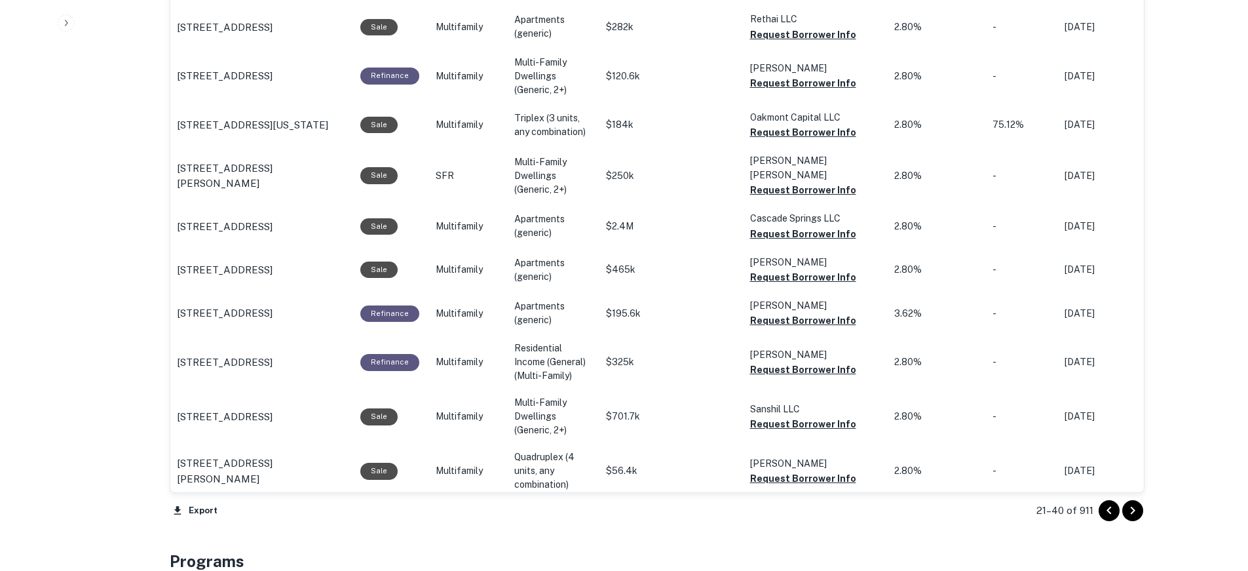
scroll to position [1485, 0]
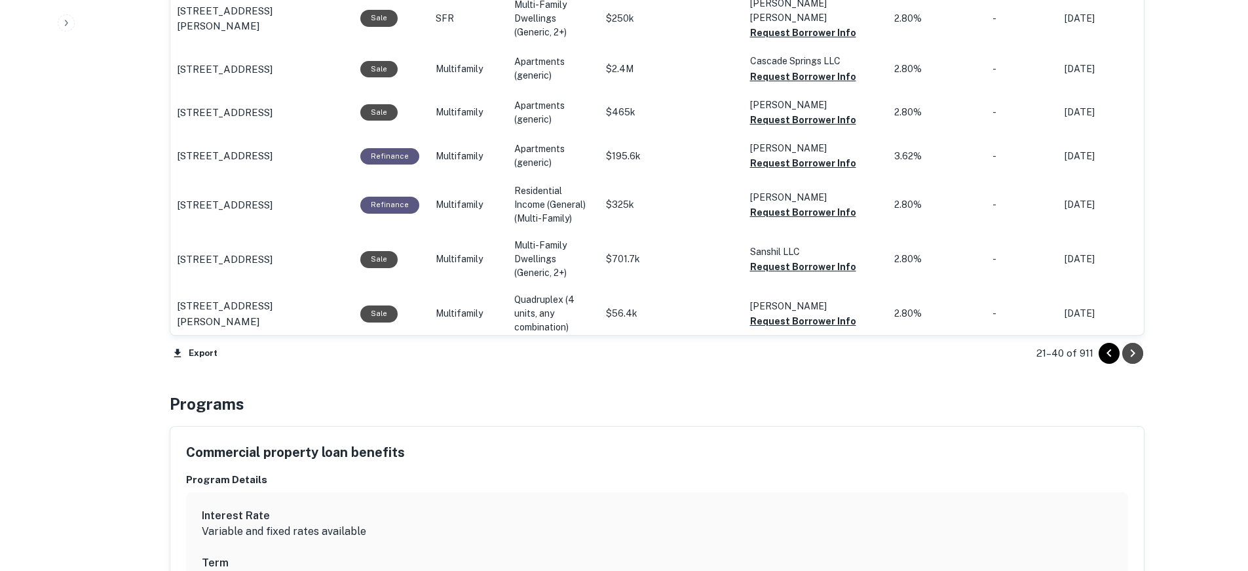
click at [1140, 354] on icon "Go to next page" at bounding box center [1133, 353] width 16 height 16
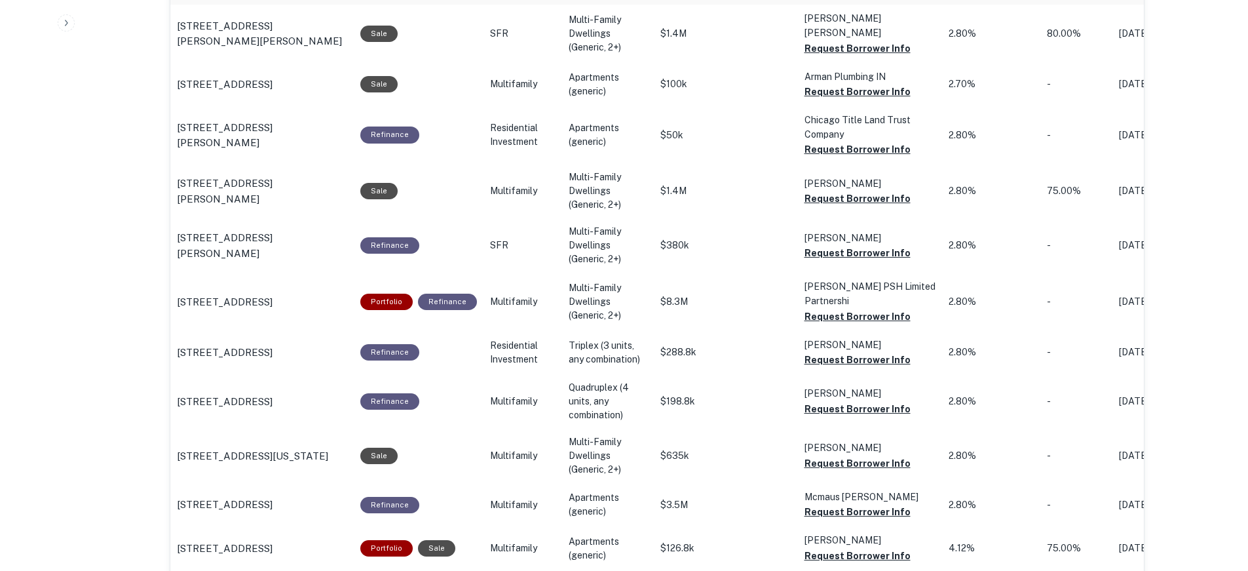
scroll to position [700, 0]
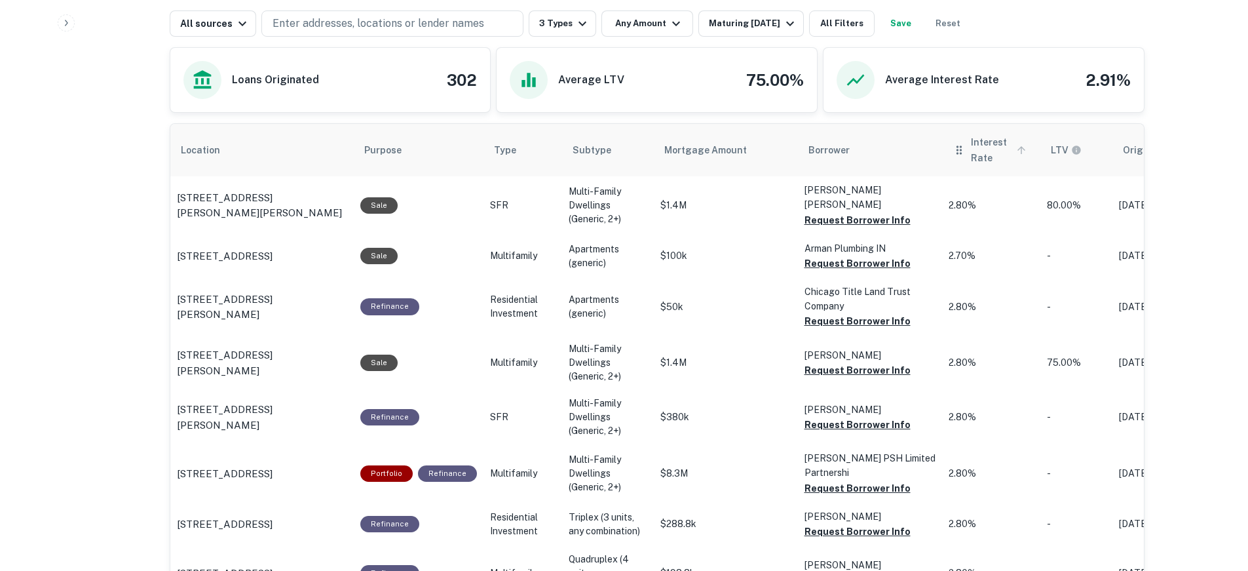
click at [974, 149] on span "Interest Rate" at bounding box center [1000, 149] width 59 height 31
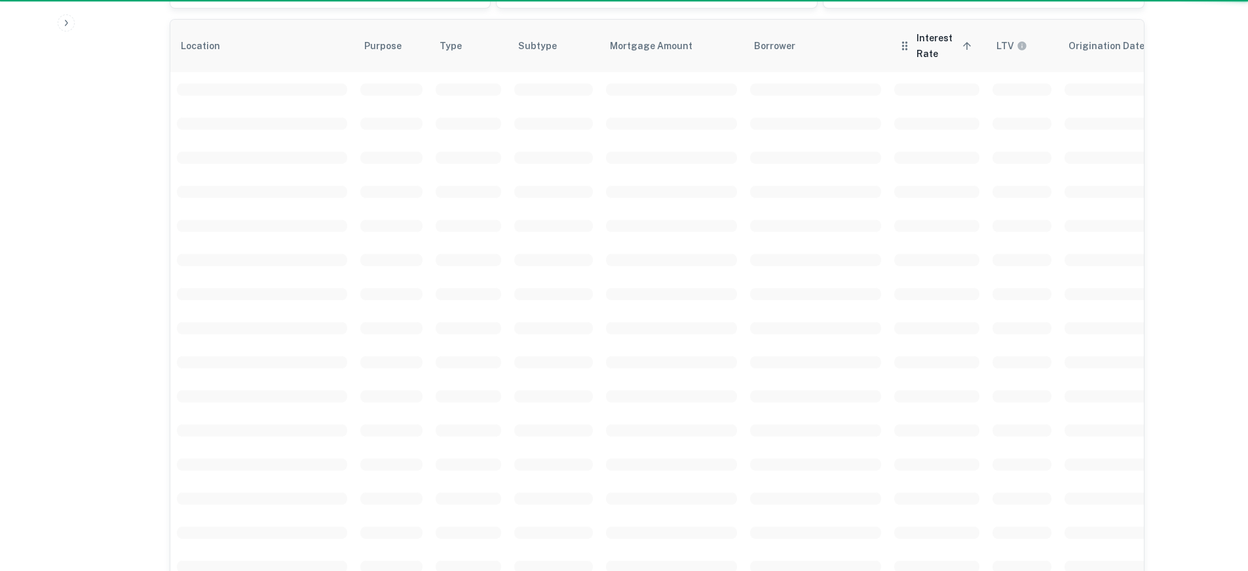
scroll to position [595, 0]
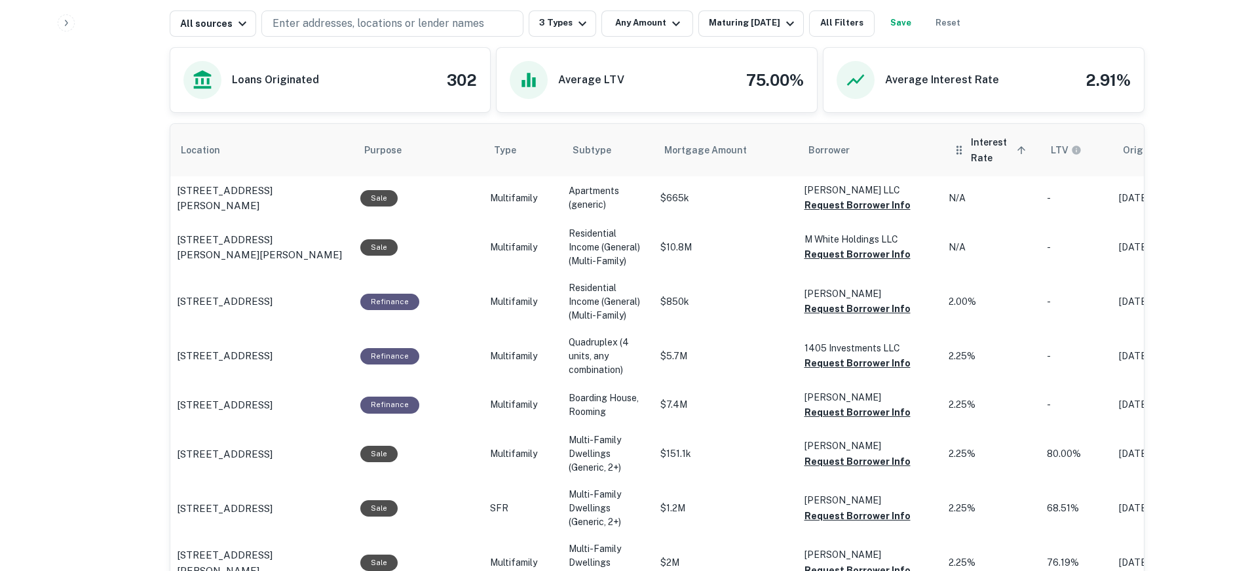
click at [942, 154] on th "Interest Rate sorted ascending" at bounding box center [991, 150] width 98 height 52
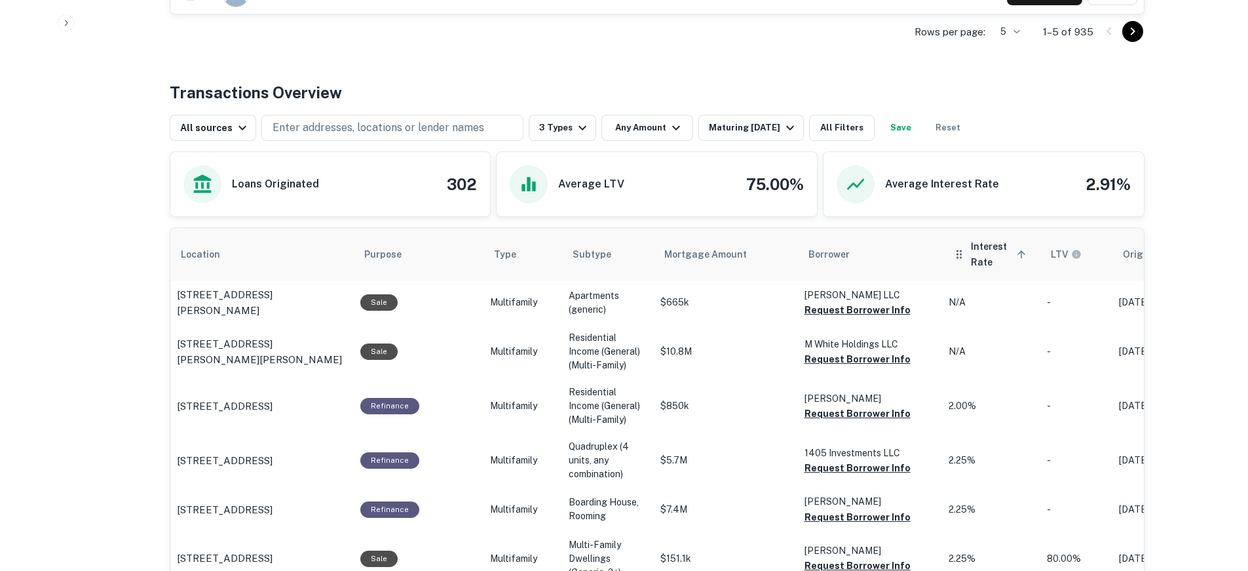
scroll to position [700, 0]
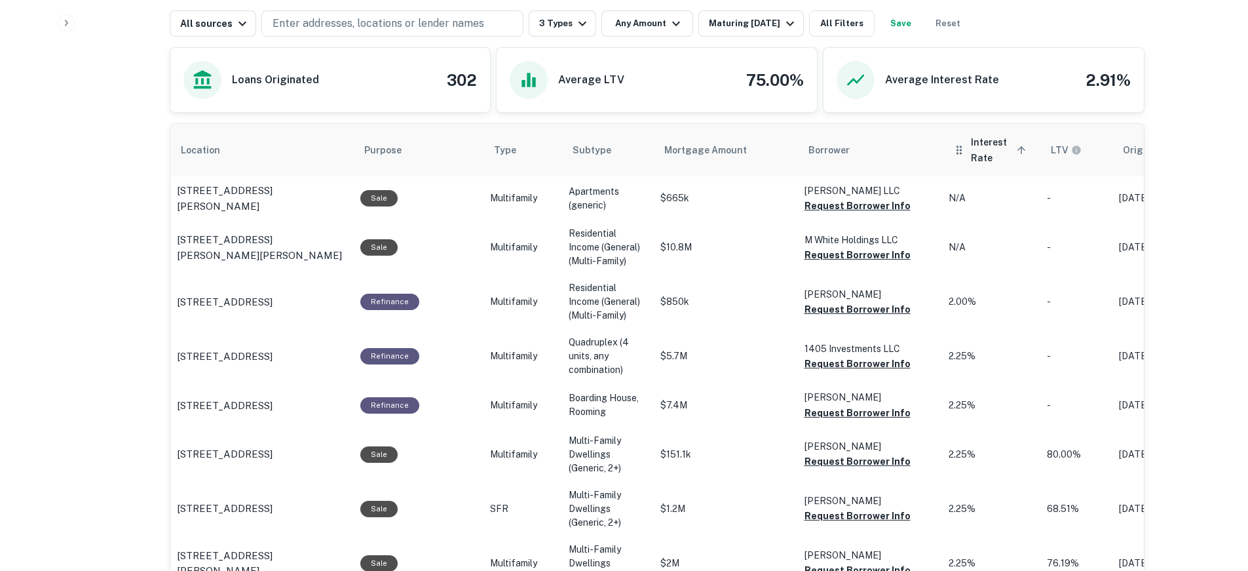
click at [984, 153] on span "Interest Rate sorted ascending" at bounding box center [1000, 149] width 59 height 31
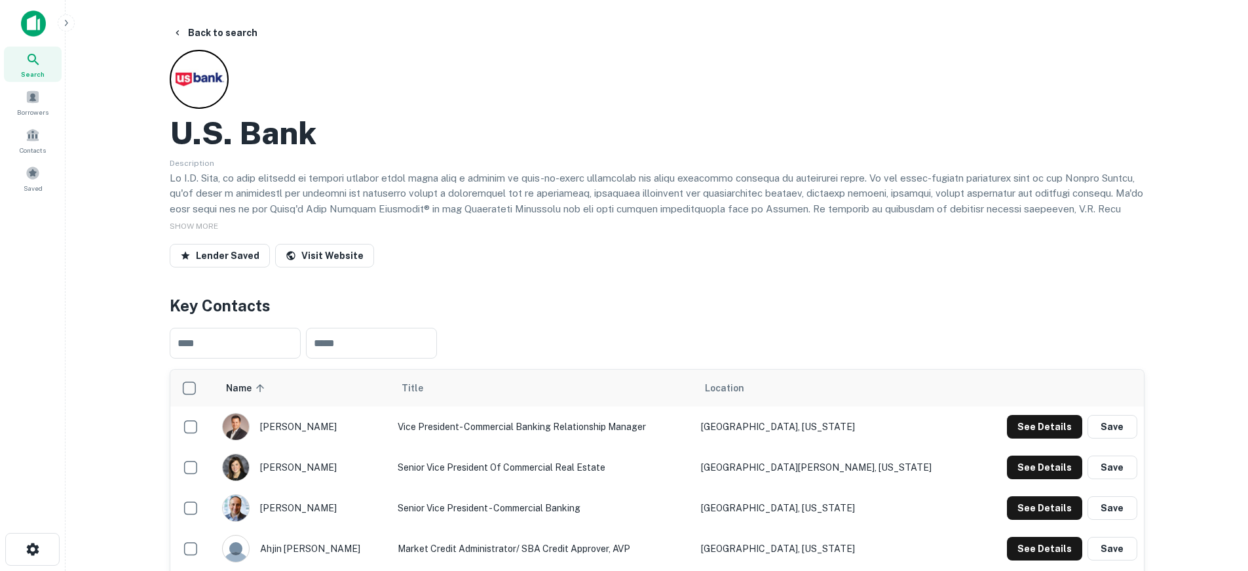
click at [30, 28] on img at bounding box center [33, 23] width 25 height 26
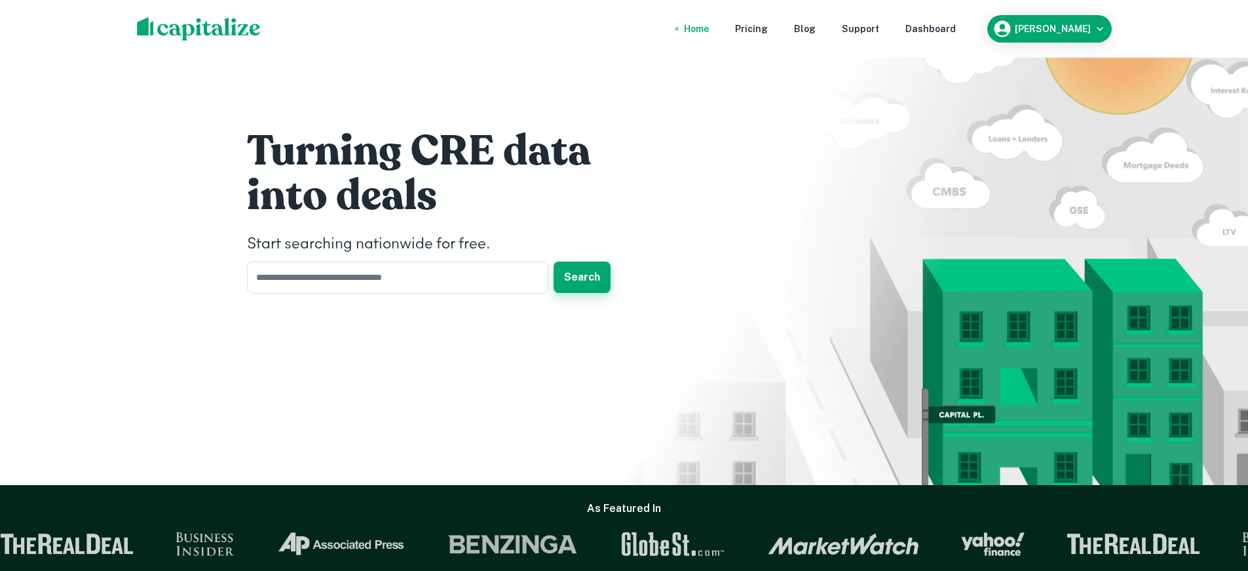
click at [585, 291] on button "Search" at bounding box center [582, 276] width 57 height 31
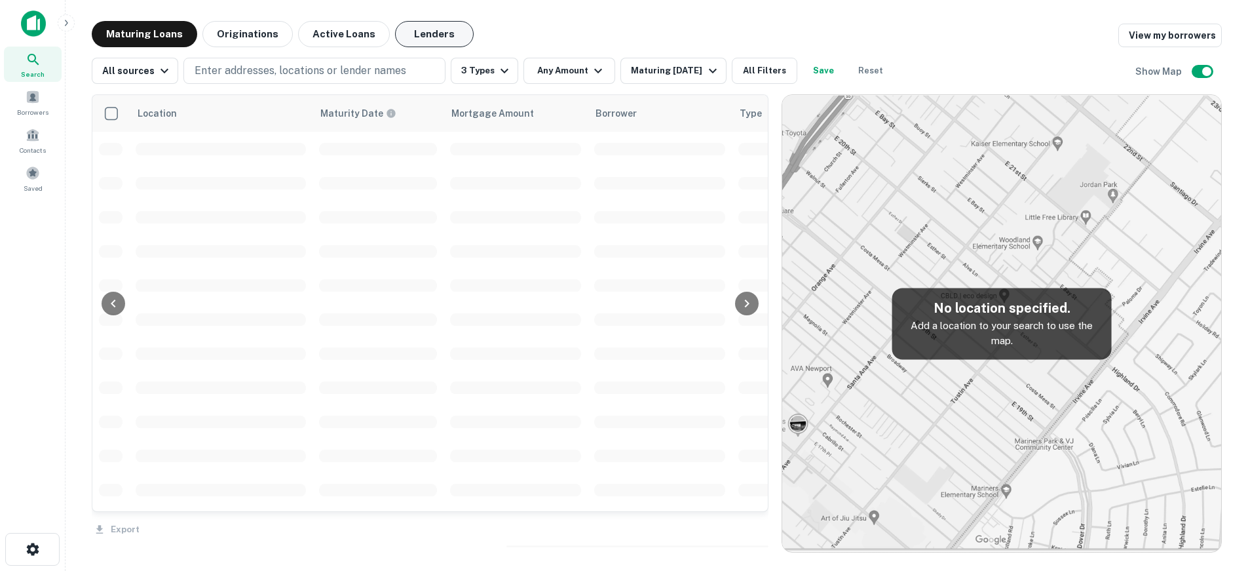
click at [449, 34] on button "Lenders" at bounding box center [434, 34] width 79 height 26
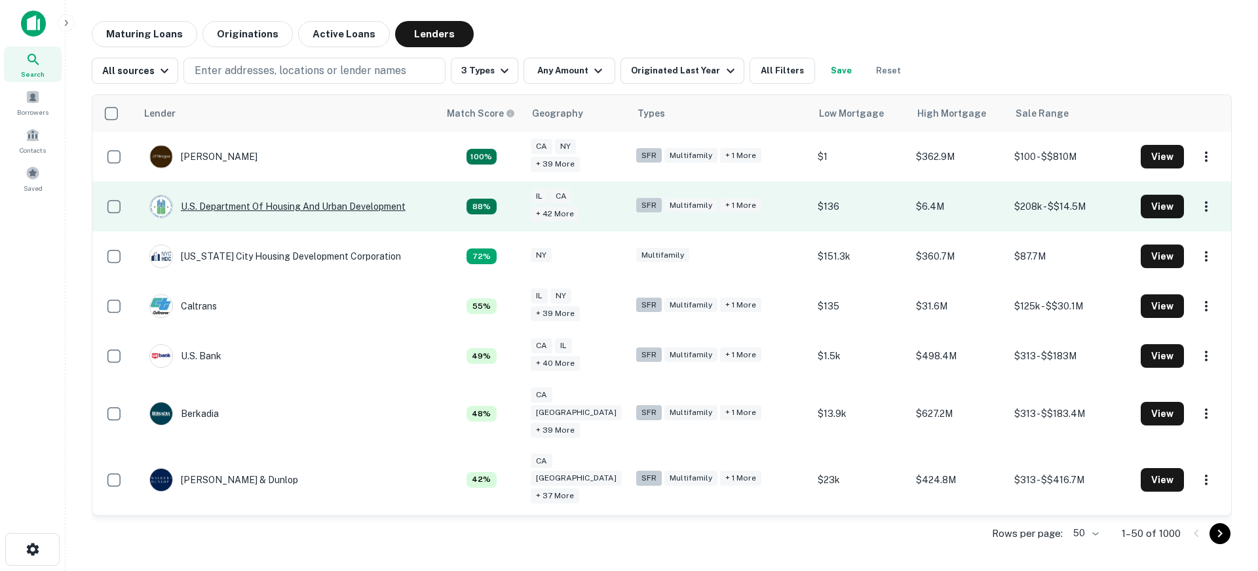
click at [320, 213] on div "U.s. Department Of Housing And Urban Development" at bounding box center [277, 207] width 256 height 24
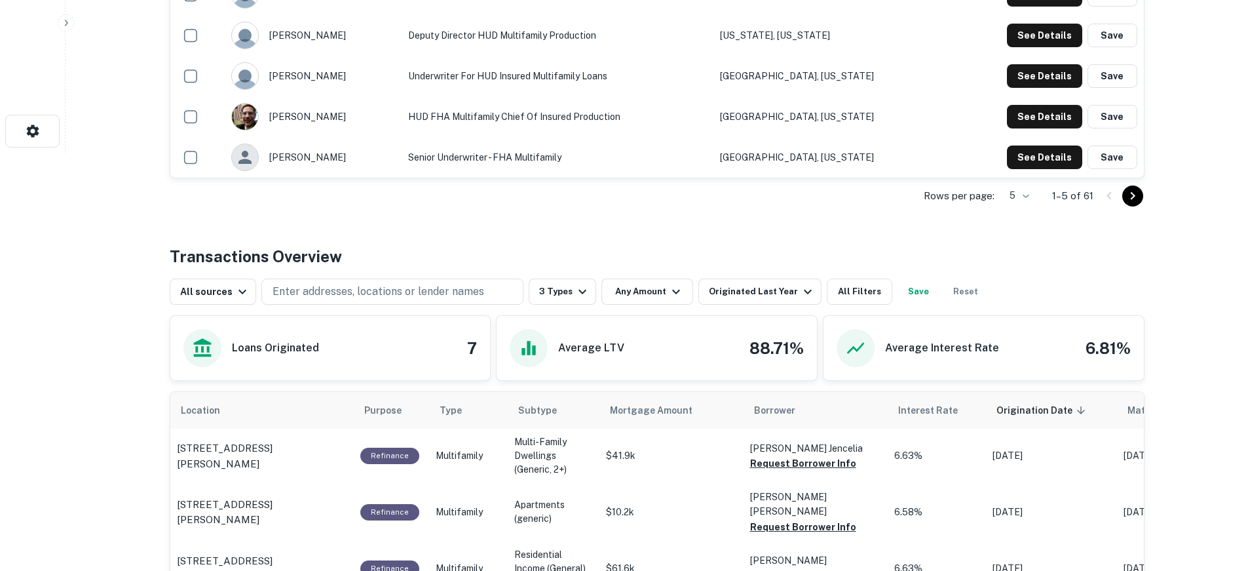
scroll to position [448, 0]
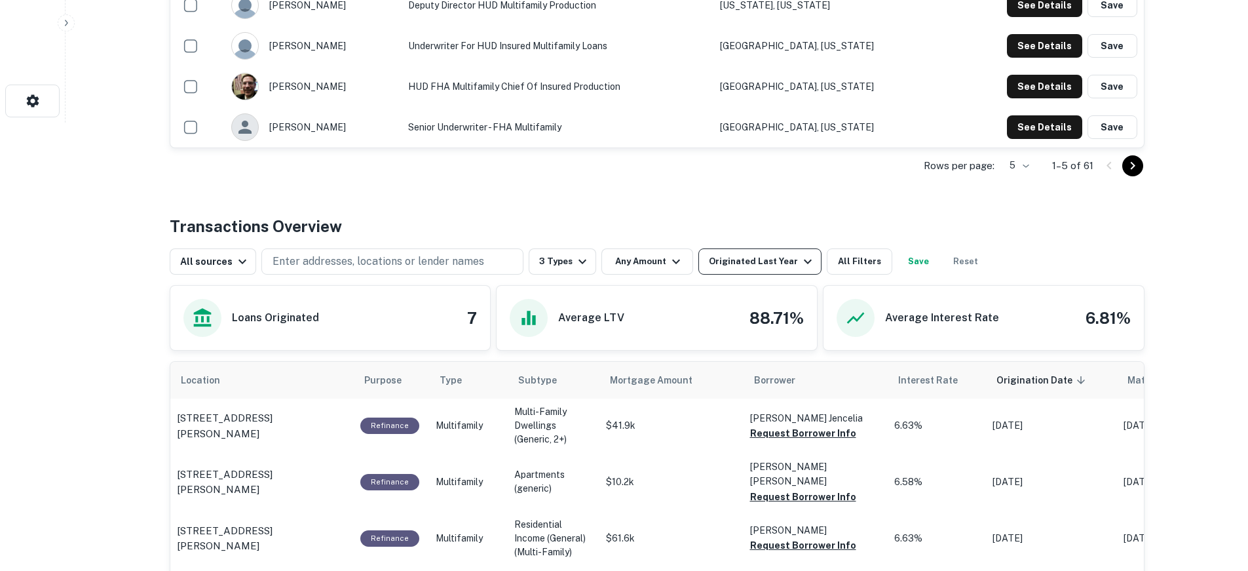
click at [776, 258] on div "Originated Last Year" at bounding box center [762, 262] width 107 height 16
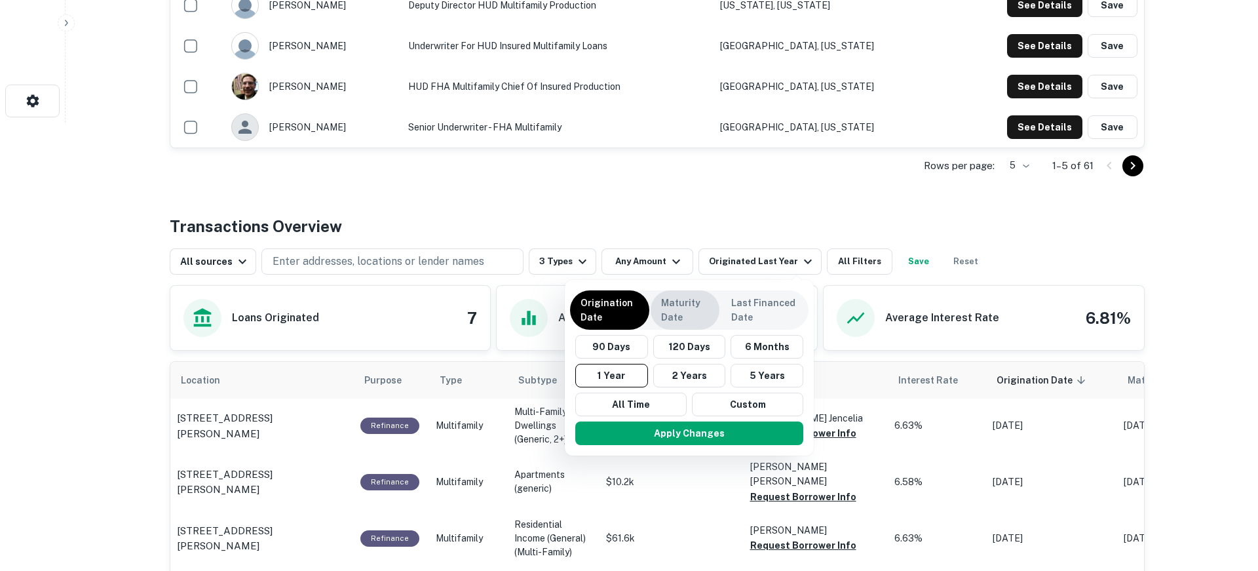
click at [695, 302] on p "Maturity Date" at bounding box center [685, 309] width 48 height 29
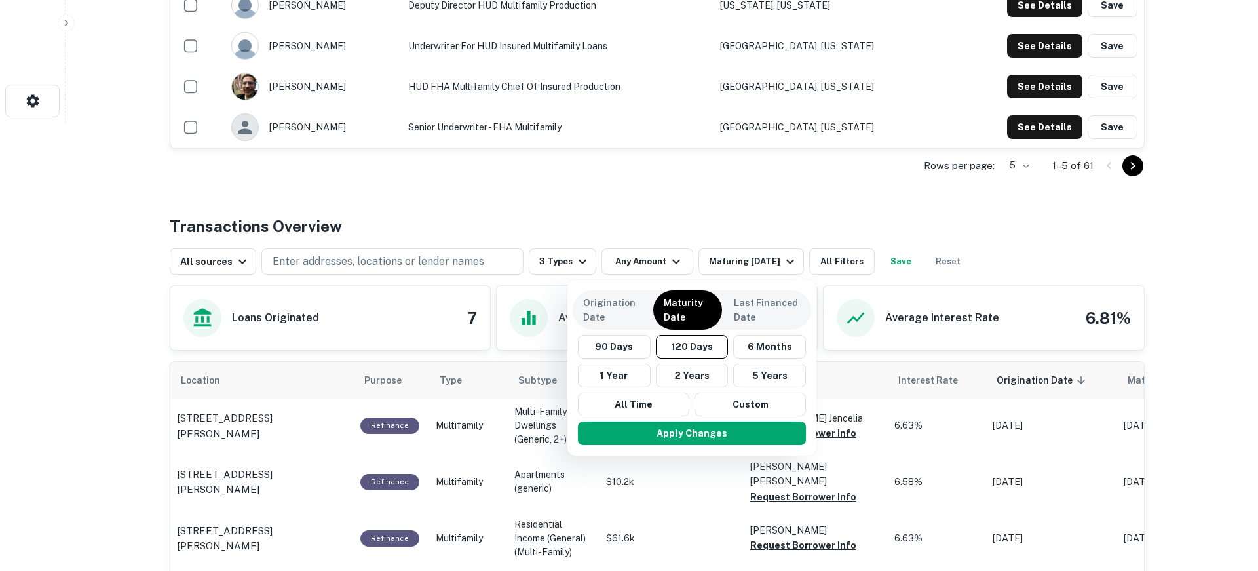
click at [856, 259] on div at bounding box center [629, 285] width 1258 height 571
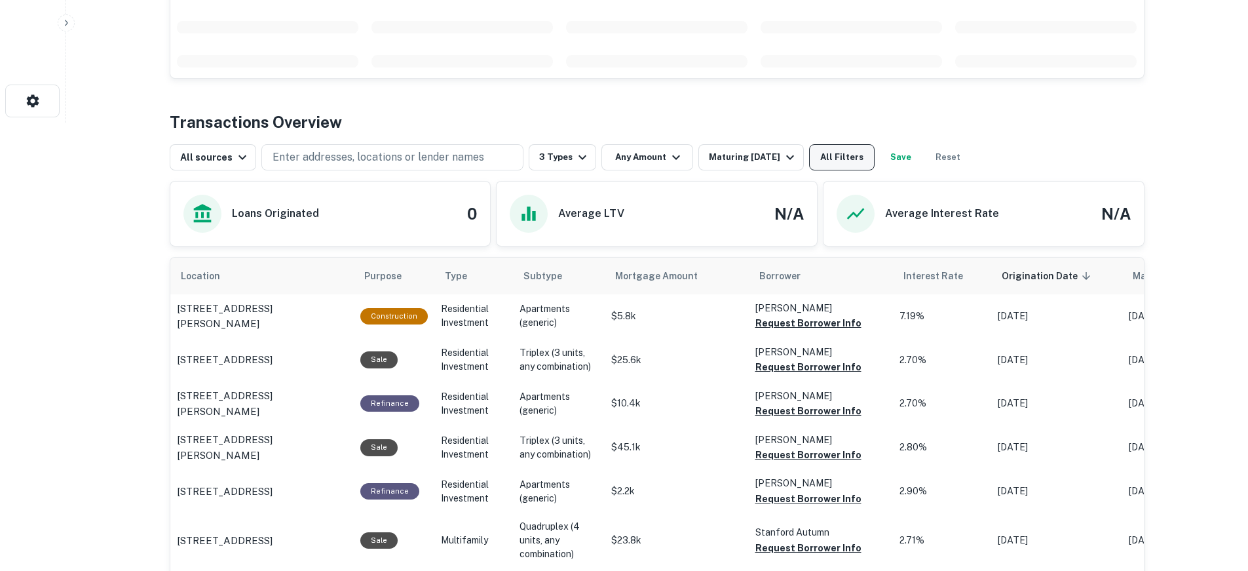
click at [856, 164] on div "Back to search U.s. Department Of Housing And Urban Development Description HUD…" at bounding box center [657, 461] width 1006 height 1777
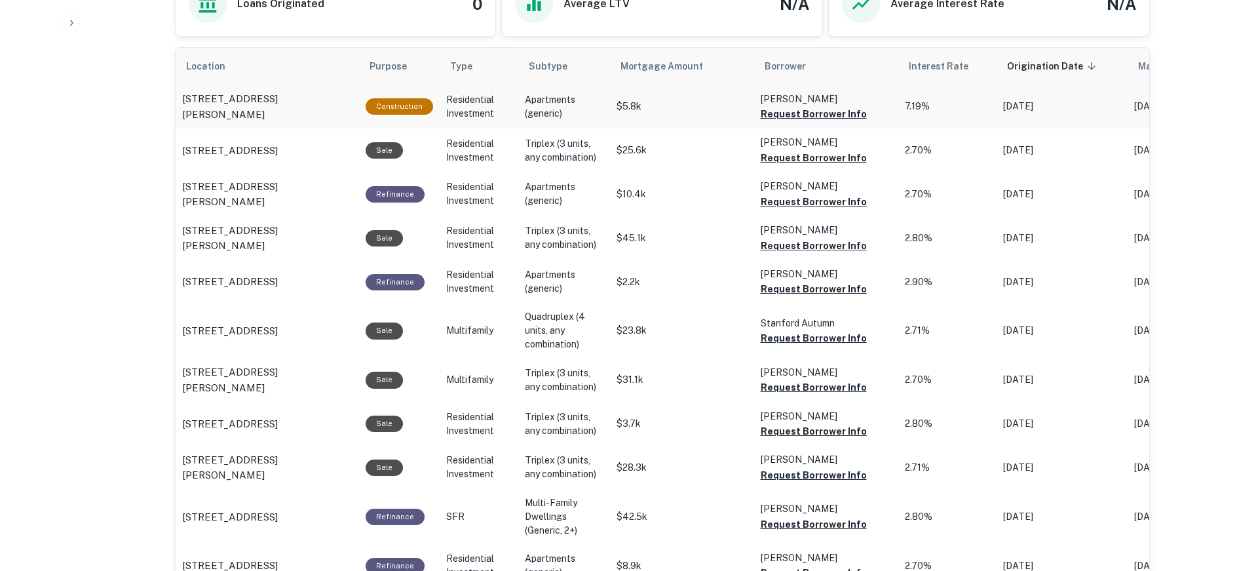
scroll to position [645, 0]
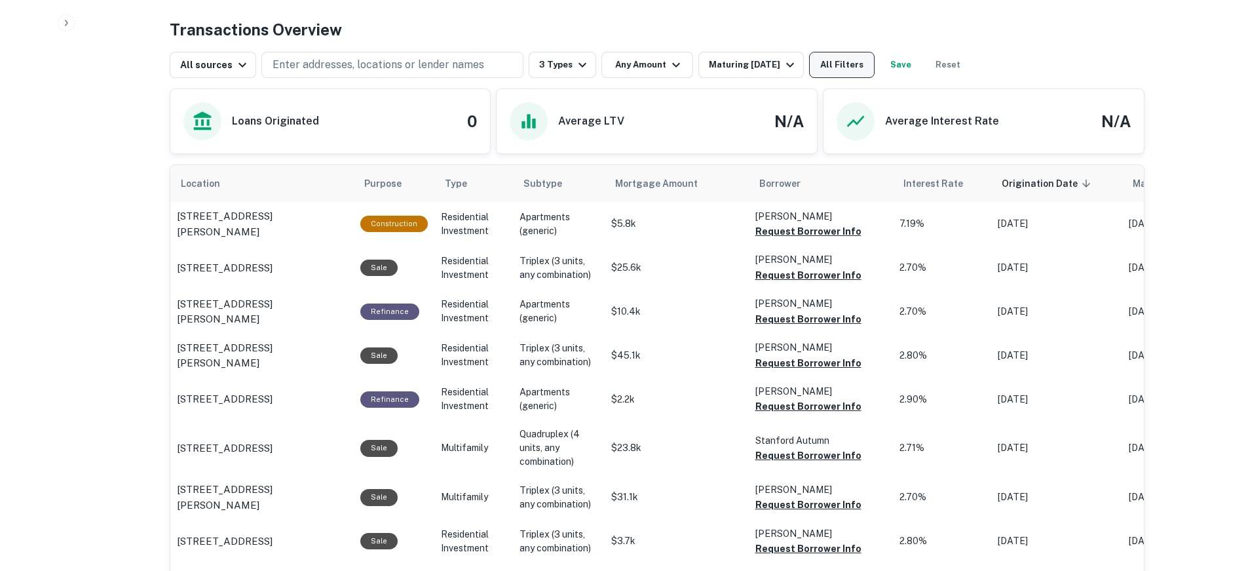
click at [859, 64] on button "All Filters" at bounding box center [842, 65] width 66 height 26
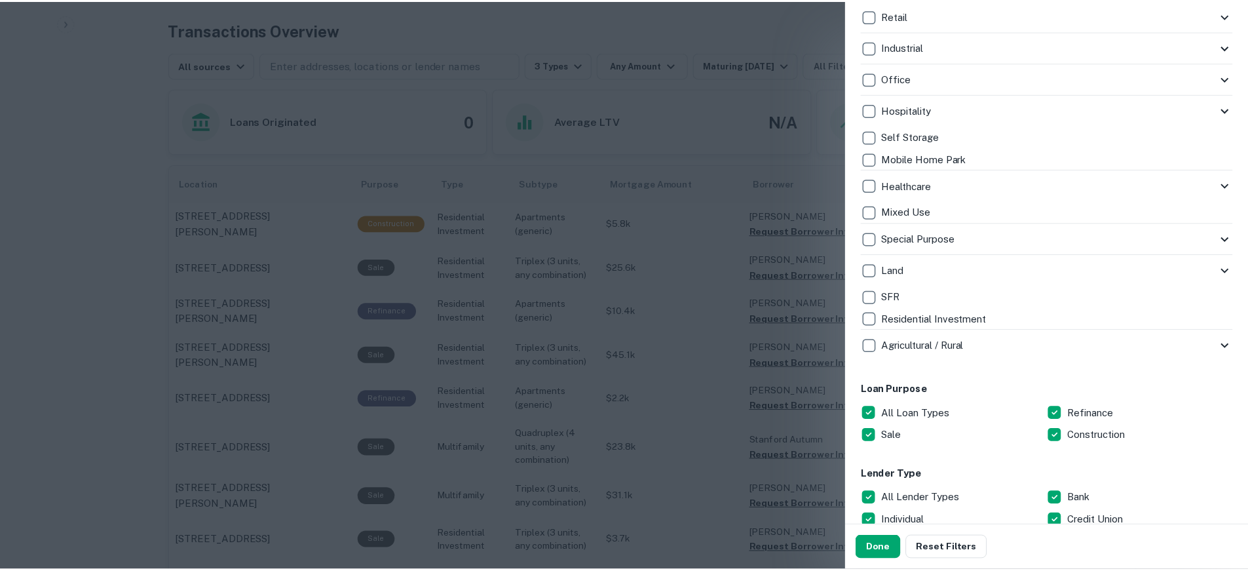
scroll to position [393, 0]
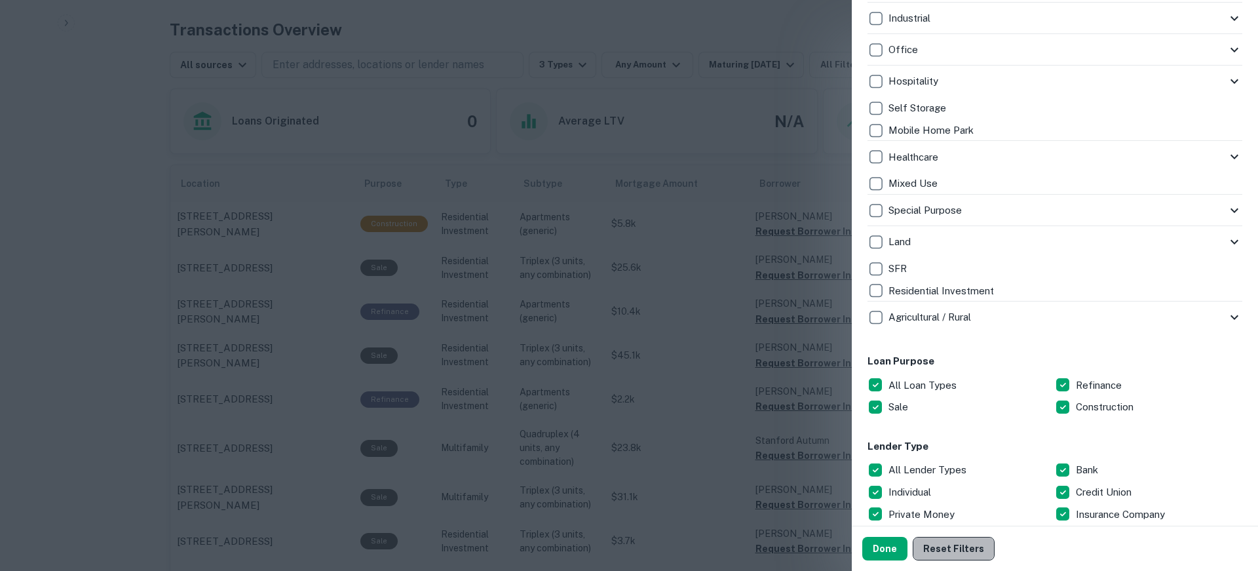
click at [952, 540] on button "Reset Filters" at bounding box center [953, 548] width 82 height 24
click at [884, 541] on button "Done" at bounding box center [884, 548] width 45 height 24
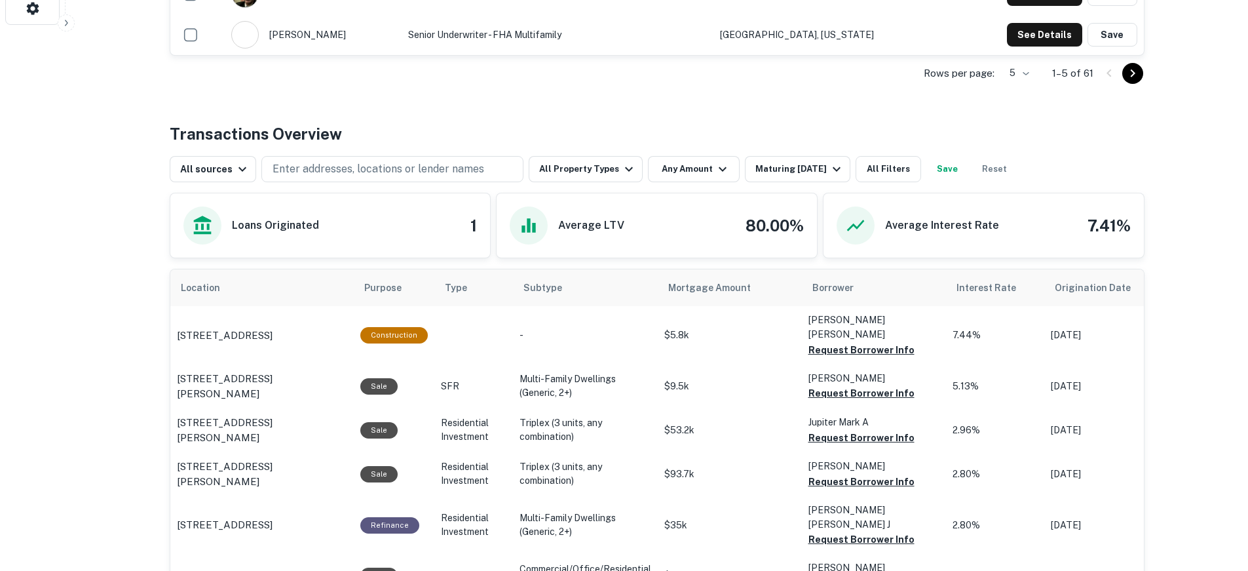
scroll to position [645, 0]
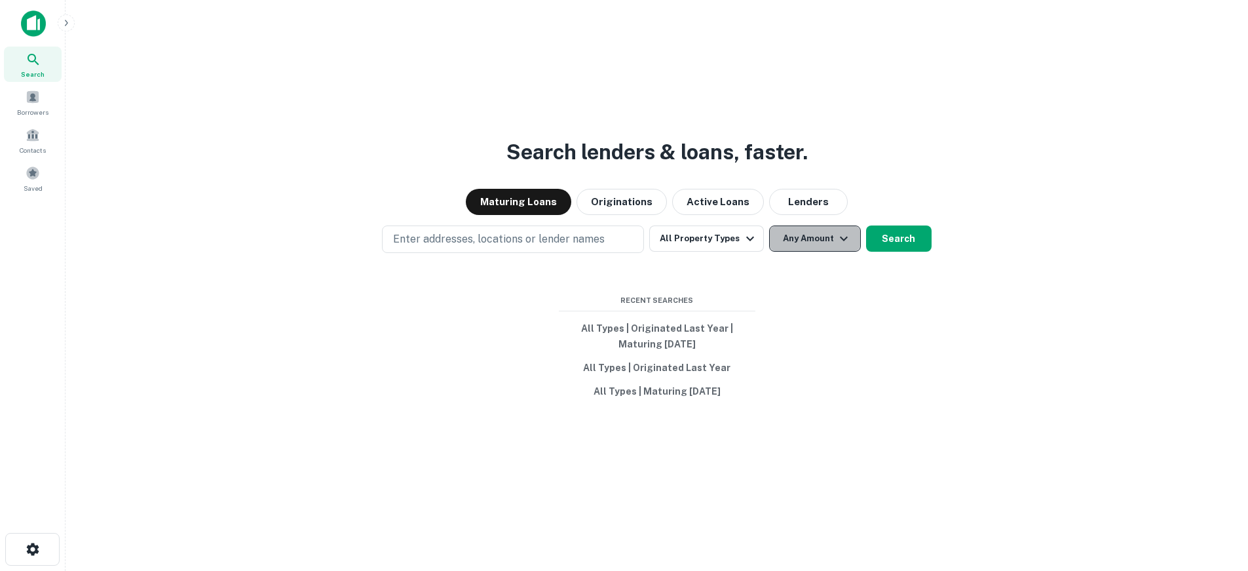
click at [804, 238] on button "Any Amount" at bounding box center [815, 238] width 92 height 26
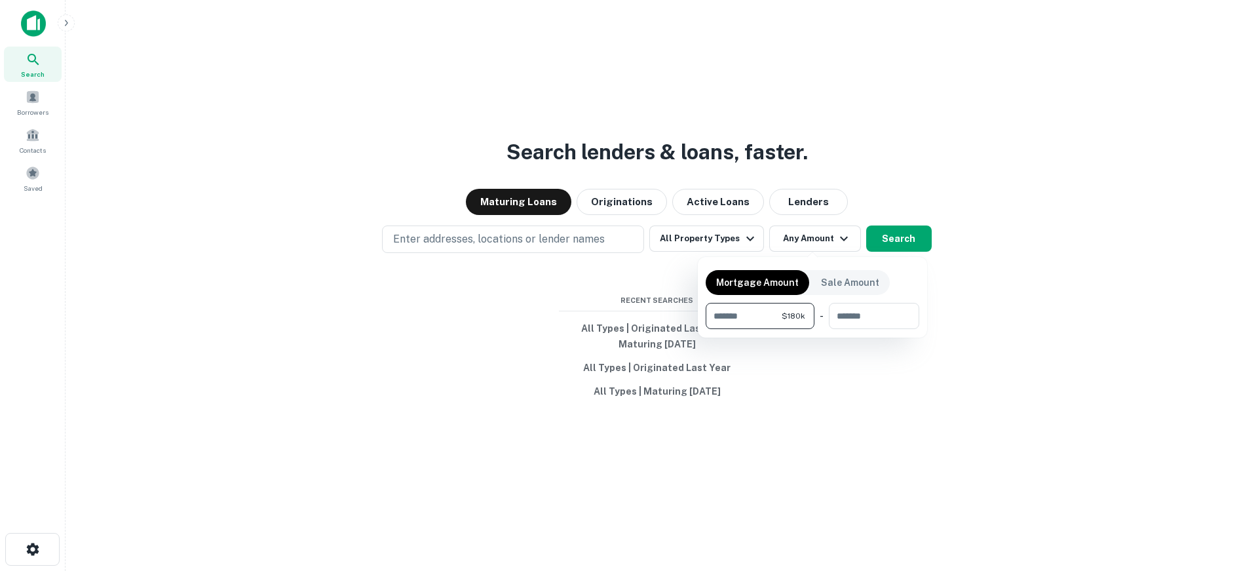
type input "******"
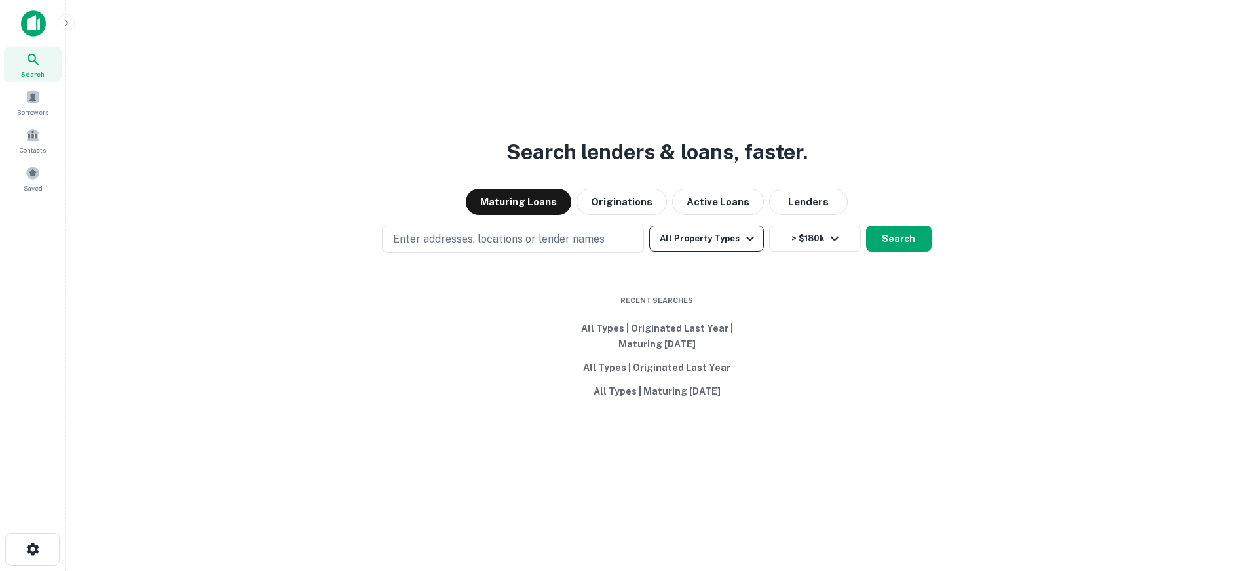
click at [727, 242] on button "All Property Types" at bounding box center [706, 238] width 114 height 26
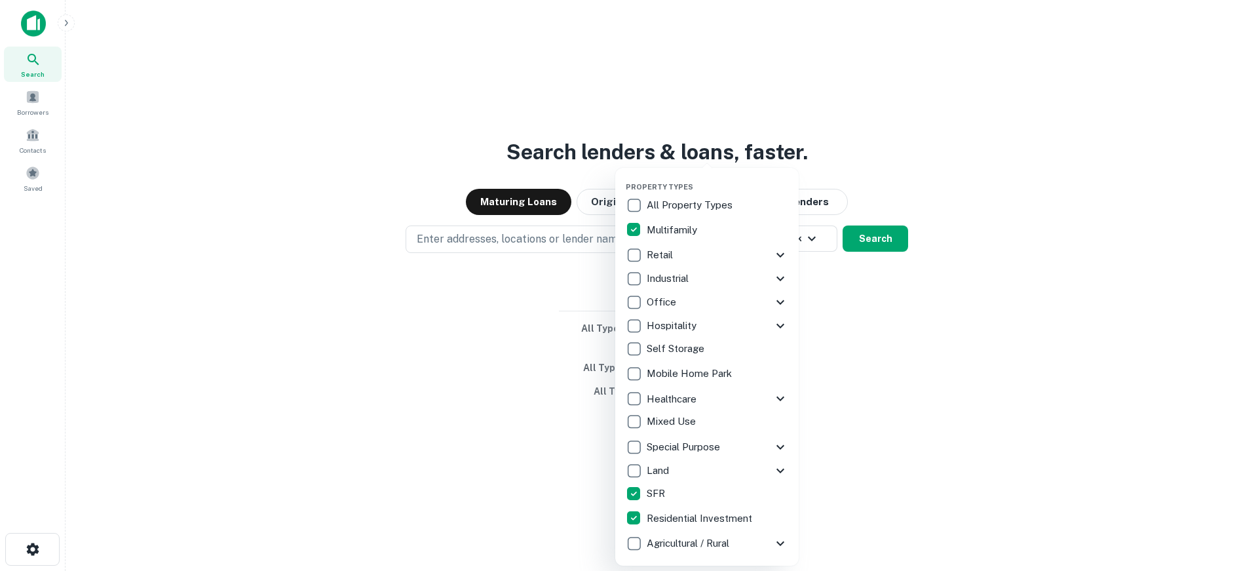
click at [875, 240] on div at bounding box center [629, 285] width 1258 height 571
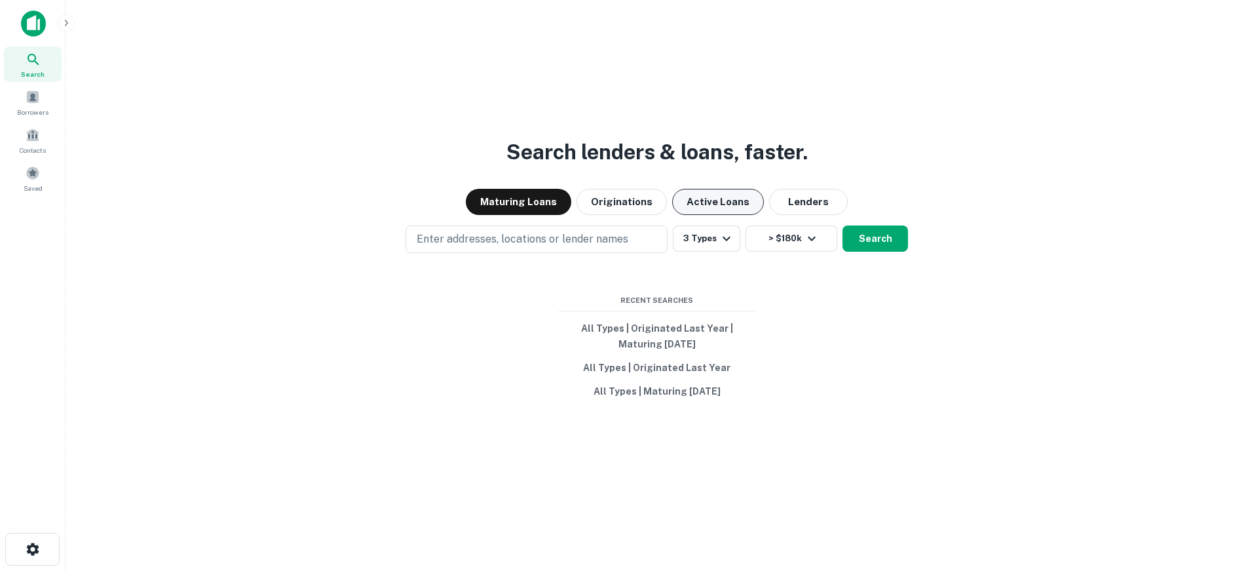
click at [721, 197] on button "Active Loans" at bounding box center [718, 202] width 92 height 26
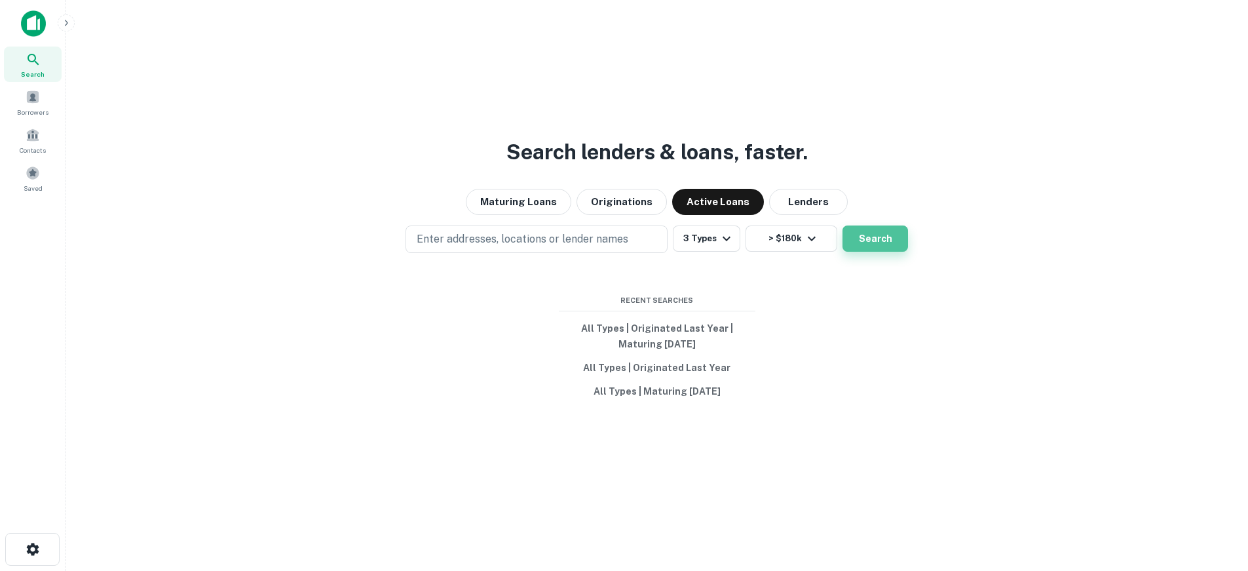
click at [868, 233] on button "Search" at bounding box center [875, 238] width 66 height 26
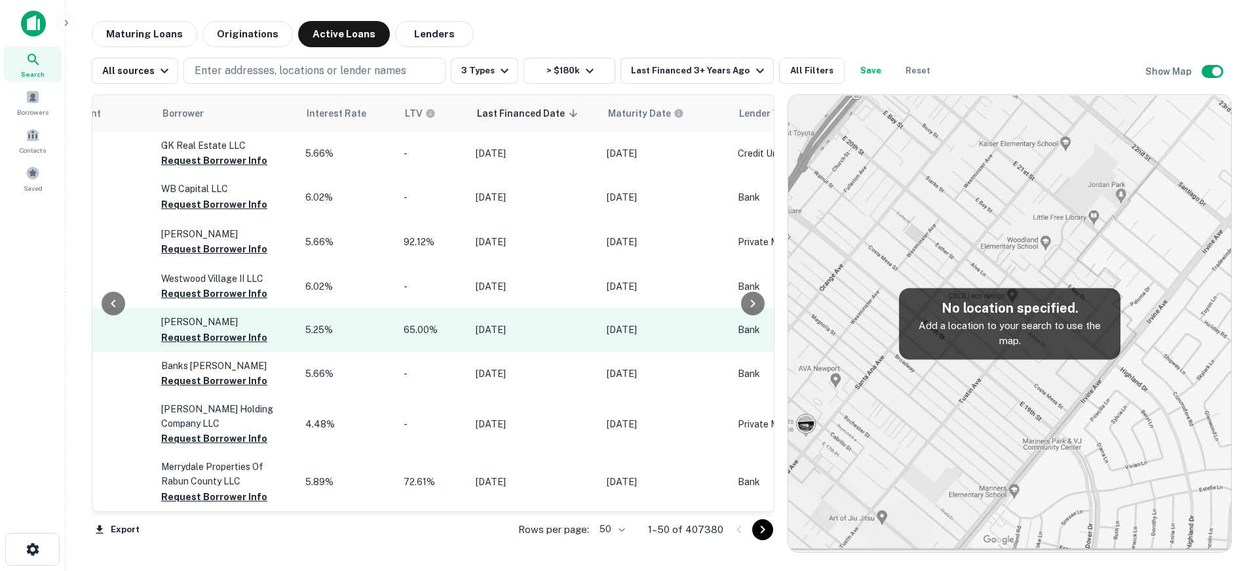
scroll to position [0, 808]
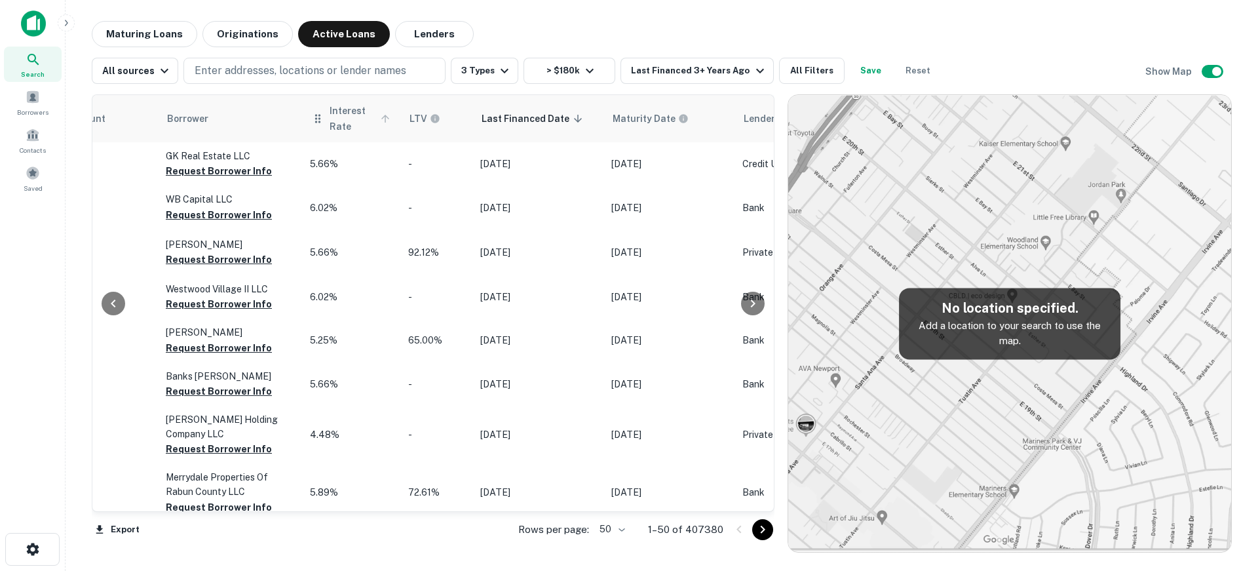
click at [329, 103] on span "Interest Rate" at bounding box center [361, 118] width 64 height 31
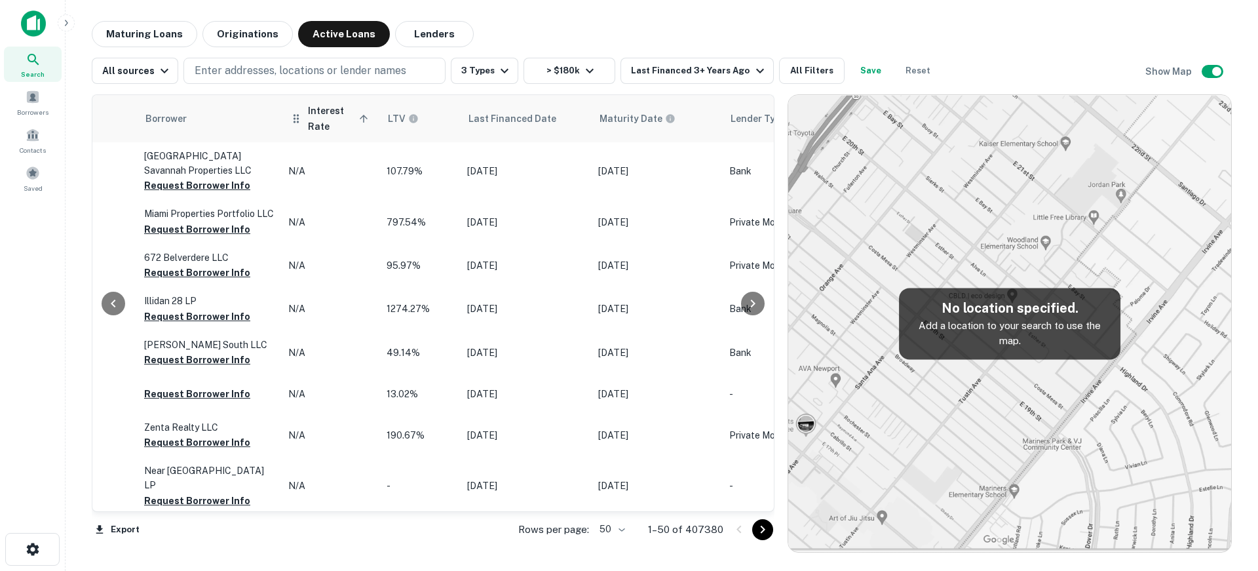
click at [328, 115] on span "Interest Rate sorted ascending" at bounding box center [340, 118] width 64 height 31
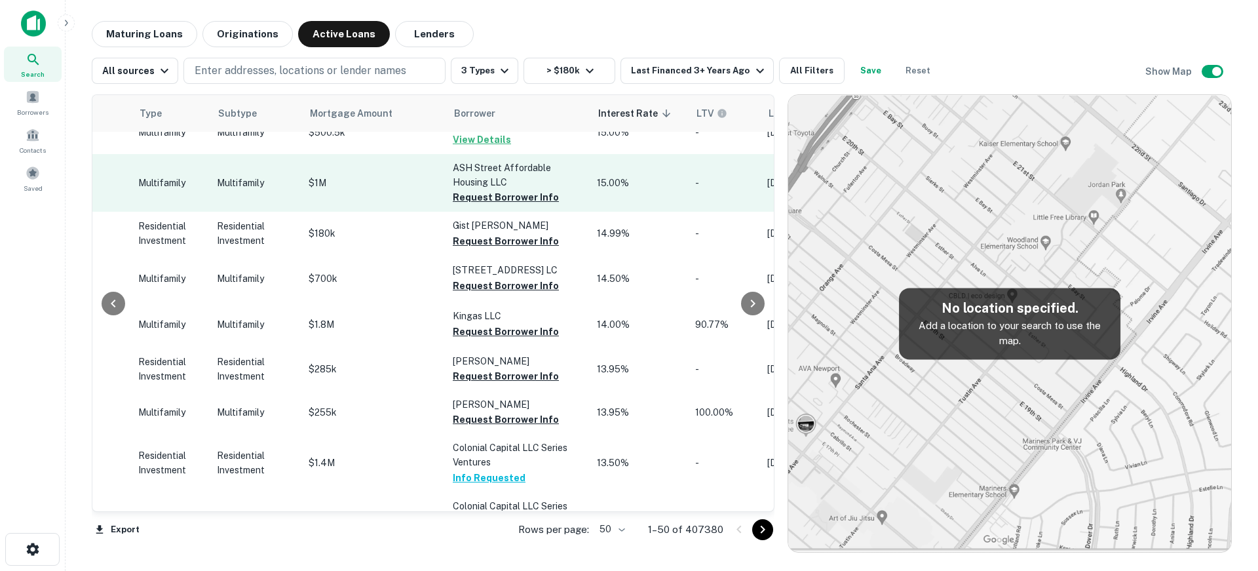
scroll to position [1963, 521]
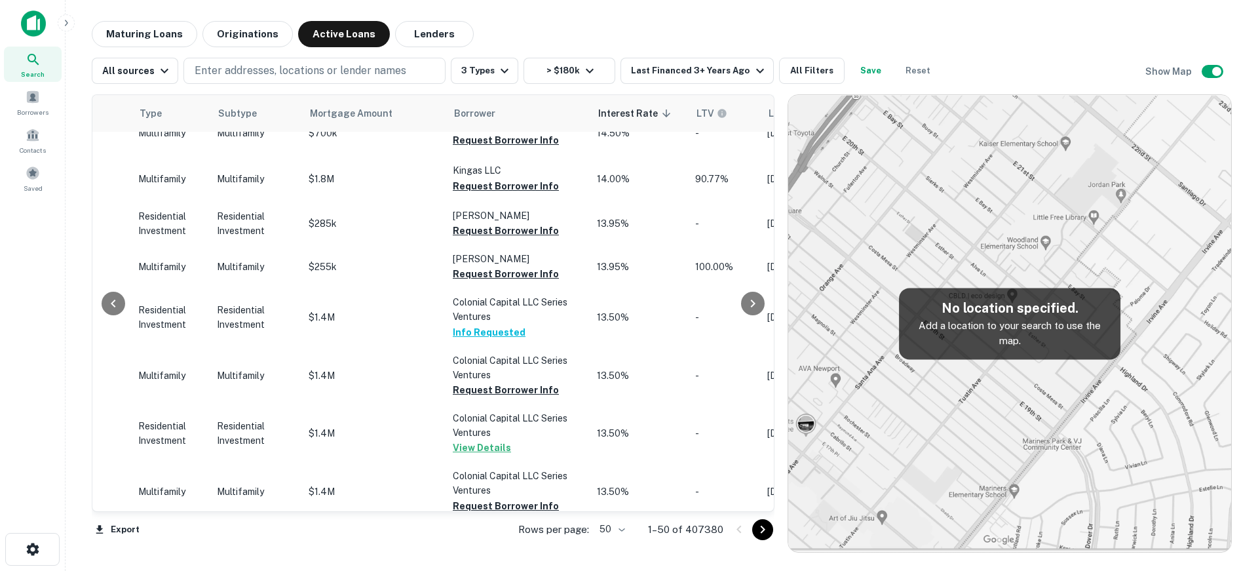
click at [766, 529] on icon "Go to next page" at bounding box center [763, 529] width 16 height 16
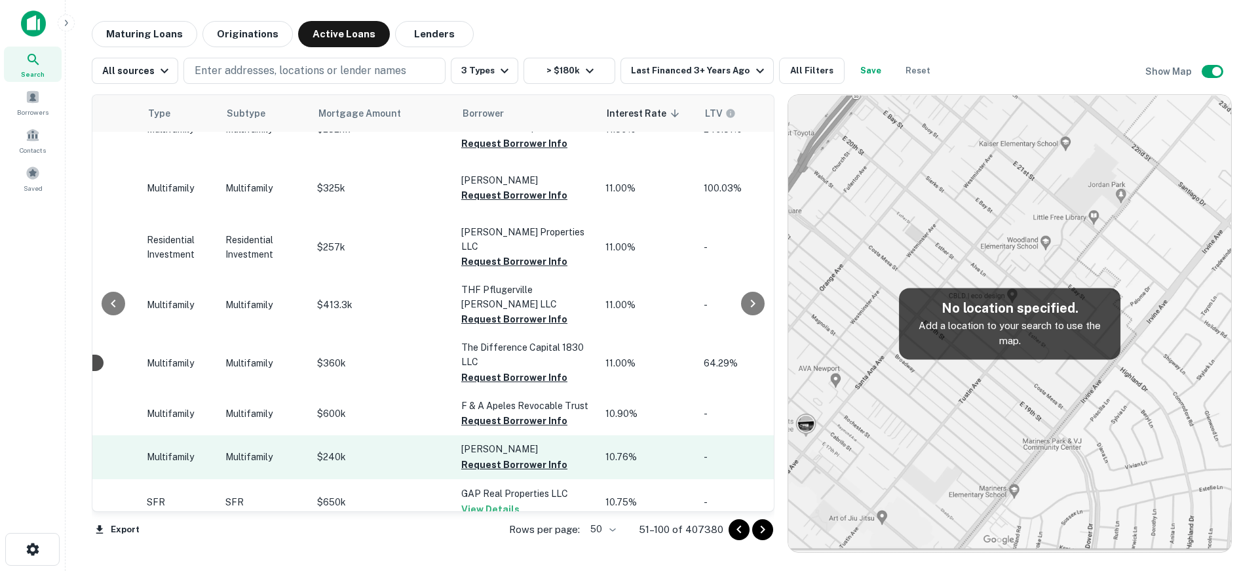
scroll to position [1959, 521]
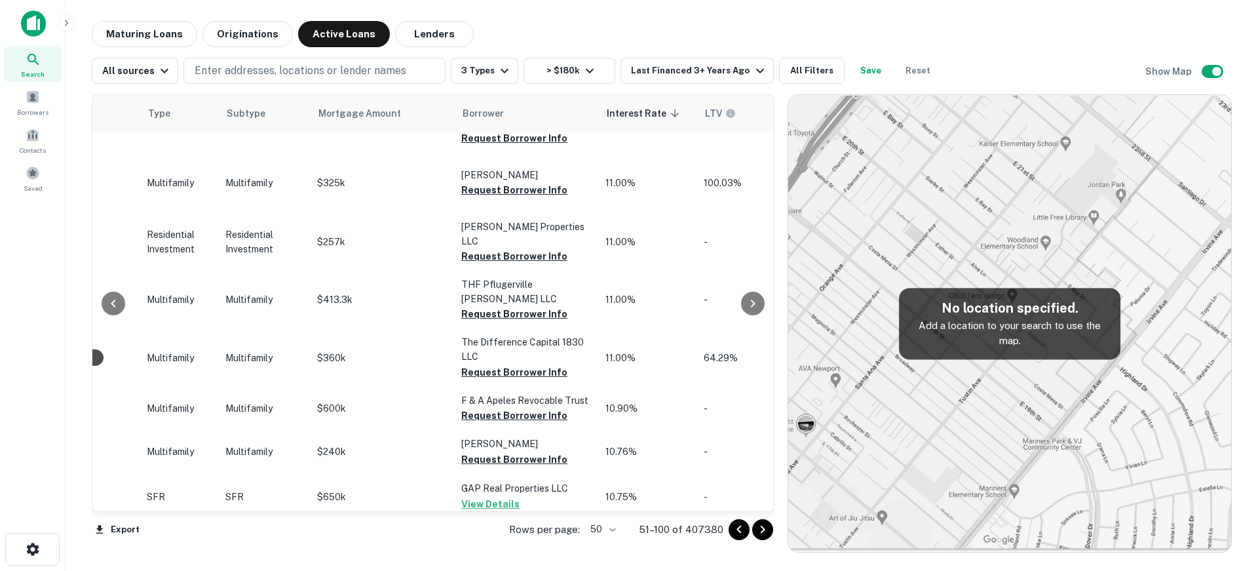
click at [520, 540] on button "Request Borrower Info" at bounding box center [514, 548] width 106 height 16
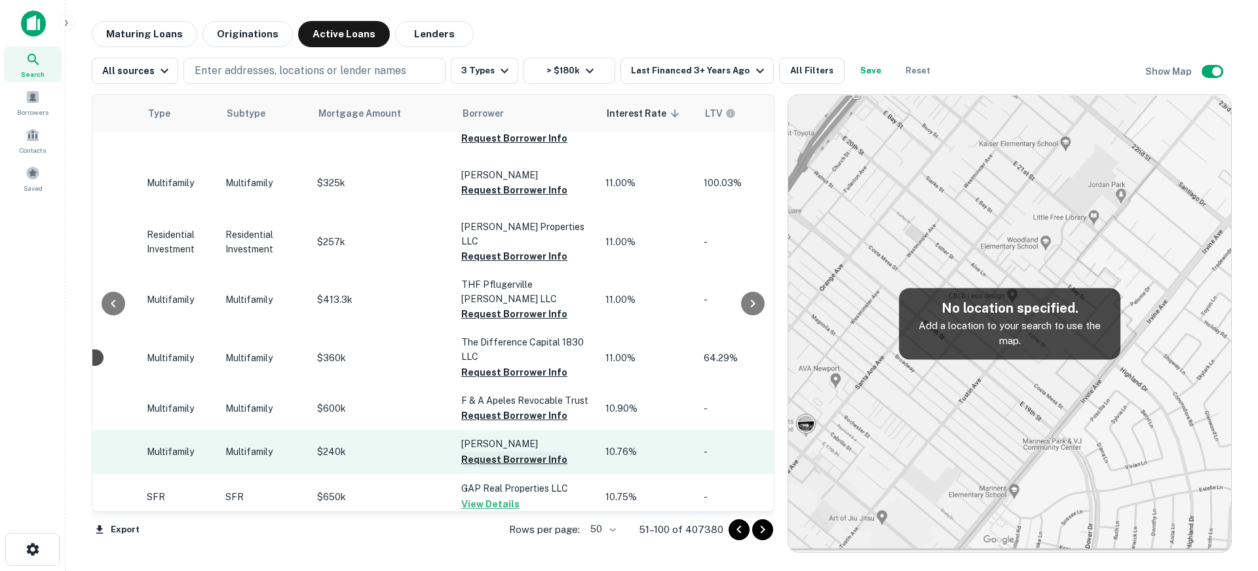
click at [532, 451] on button "Request Borrower Info" at bounding box center [514, 459] width 106 height 16
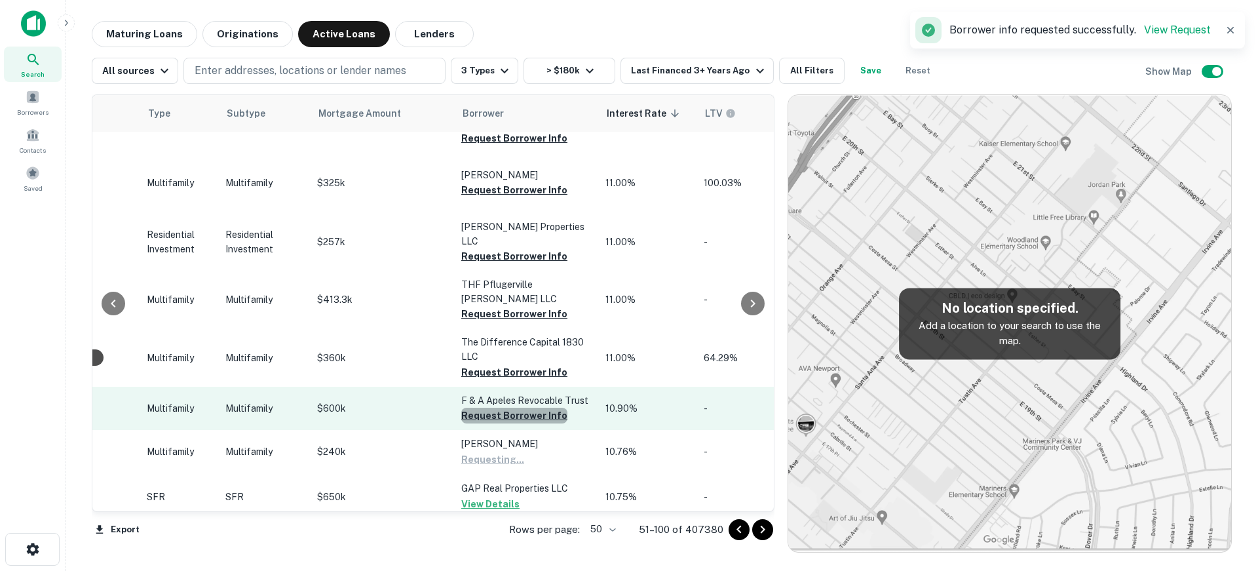
click at [516, 407] on button "Request Borrower Info" at bounding box center [514, 415] width 106 height 16
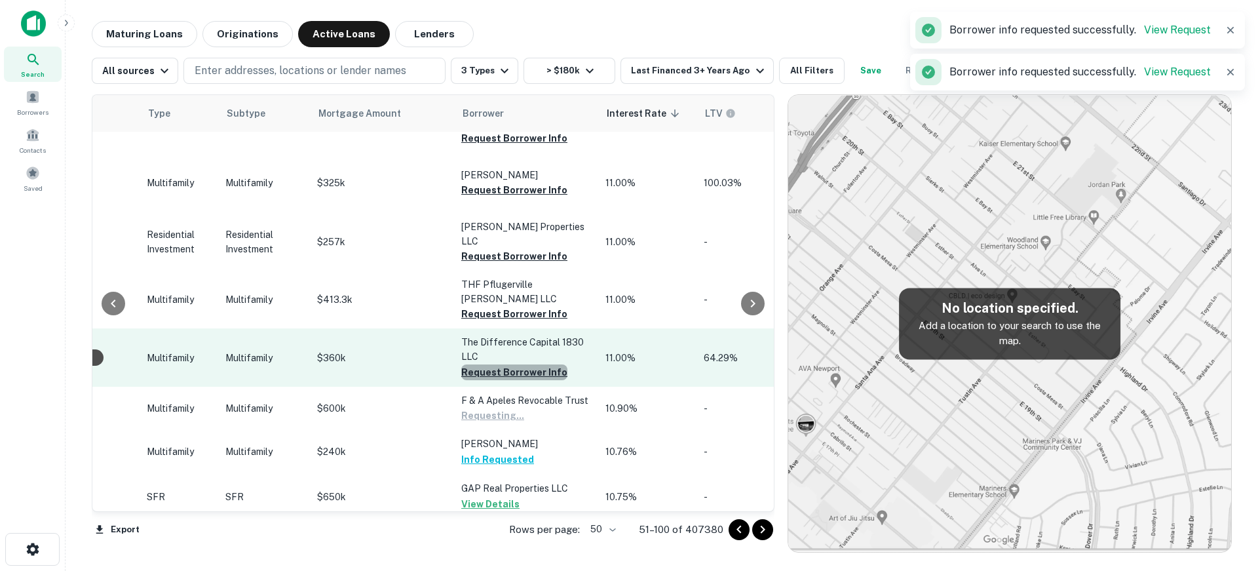
click at [513, 364] on button "Request Borrower Info" at bounding box center [514, 372] width 106 height 16
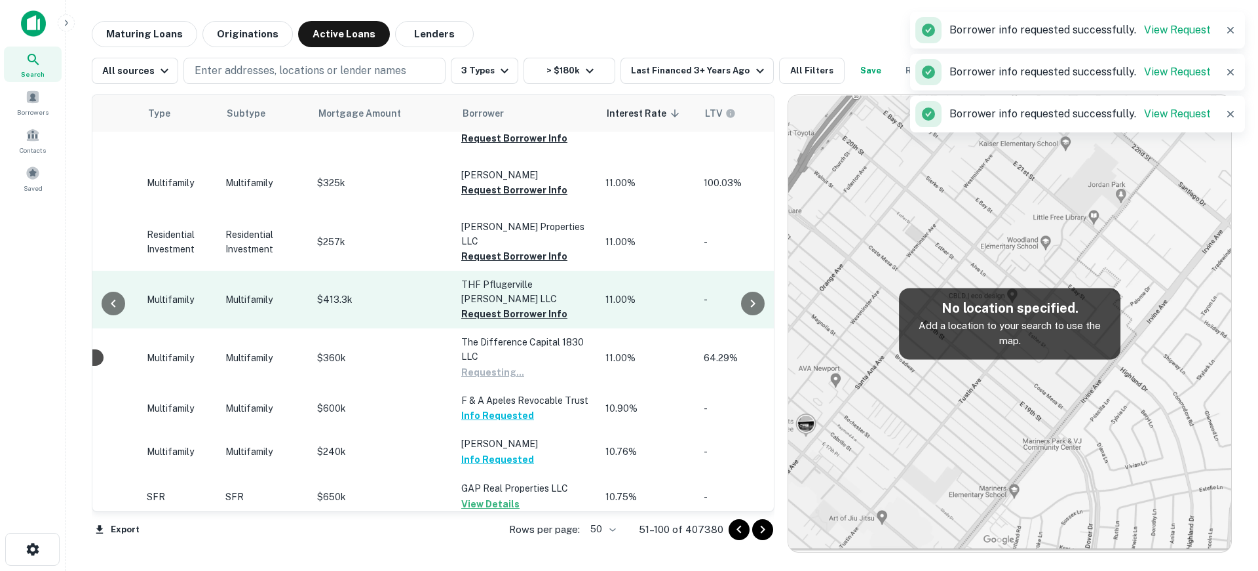
click at [516, 271] on td "THF Pflugerville Meadows LLC Request Borrower Info" at bounding box center [527, 300] width 144 height 58
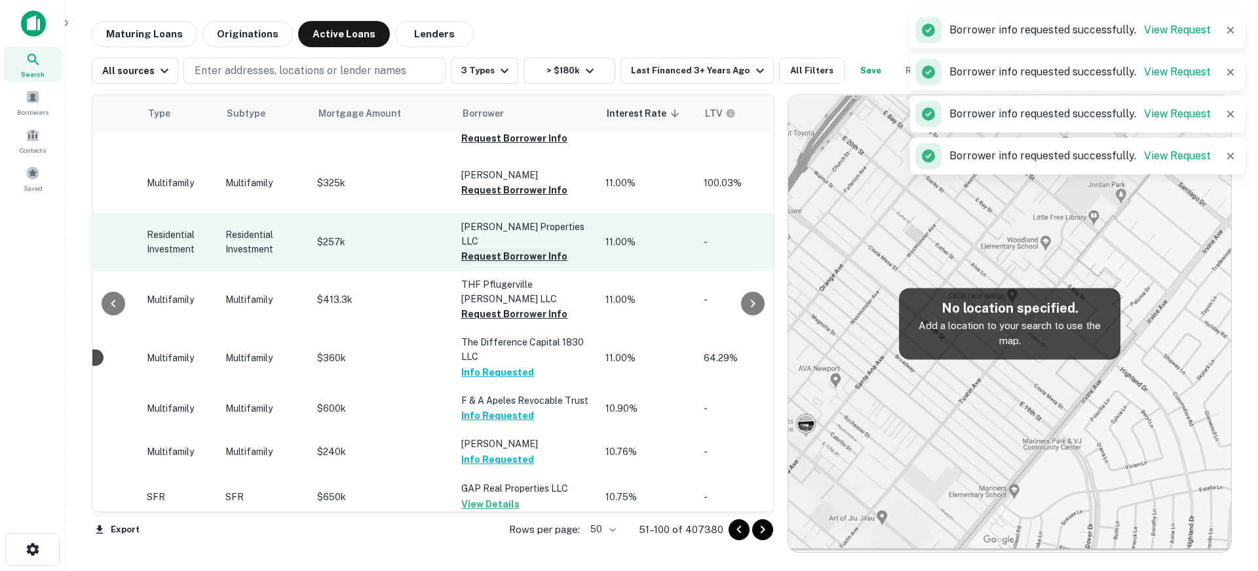
click at [513, 248] on button "Request Borrower Info" at bounding box center [514, 256] width 106 height 16
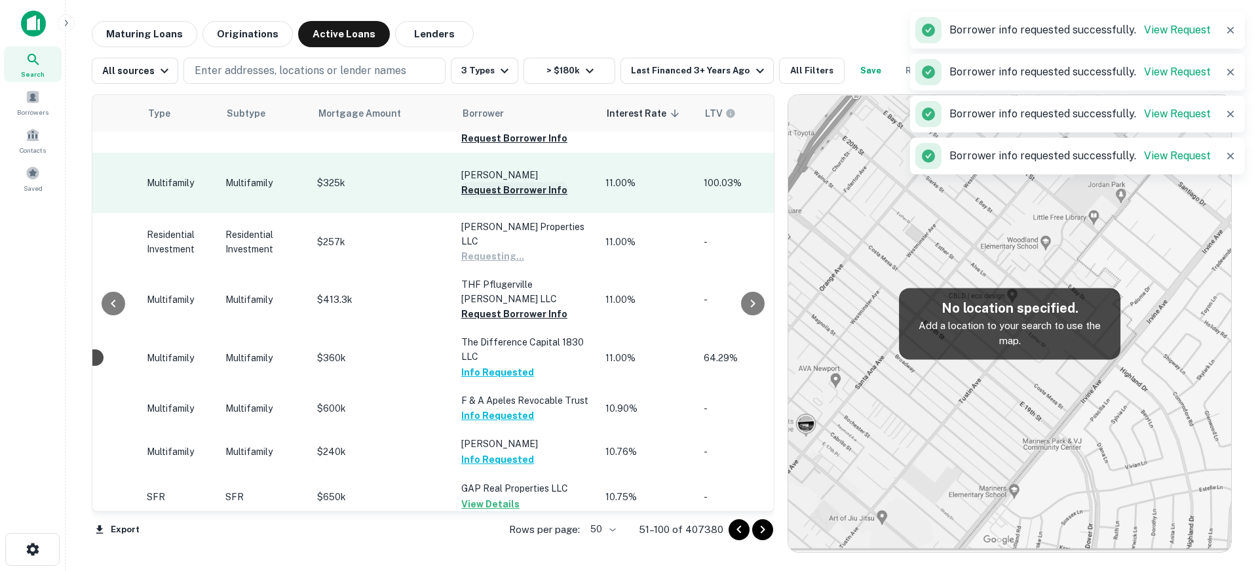
click at [501, 182] on button "Request Borrower Info" at bounding box center [514, 190] width 106 height 16
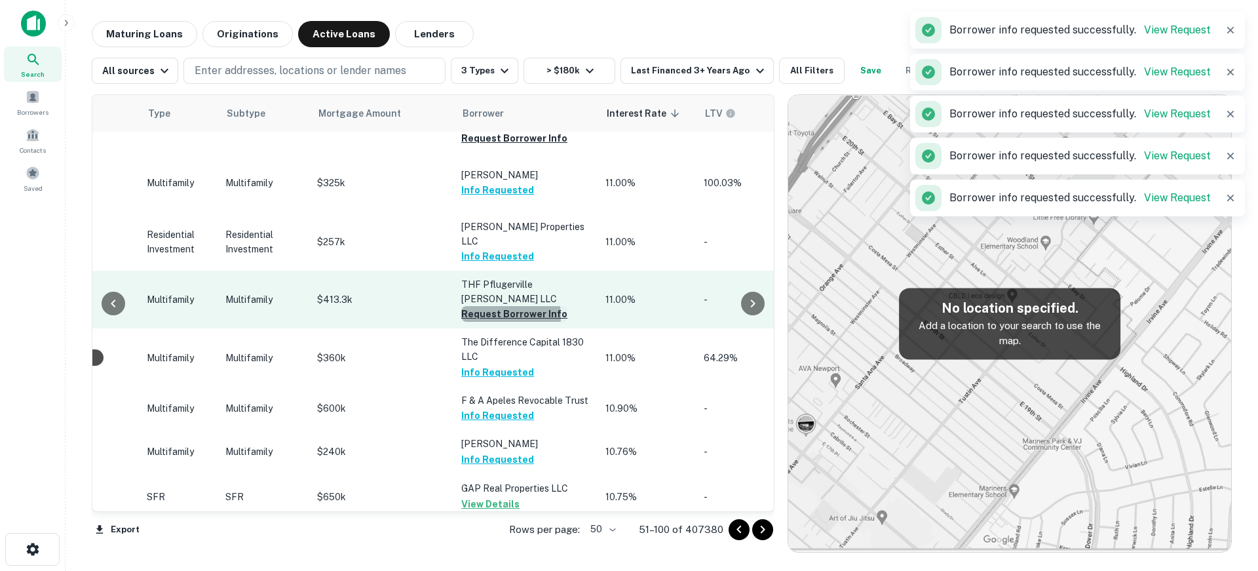
click at [497, 306] on button "Request Borrower Info" at bounding box center [514, 314] width 106 height 16
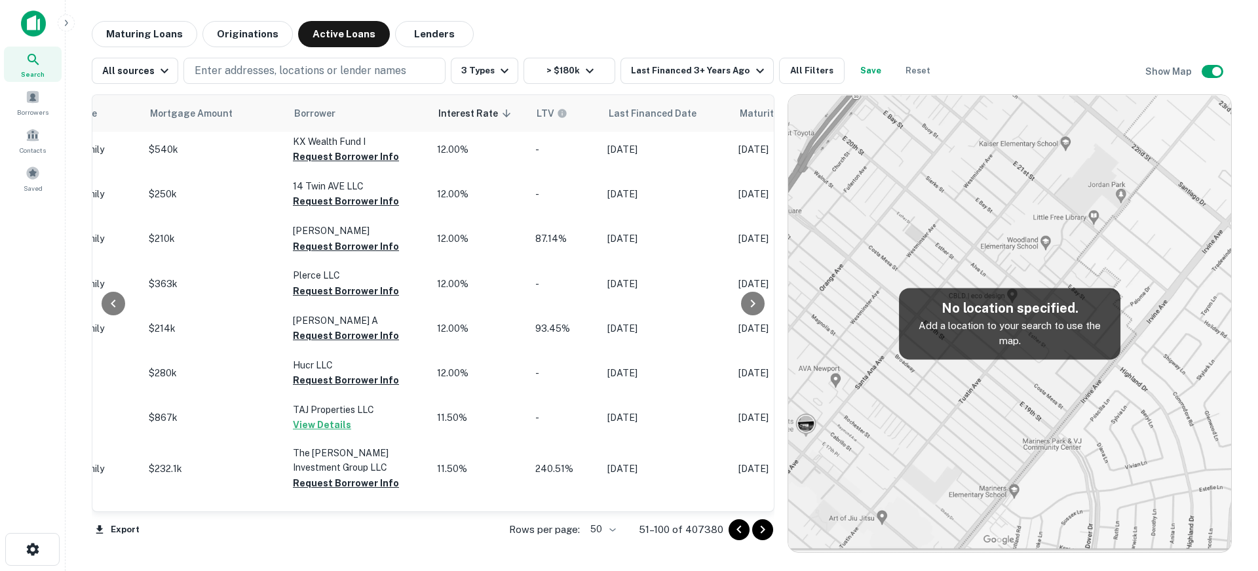
scroll to position [1566, 690]
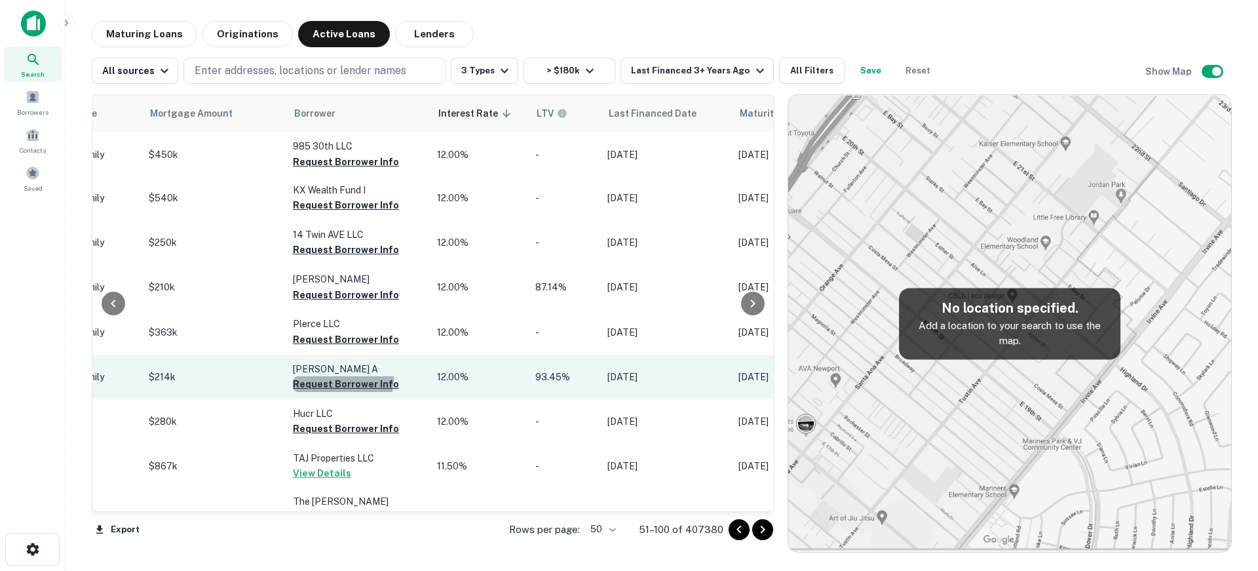
click at [334, 376] on button "Request Borrower Info" at bounding box center [346, 384] width 106 height 16
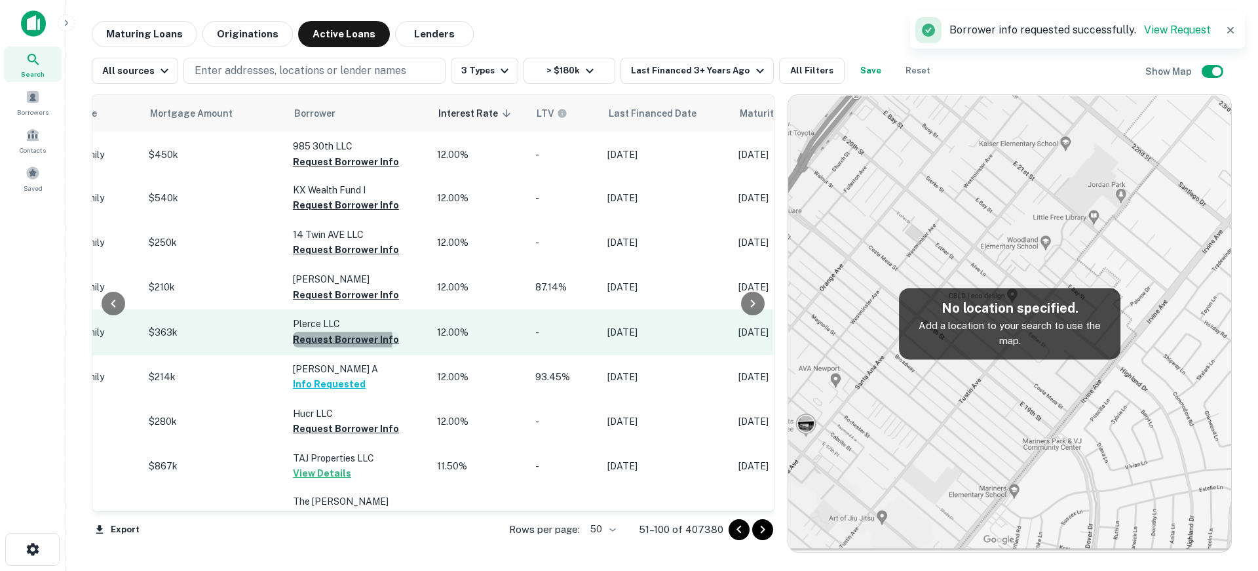
click at [336, 331] on button "Request Borrower Info" at bounding box center [346, 339] width 106 height 16
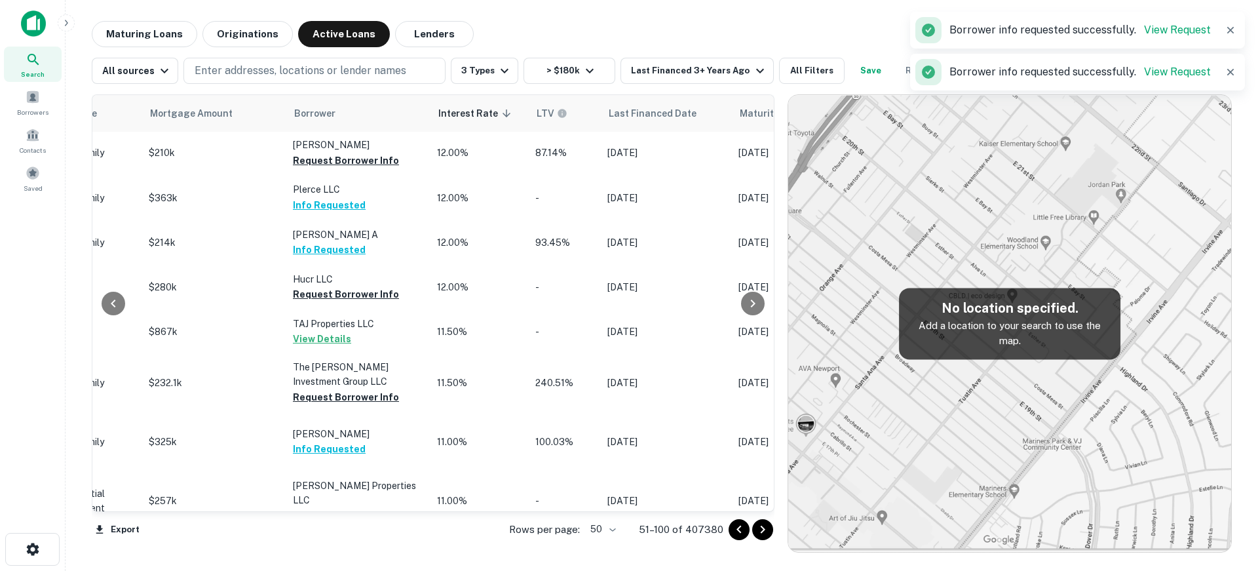
scroll to position [1959, 690]
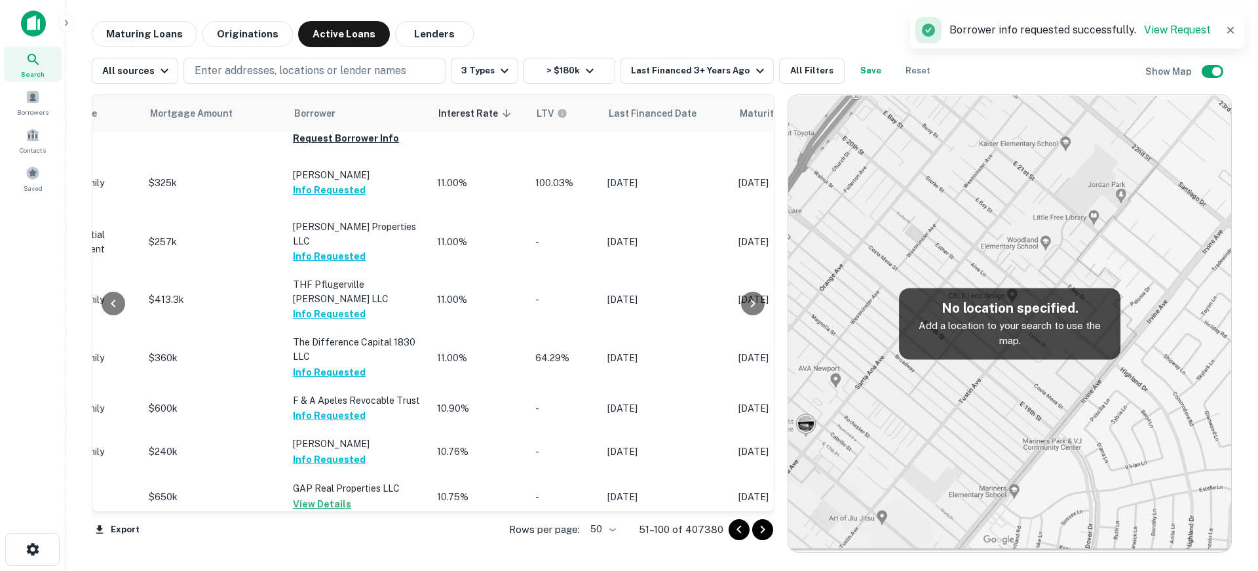
click at [758, 529] on icon "Go to next page" at bounding box center [763, 529] width 16 height 16
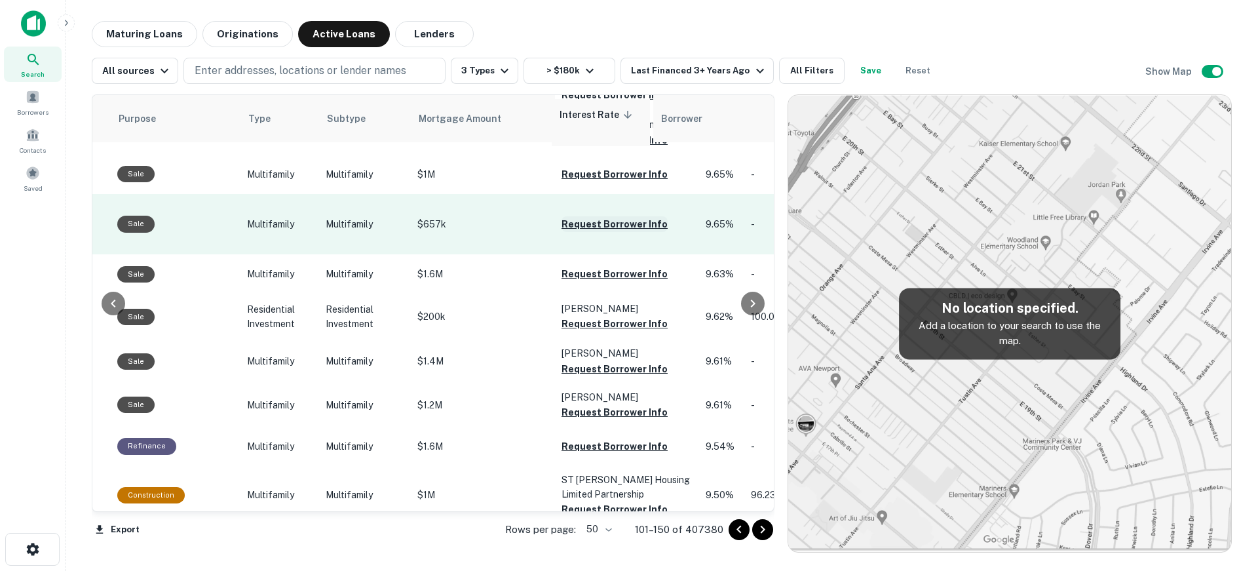
scroll to position [1943, 413]
drag, startPoint x: 731, startPoint y: 118, endPoint x: 416, endPoint y: 122, distance: 315.1
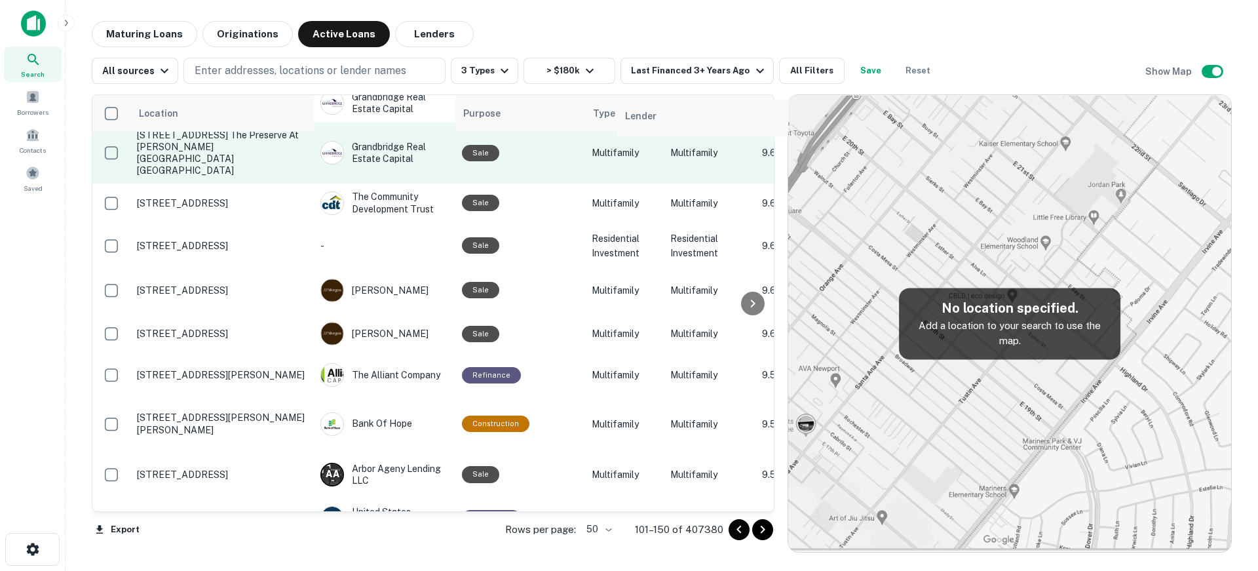
scroll to position [2101, 6]
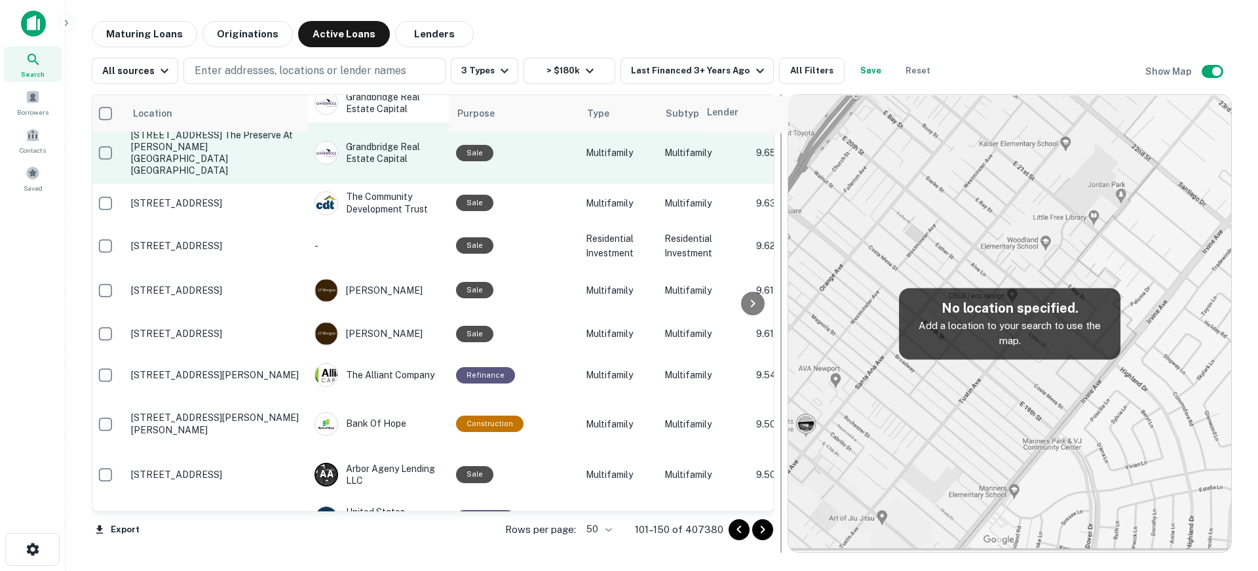
drag, startPoint x: 405, startPoint y: 126, endPoint x: 785, endPoint y: 126, distance: 379.9
click at [789, 127] on div "Location Lender Purpose Type Subtype Interest Rate sorted descending Mortgage A…" at bounding box center [662, 318] width 1140 height 468
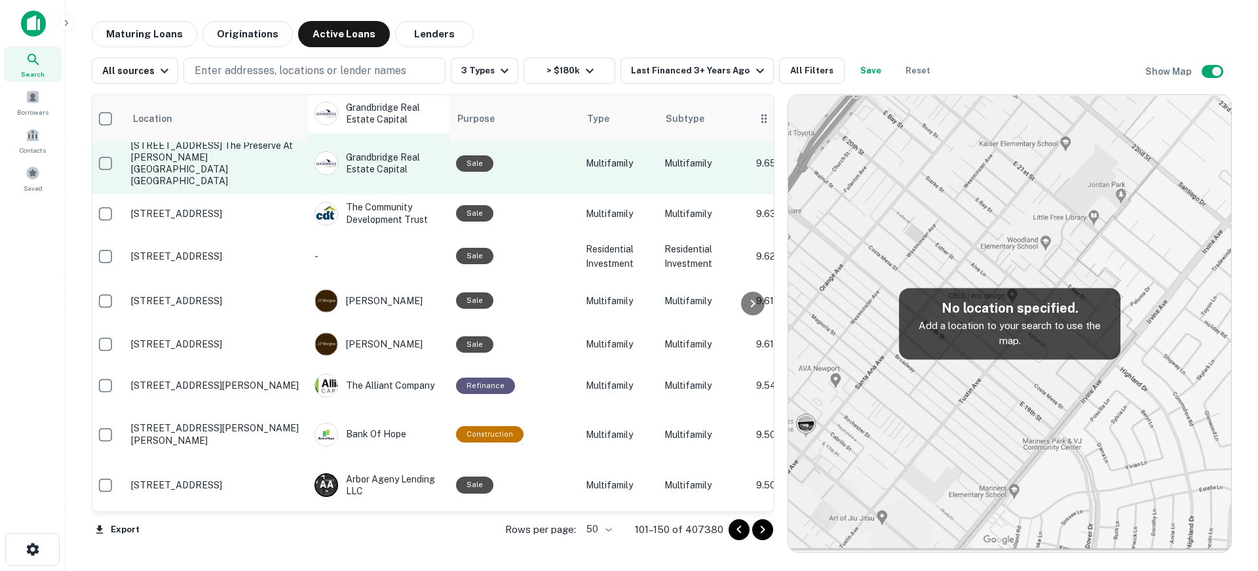
scroll to position [1932, 6]
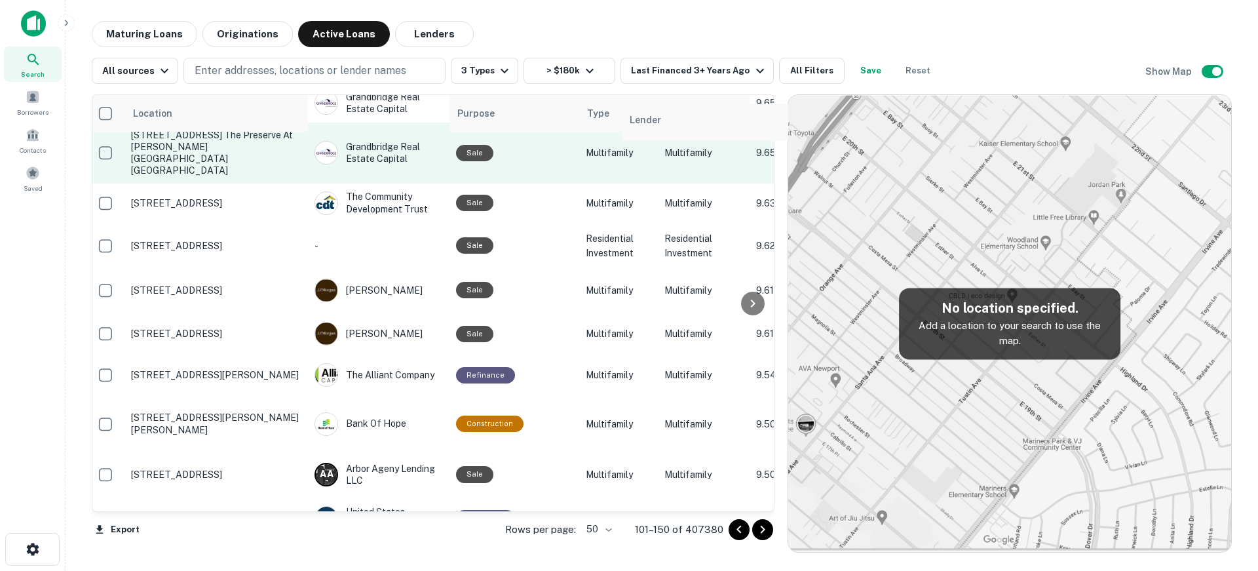
drag, startPoint x: 405, startPoint y: 108, endPoint x: 732, endPoint y: 118, distance: 326.4
click at [747, 117] on div "Location Lender Purpose Type Subtype Interest Rate sorted descending Mortgage A…" at bounding box center [433, 302] width 683 height 417
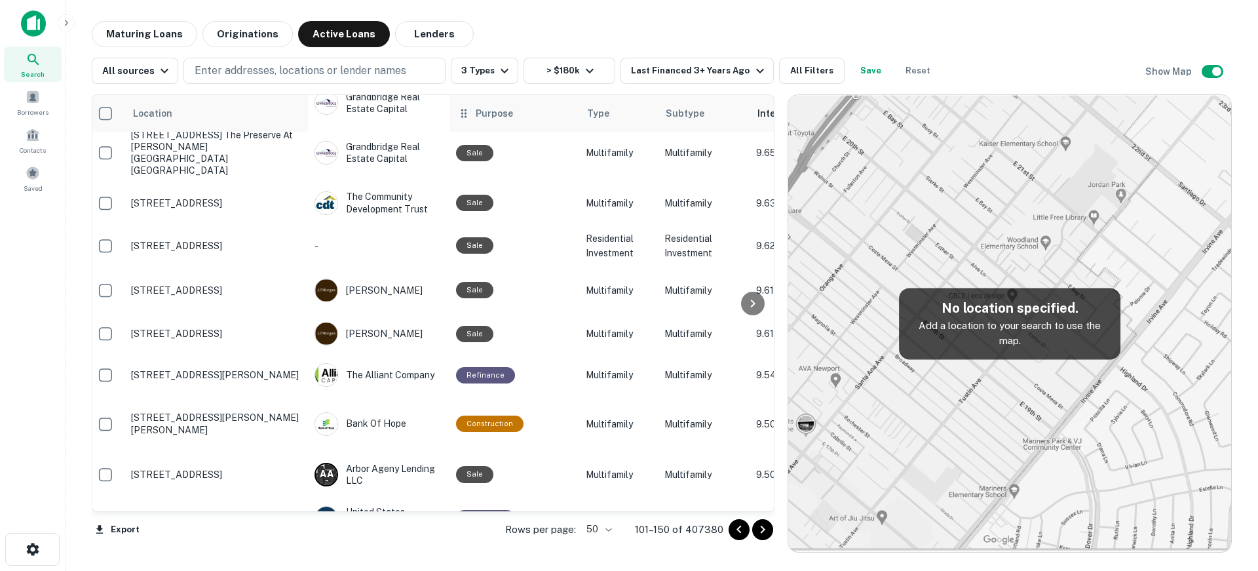
scroll to position [1932, 7]
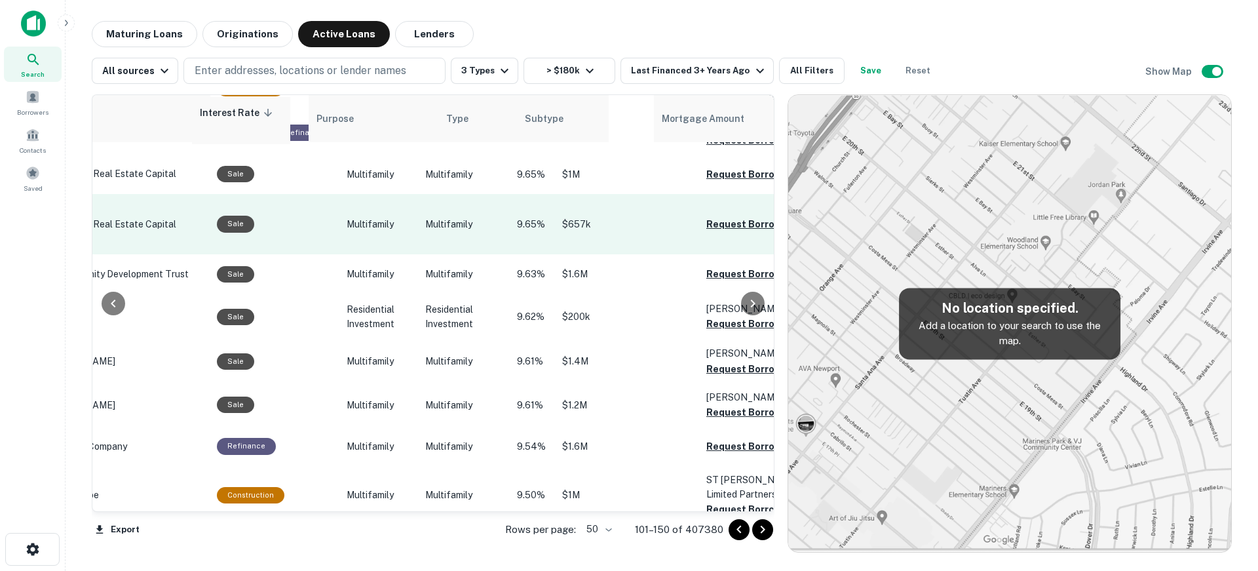
drag, startPoint x: 537, startPoint y: 116, endPoint x: 221, endPoint y: 118, distance: 316.4
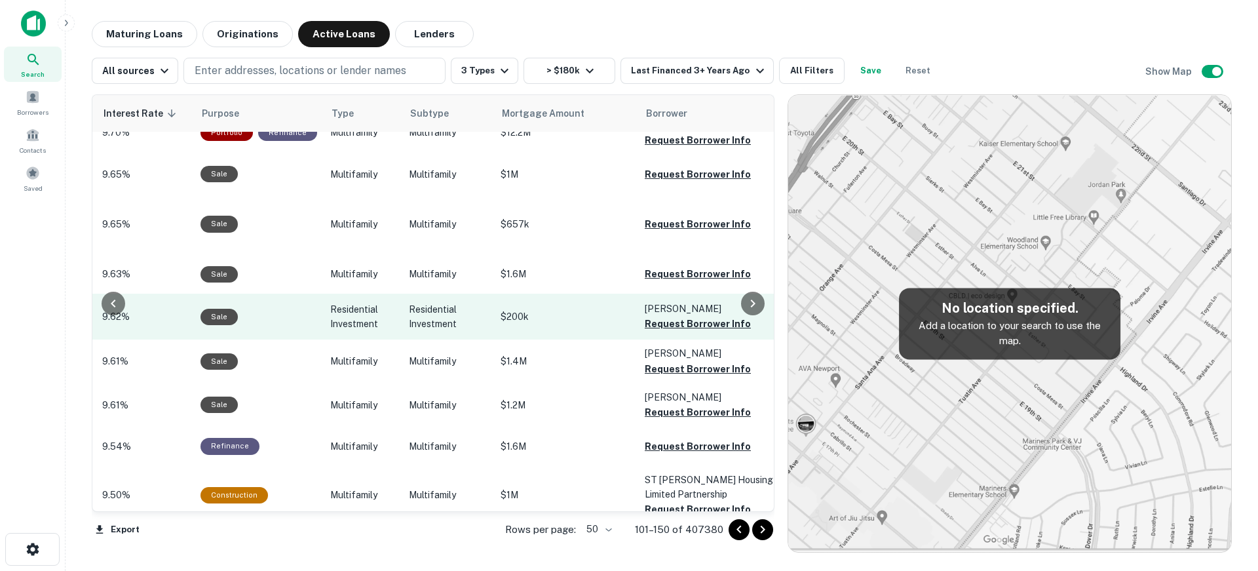
scroll to position [1932, 424]
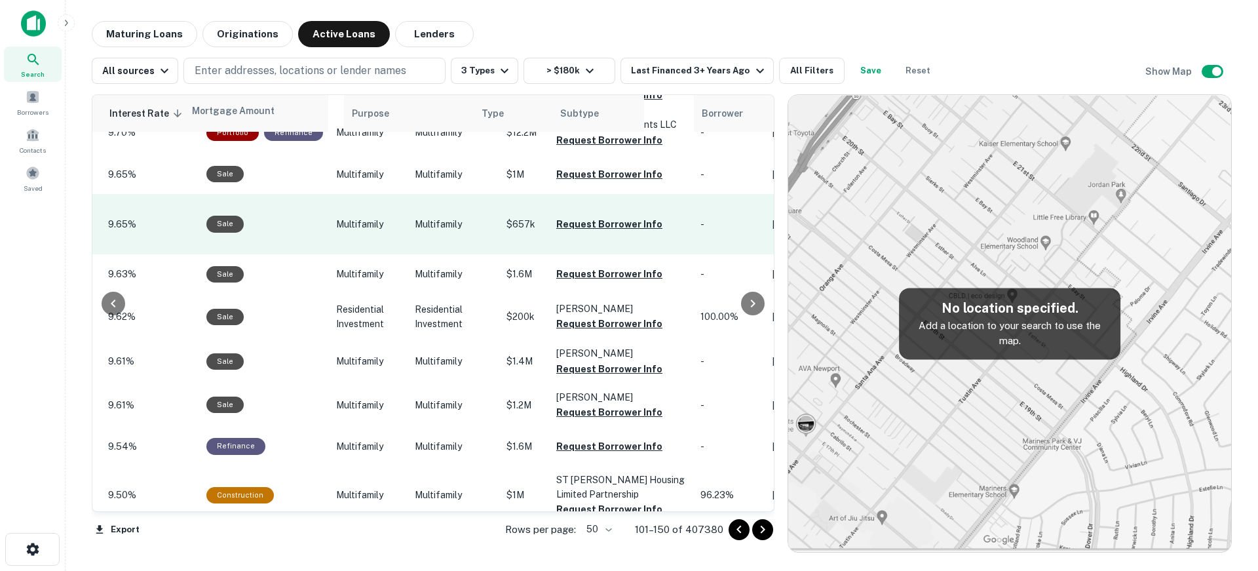
drag, startPoint x: 569, startPoint y: 115, endPoint x: 254, endPoint y: 117, distance: 314.4
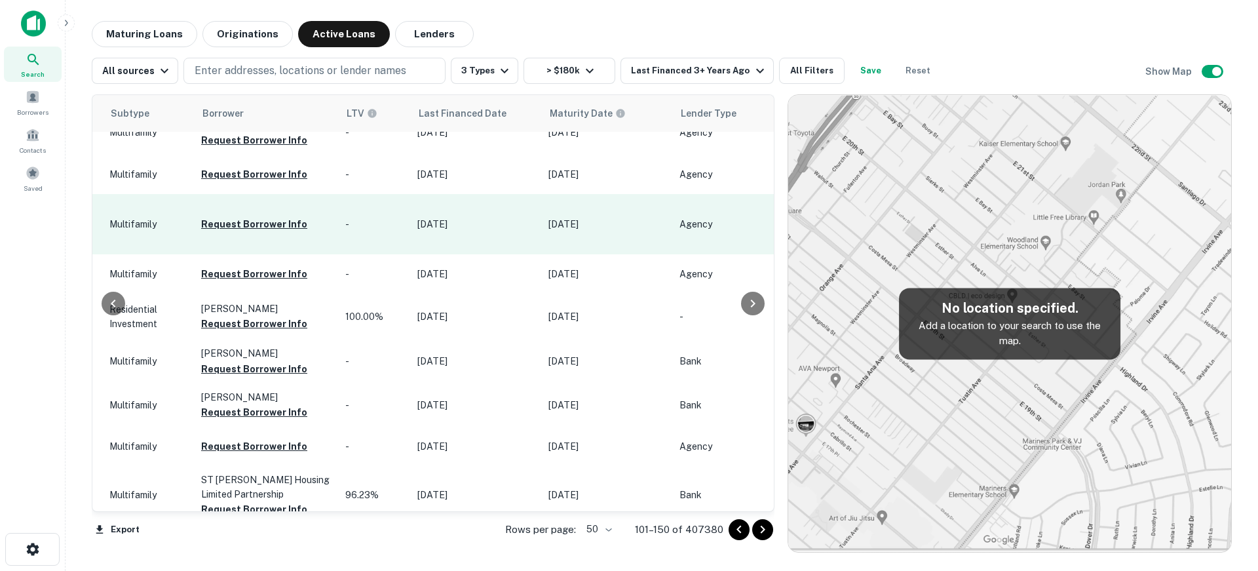
scroll to position [1932, 852]
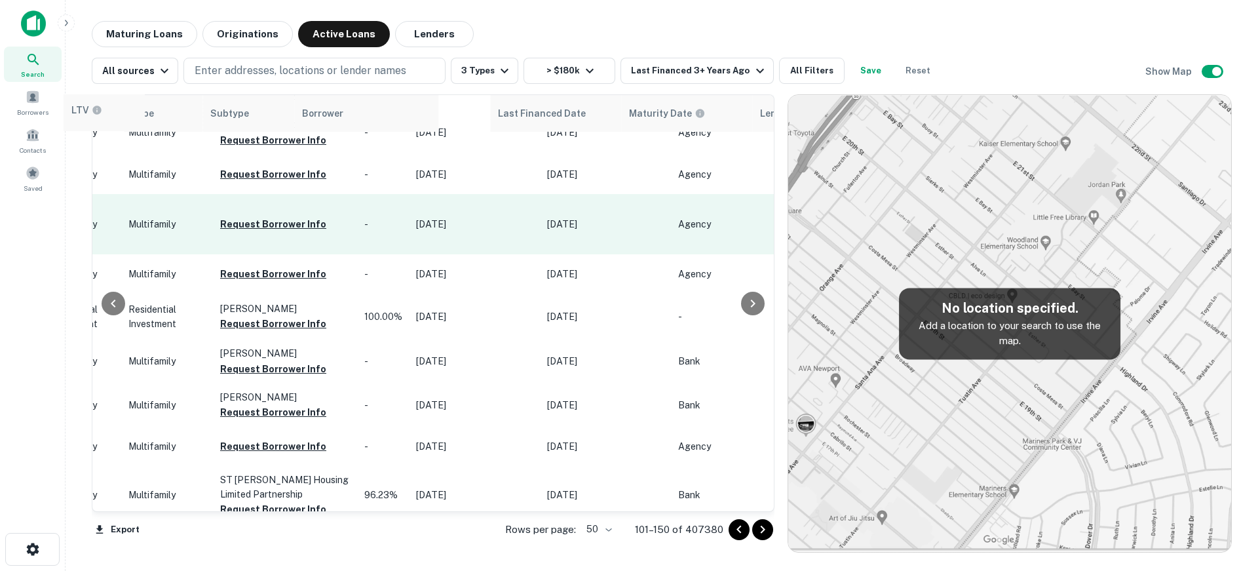
drag, startPoint x: 376, startPoint y: 115, endPoint x: 86, endPoint y: 114, distance: 290.2
click at [86, 114] on div "Maturing Loans Originations Active Loans Lenders All sources Enter addresses, l…" at bounding box center [661, 286] width 1171 height 531
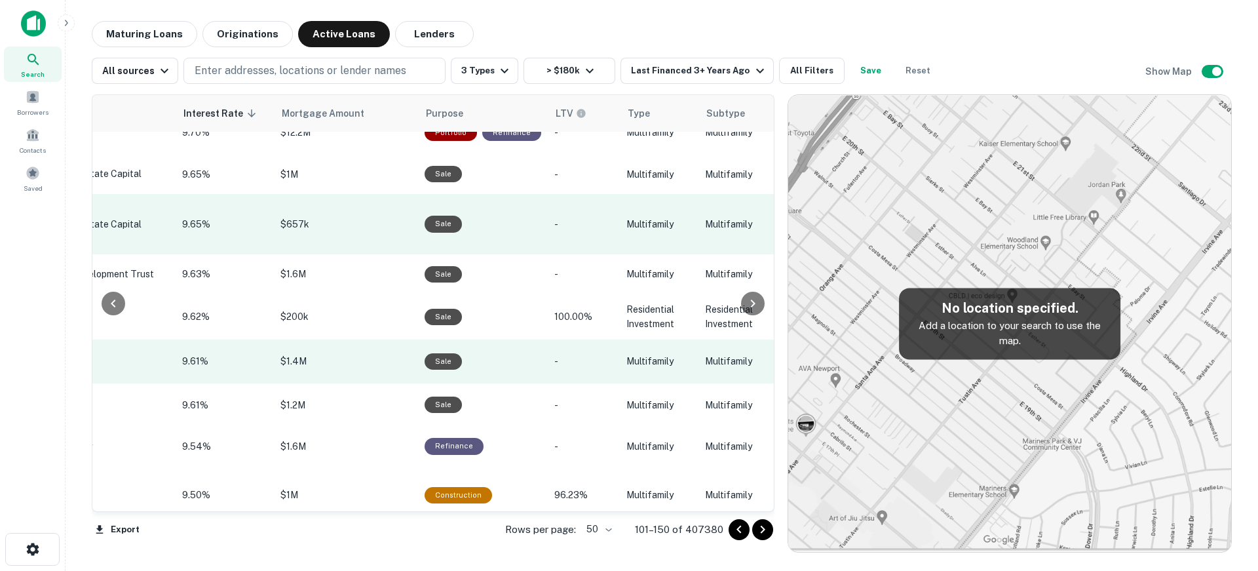
scroll to position [1932, 356]
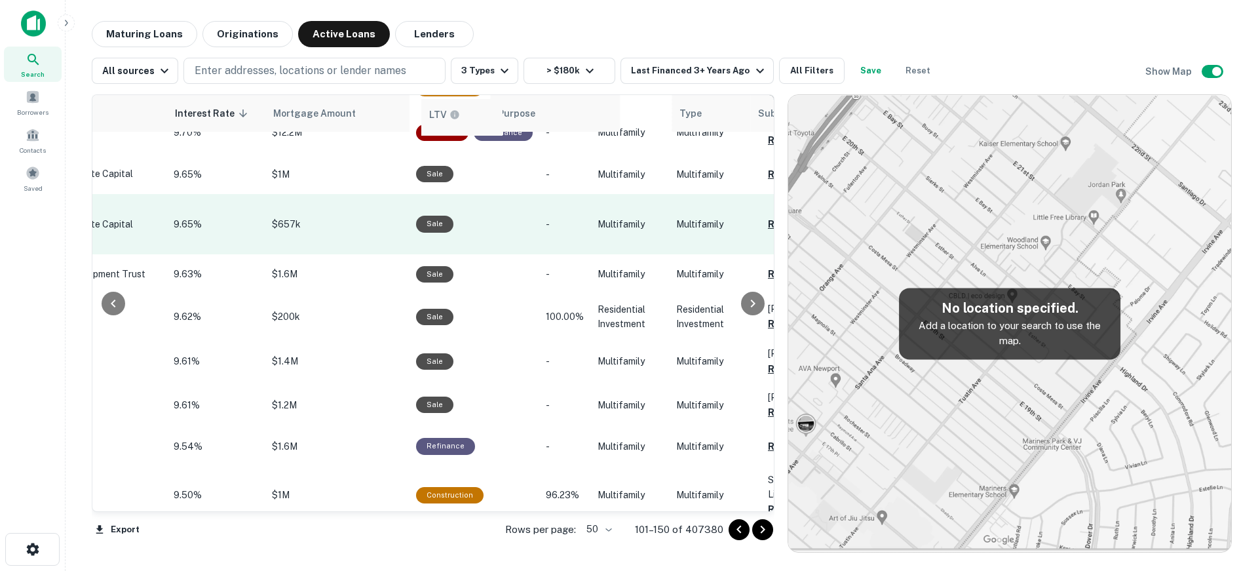
drag, startPoint x: 516, startPoint y: 119, endPoint x: 436, endPoint y: 121, distance: 79.9
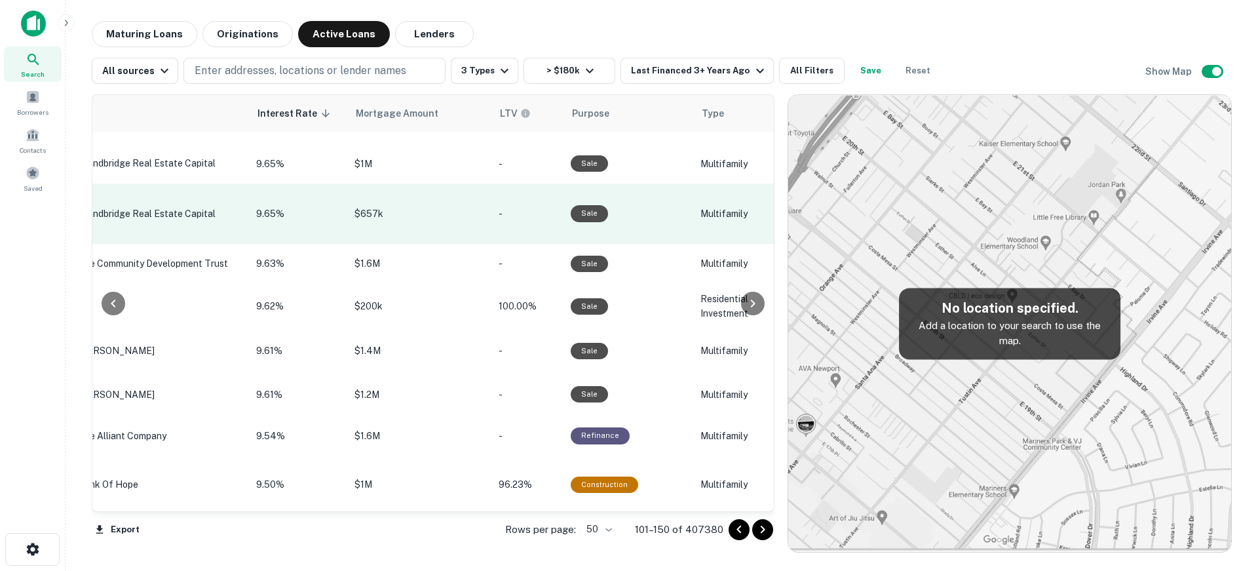
scroll to position [1932, 274]
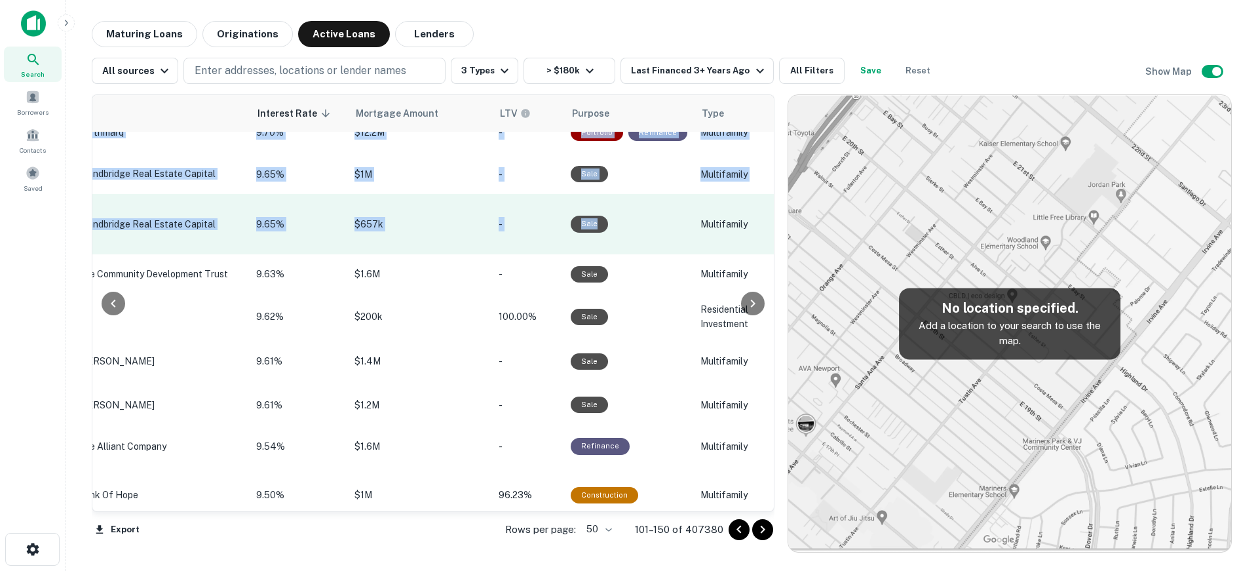
drag, startPoint x: 120, startPoint y: 114, endPoint x: 675, endPoint y: 140, distance: 555.4
click at [676, 140] on div "Location Lender Interest Rate sorted descending Mortgage Amount LTV Purpose Typ…" at bounding box center [433, 302] width 683 height 417
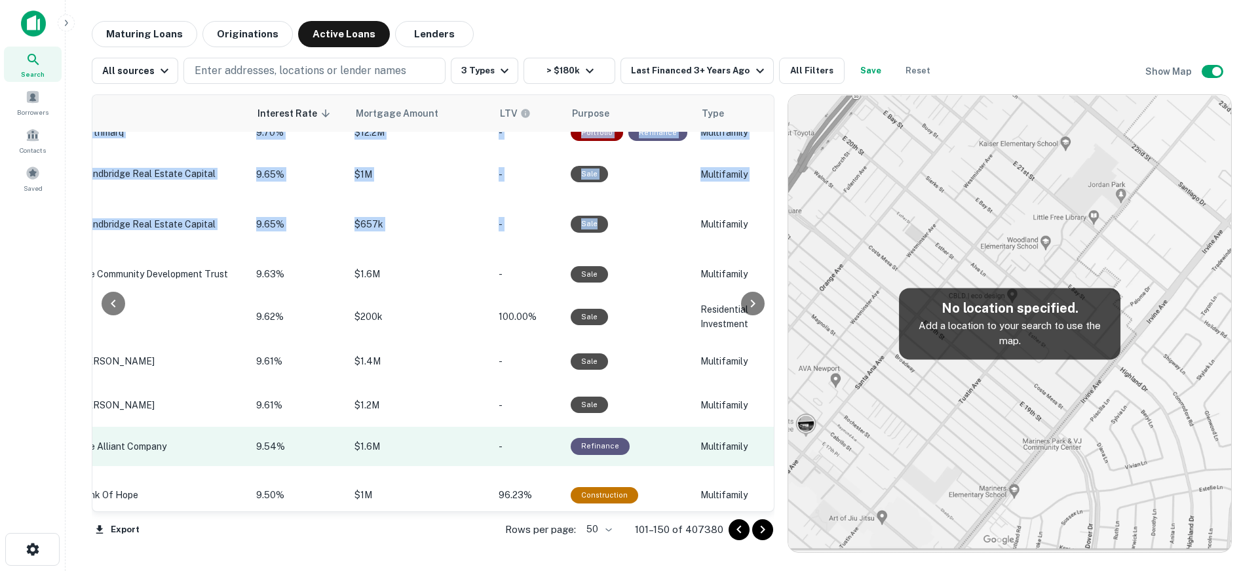
click at [594, 426] on td "Refinance" at bounding box center [629, 445] width 130 height 39
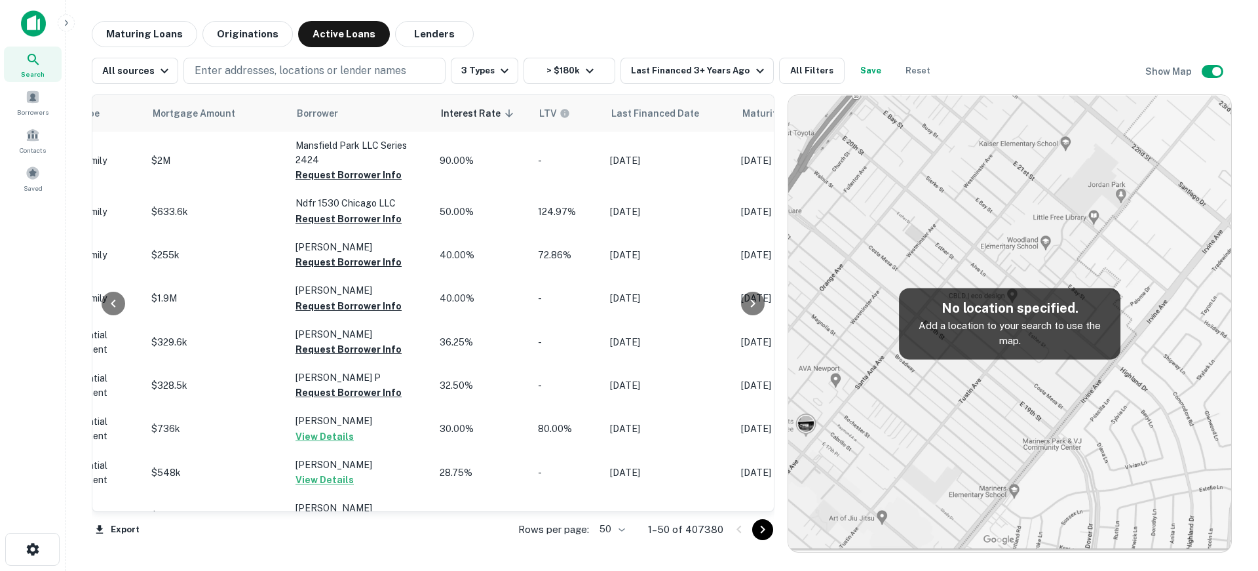
scroll to position [0, 687]
